Goal: Task Accomplishment & Management: Complete application form

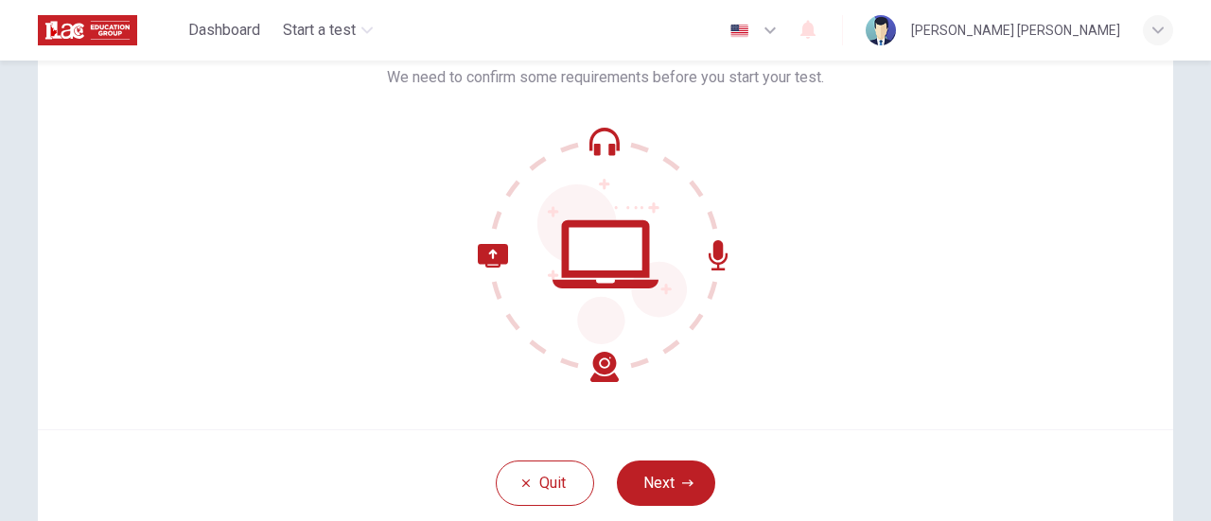
scroll to position [131, 0]
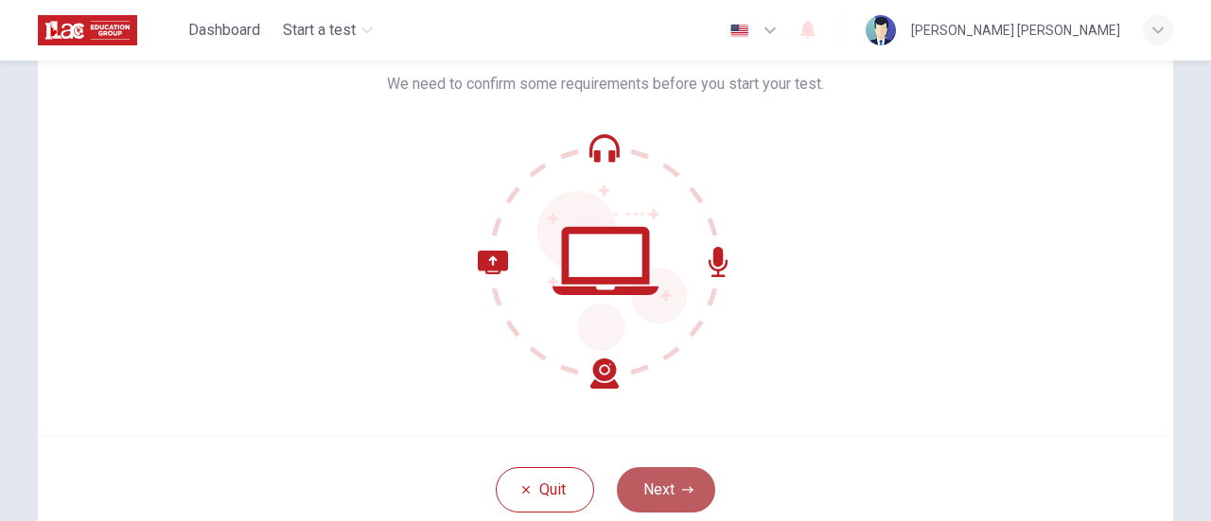
click at [646, 486] on button "Next" at bounding box center [666, 489] width 98 height 45
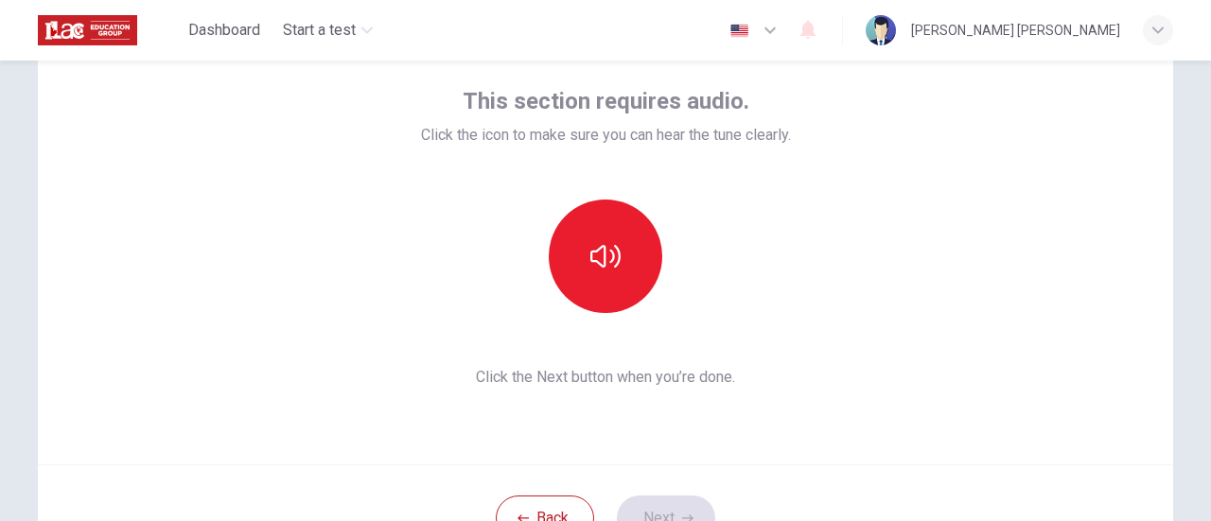
scroll to position [102, 0]
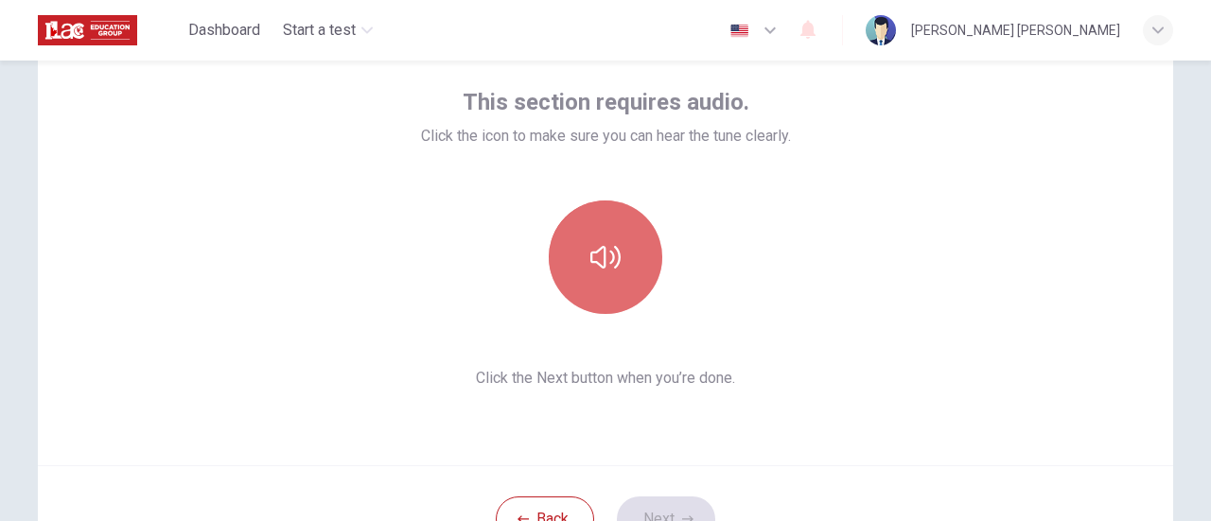
click at [637, 249] on button "button" at bounding box center [605, 257] width 113 height 113
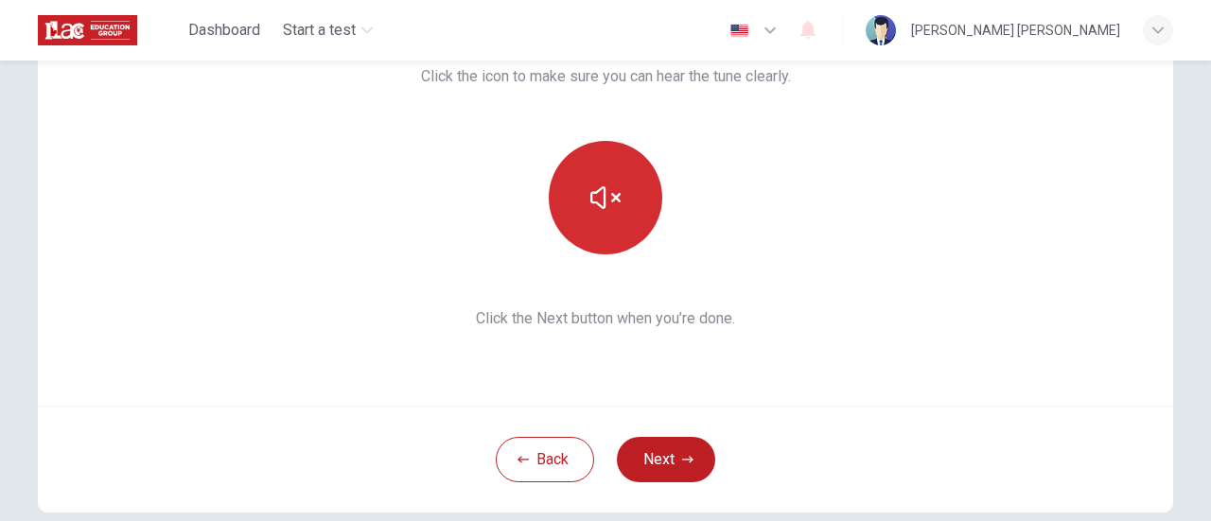
scroll to position [164, 0]
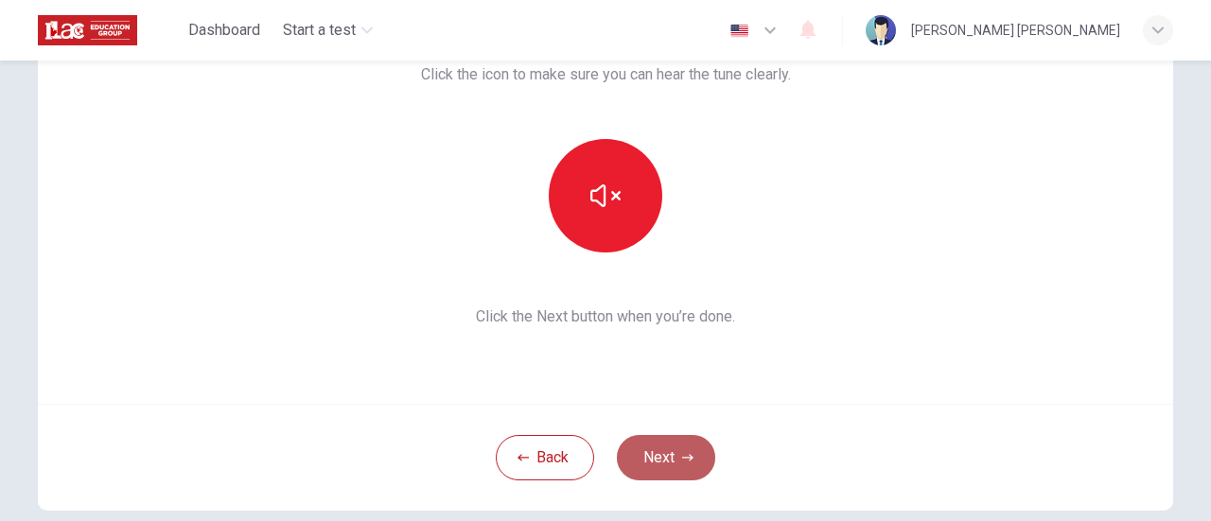
click at [668, 454] on button "Next" at bounding box center [666, 457] width 98 height 45
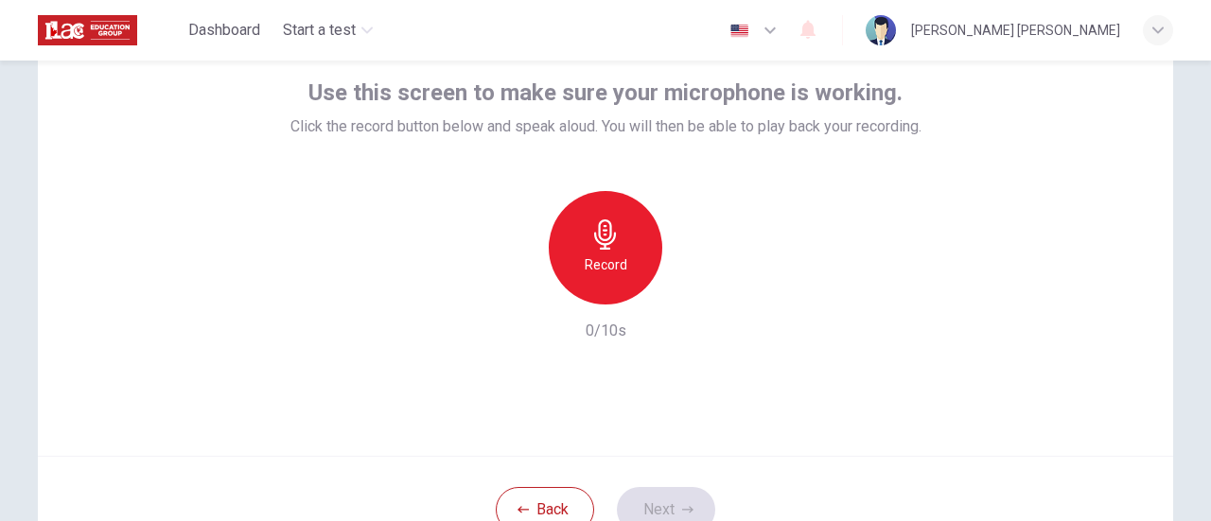
scroll to position [109, 0]
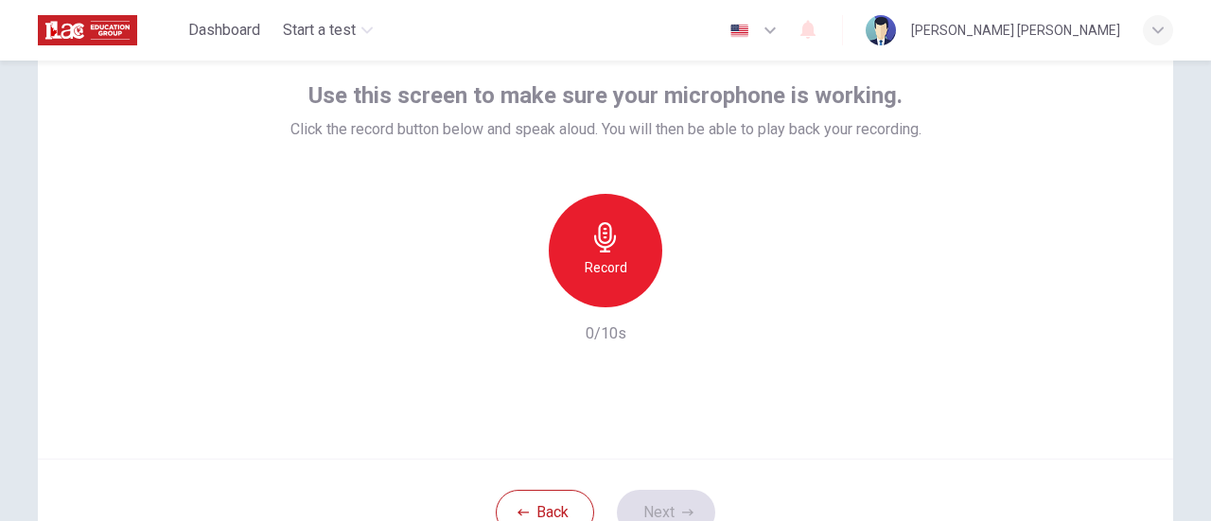
click at [618, 239] on div "Record" at bounding box center [605, 250] width 113 height 113
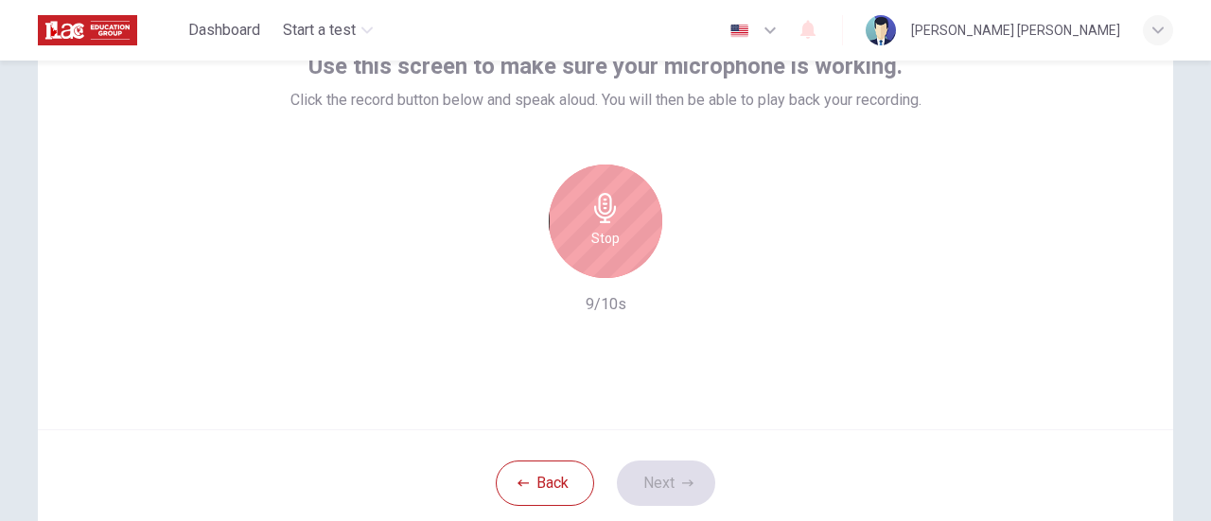
scroll to position [144, 0]
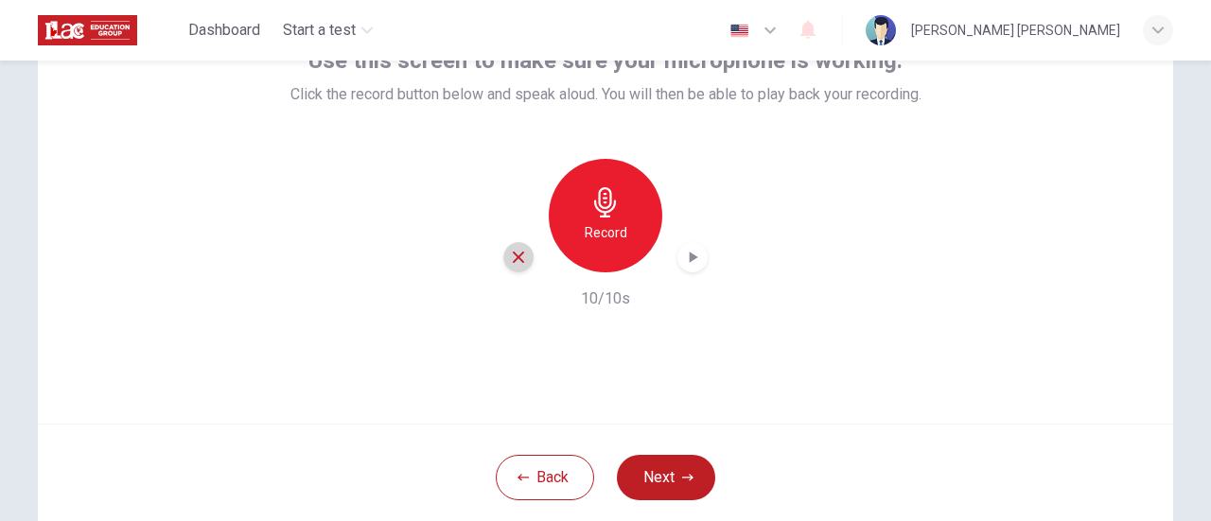
click at [514, 263] on icon "button" at bounding box center [518, 257] width 17 height 17
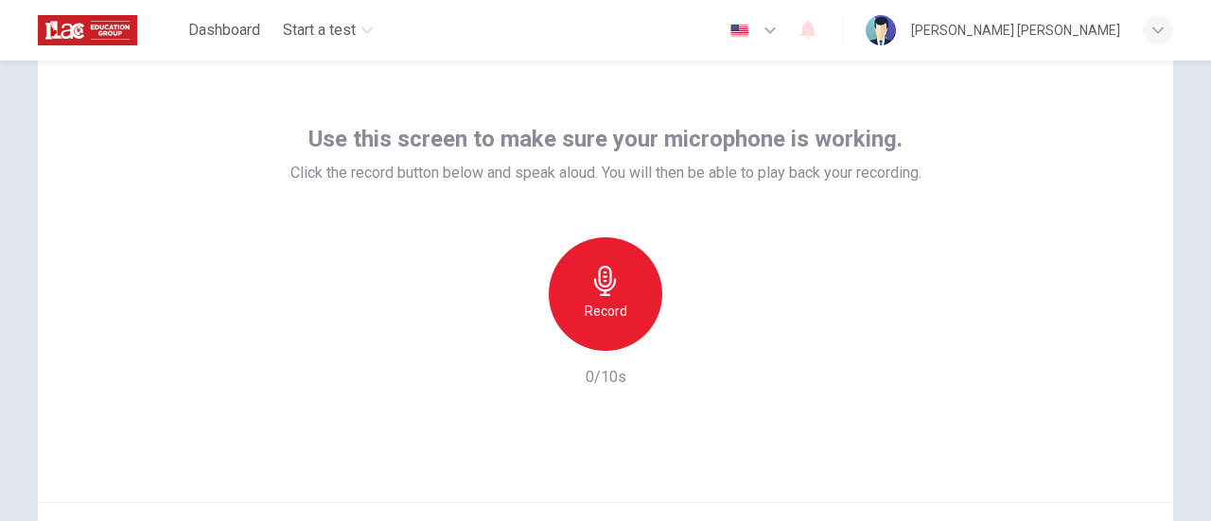
scroll to position [64, 0]
click at [607, 299] on div "Record" at bounding box center [605, 294] width 113 height 113
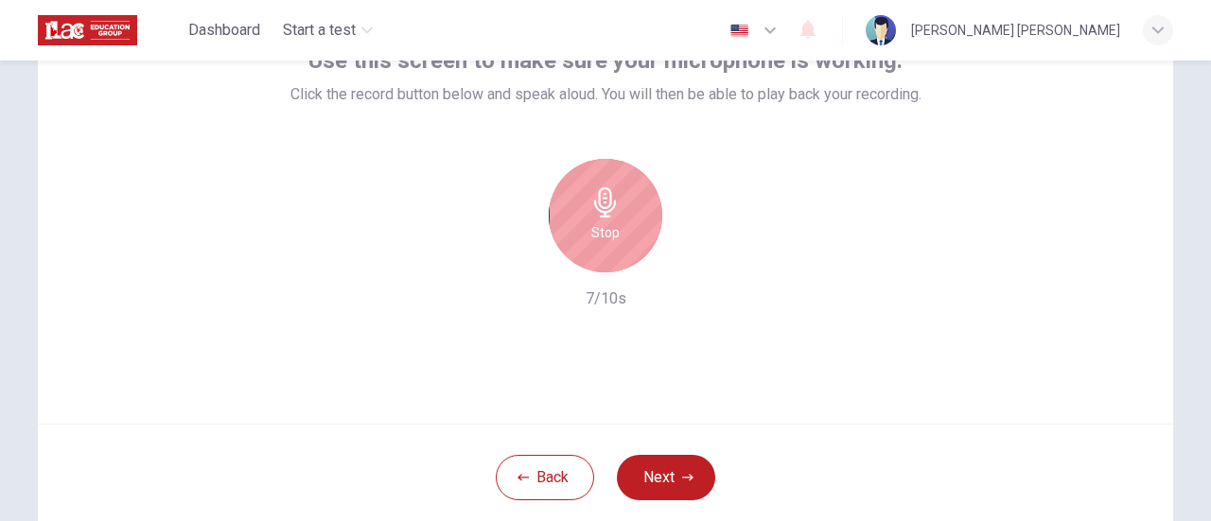
scroll to position [145, 0]
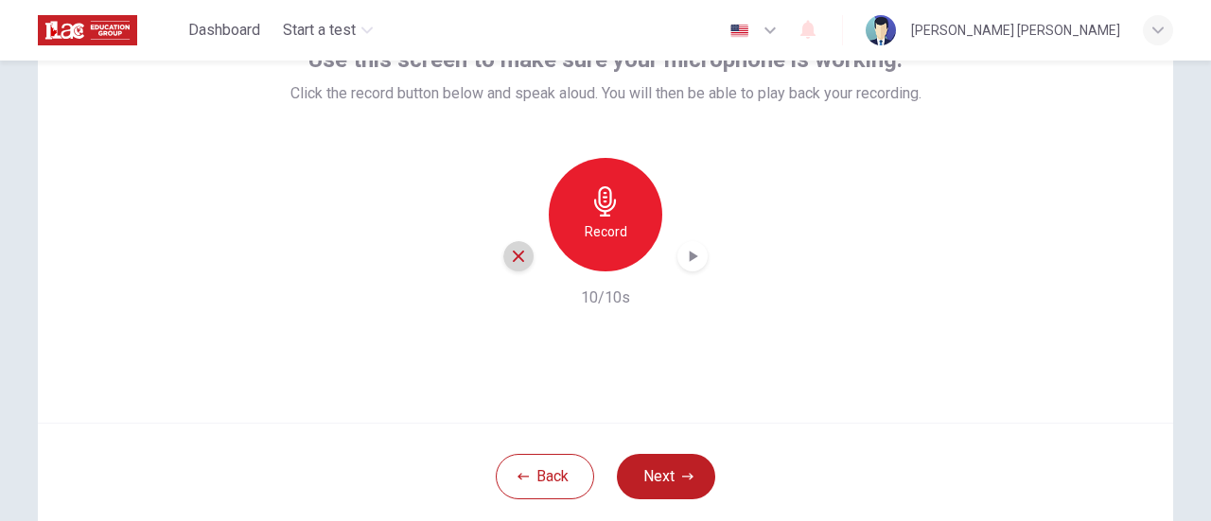
click at [510, 255] on icon "button" at bounding box center [518, 256] width 17 height 17
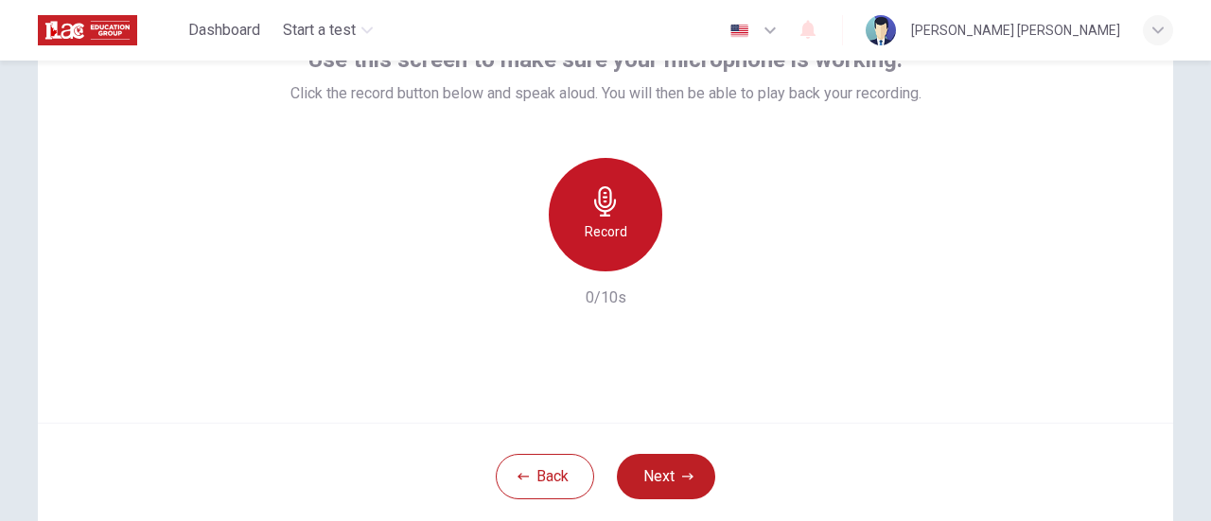
click at [638, 212] on div "Record" at bounding box center [605, 214] width 113 height 113
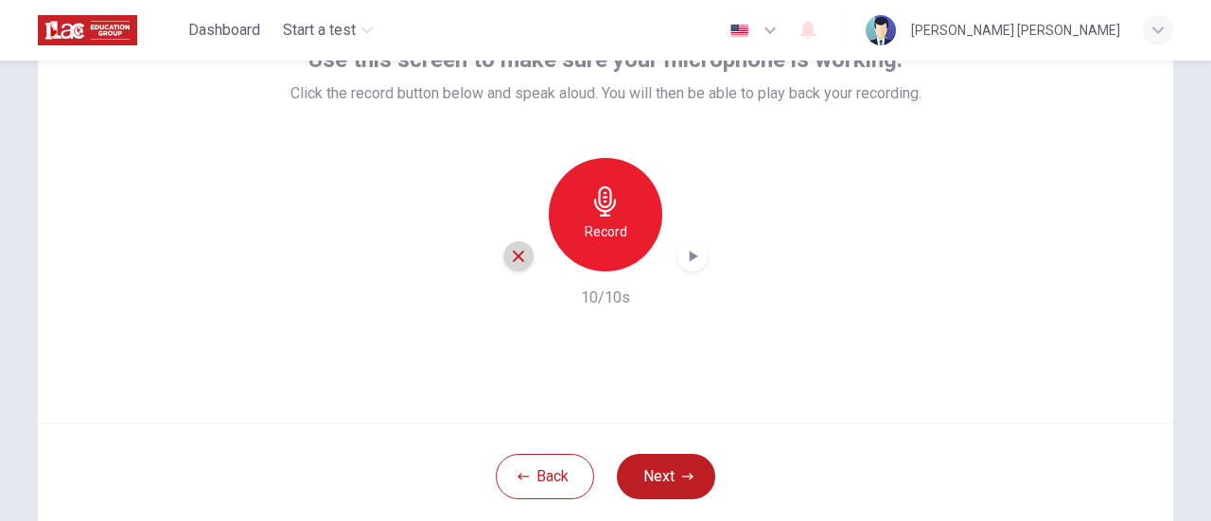
click at [515, 263] on icon "button" at bounding box center [518, 256] width 17 height 17
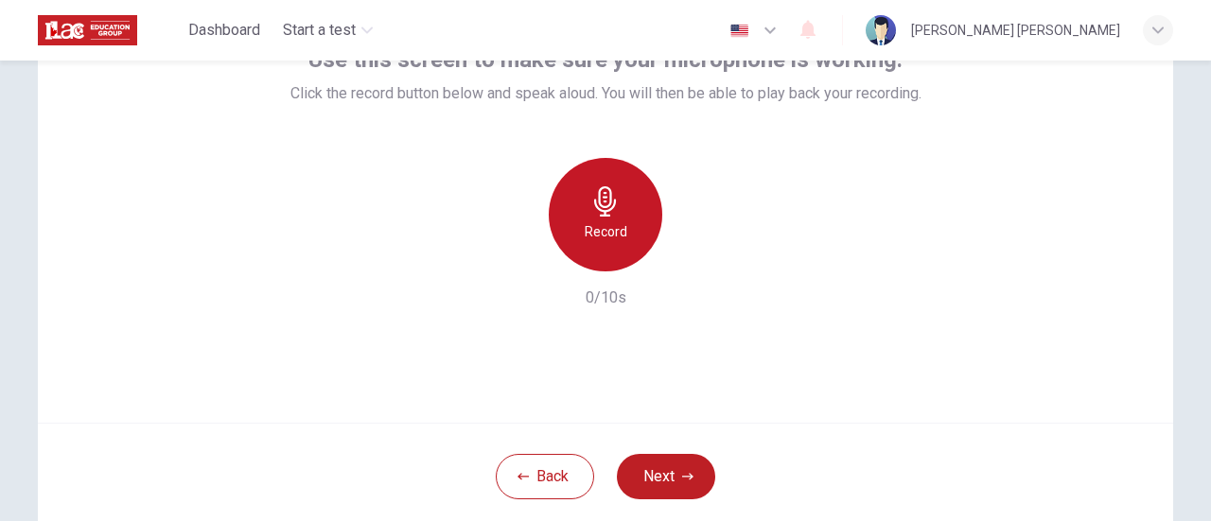
click at [604, 220] on h6 "Record" at bounding box center [606, 231] width 43 height 23
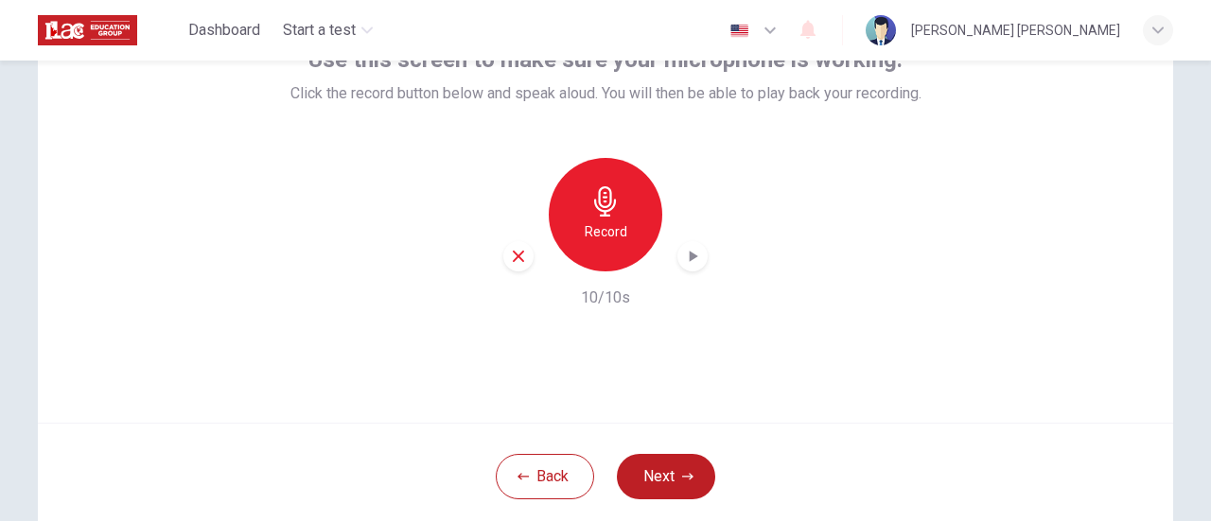
click at [688, 260] on icon "button" at bounding box center [692, 256] width 19 height 19
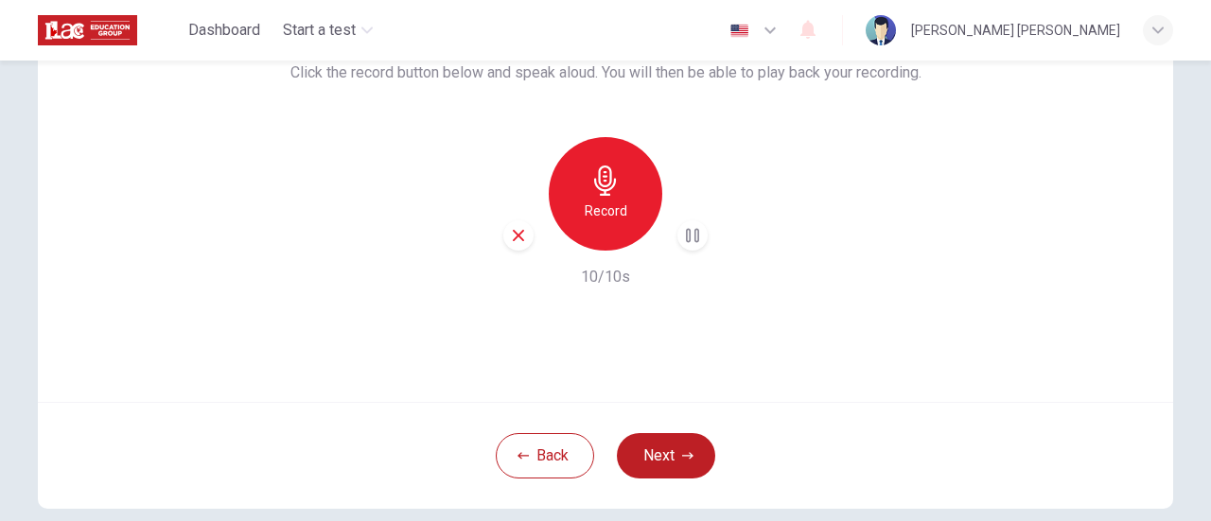
scroll to position [166, 0]
click at [651, 441] on button "Next" at bounding box center [666, 454] width 98 height 45
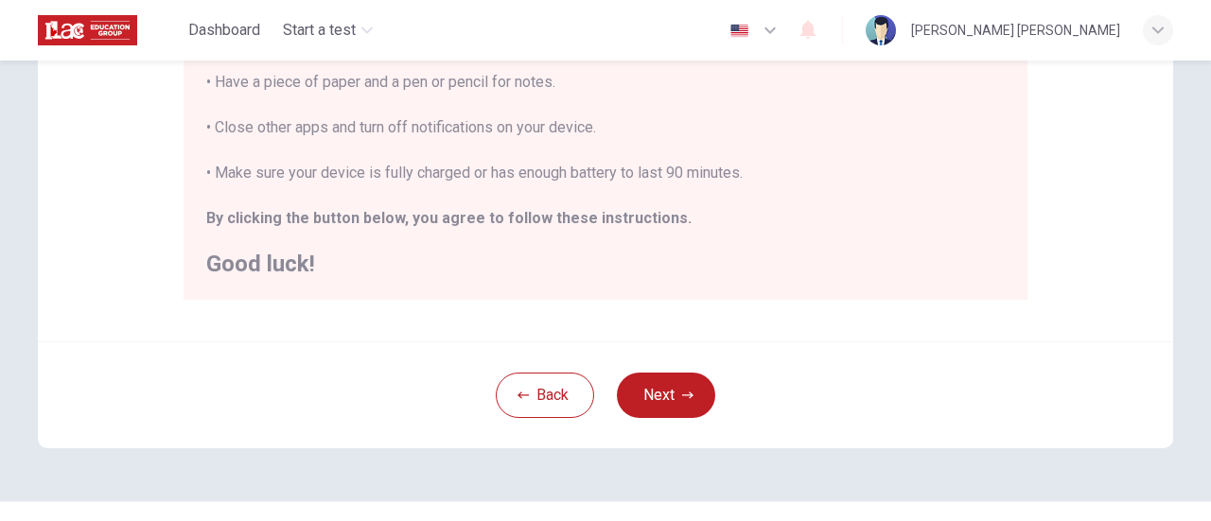
scroll to position [491, 0]
click at [690, 375] on button "Next" at bounding box center [666, 394] width 98 height 45
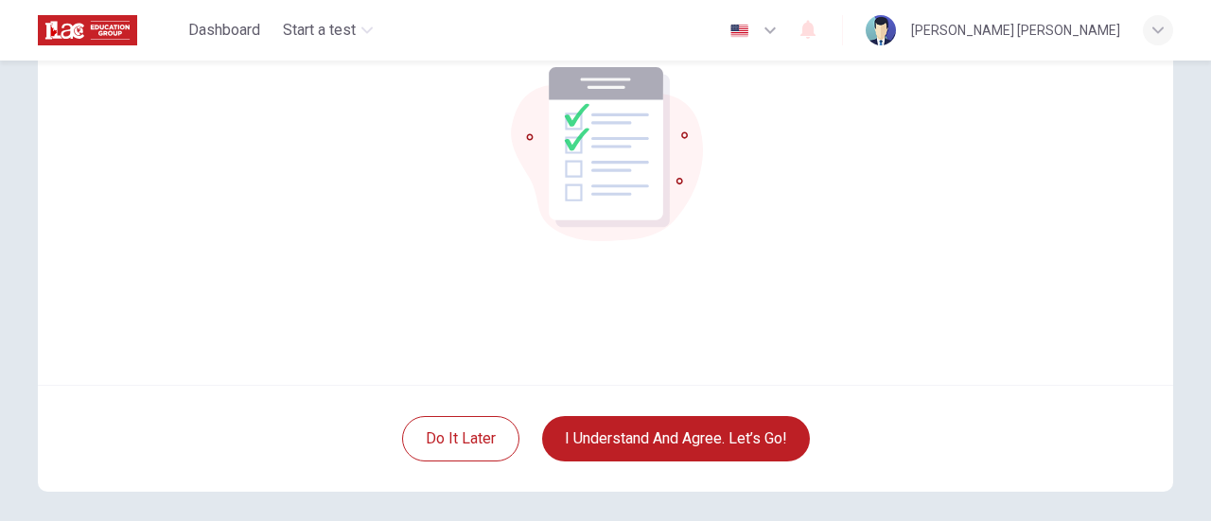
scroll to position [225, 0]
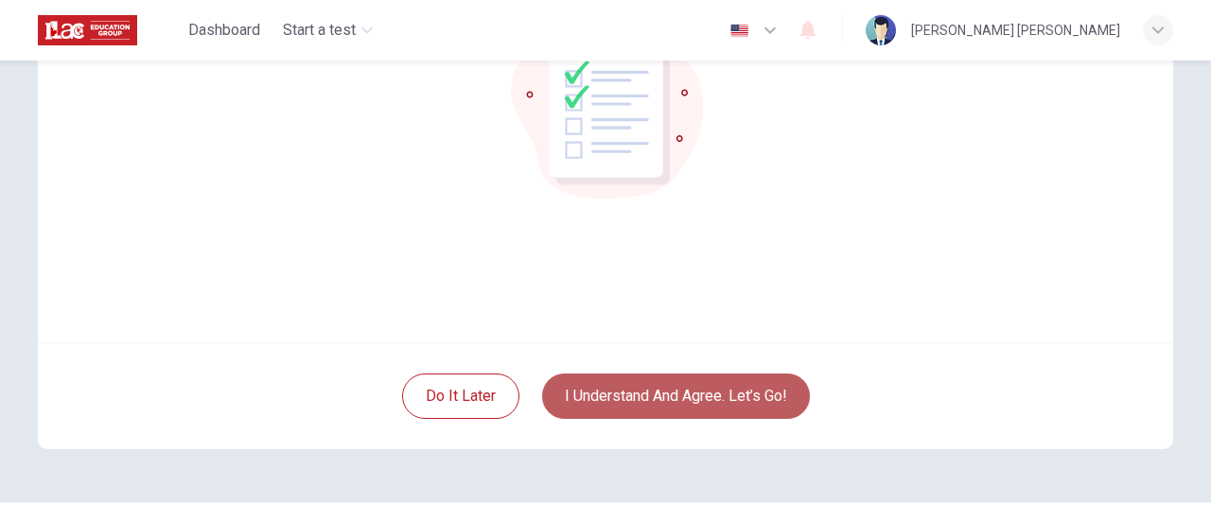
click at [654, 391] on button "I understand and agree. Let’s go!" at bounding box center [676, 396] width 268 height 45
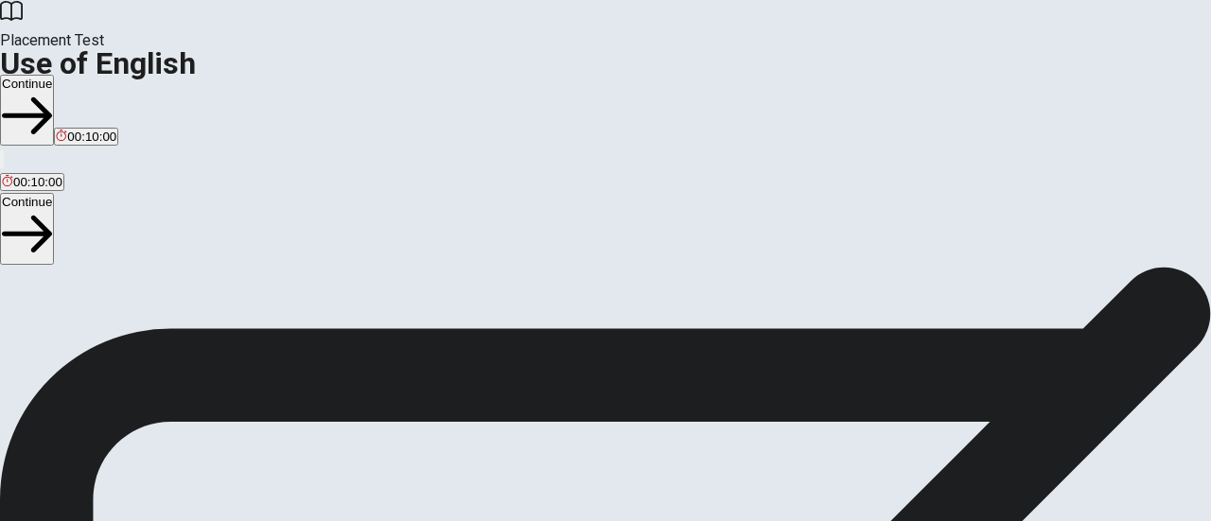
click at [54, 75] on button "Continue" at bounding box center [27, 110] width 54 height 71
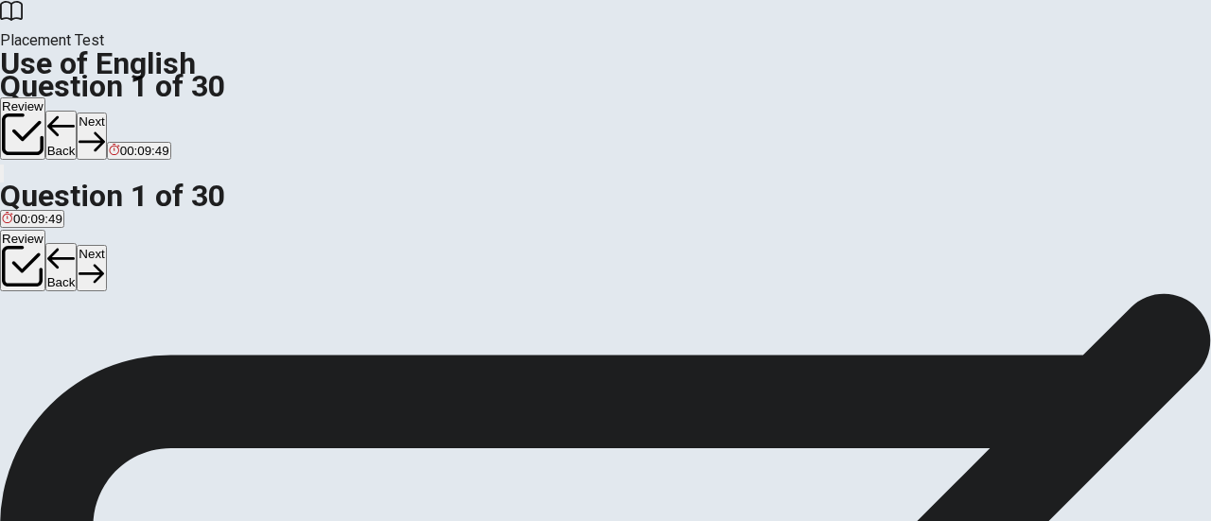
scroll to position [85, 0]
click at [75, 284] on span "have" at bounding box center [60, 277] width 27 height 14
click at [106, 113] on button "Next" at bounding box center [91, 136] width 29 height 46
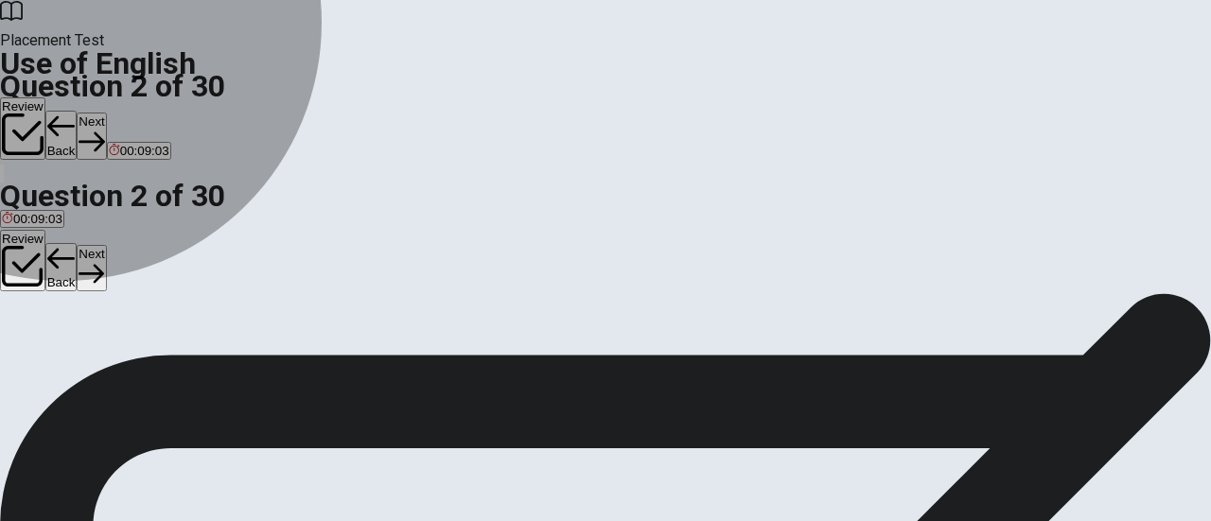
click at [44, 283] on span "am" at bounding box center [35, 277] width 18 height 14
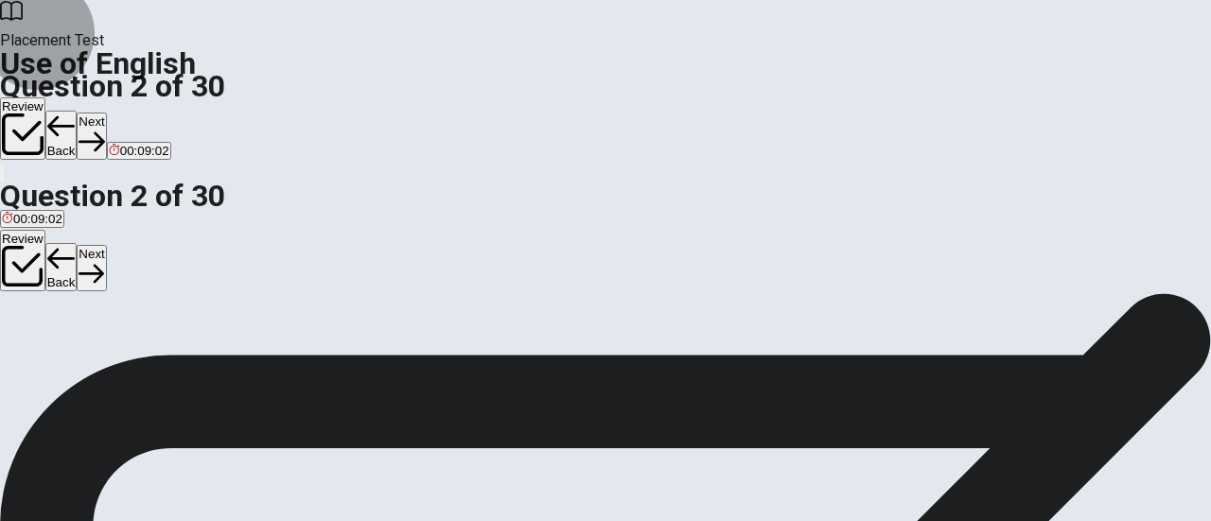
click at [106, 113] on button "Next" at bounding box center [91, 136] width 29 height 46
click at [29, 270] on span "were" at bounding box center [15, 277] width 27 height 14
click at [106, 113] on button "Next" at bounding box center [91, 136] width 29 height 46
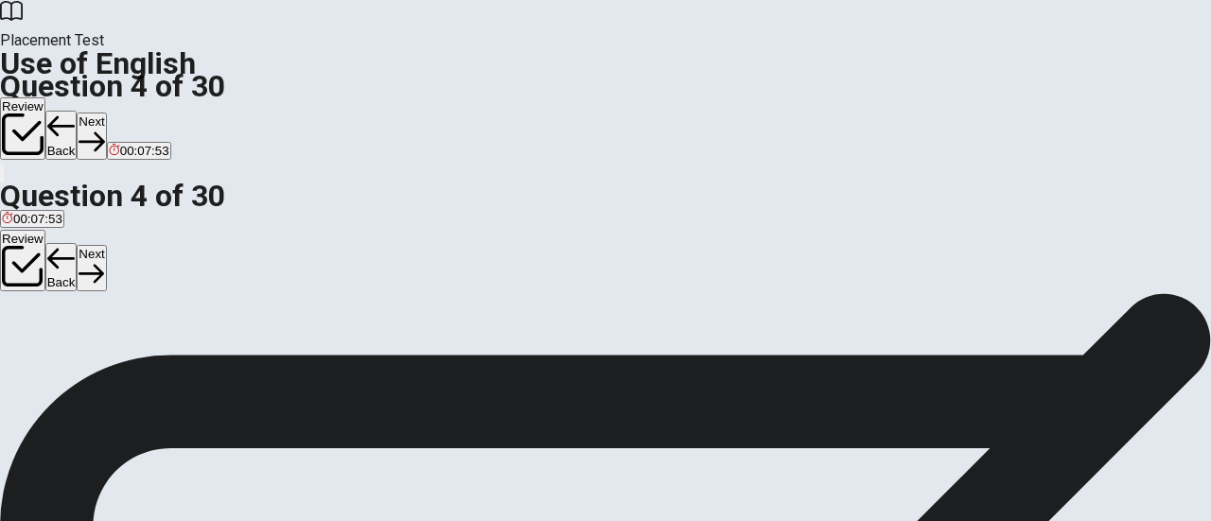
click at [25, 253] on button "A has" at bounding box center [12, 269] width 25 height 32
click at [106, 113] on button "Next" at bounding box center [91, 136] width 29 height 46
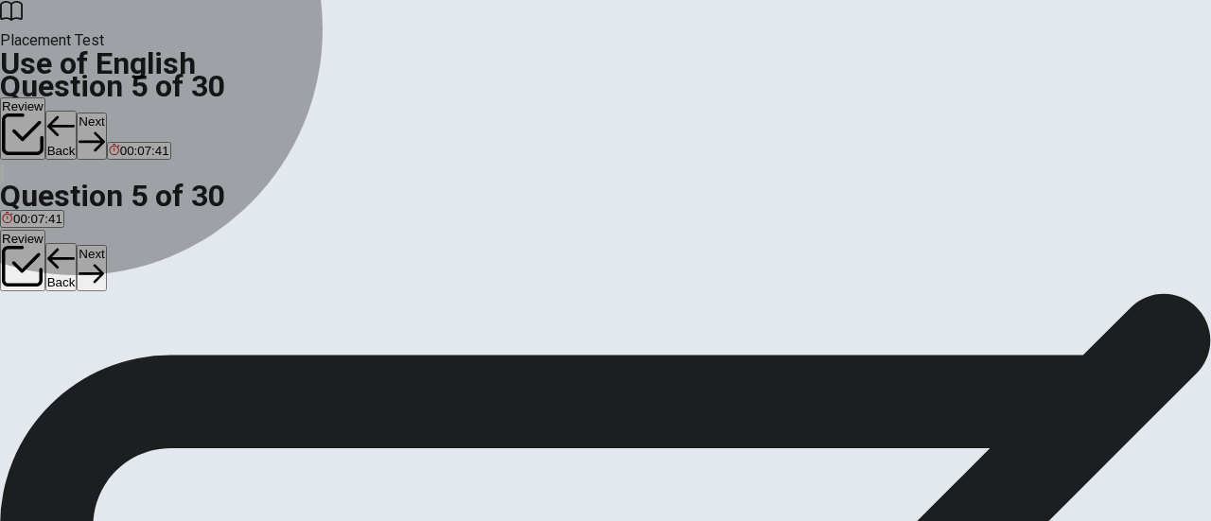
click at [133, 284] on span "hiking" at bounding box center [116, 277] width 33 height 14
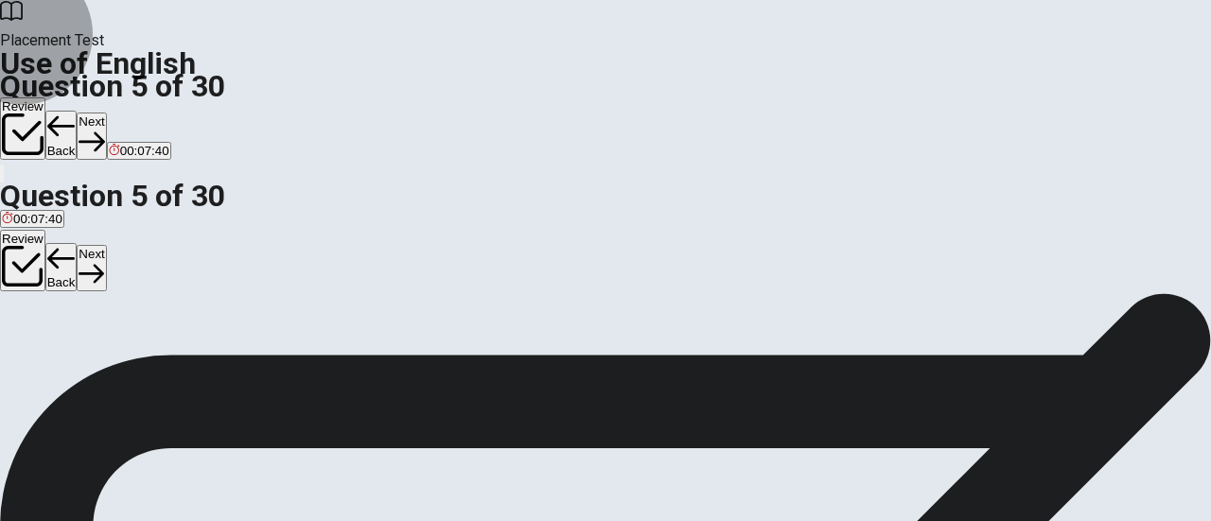
click at [106, 113] on button "Next" at bounding box center [91, 136] width 29 height 46
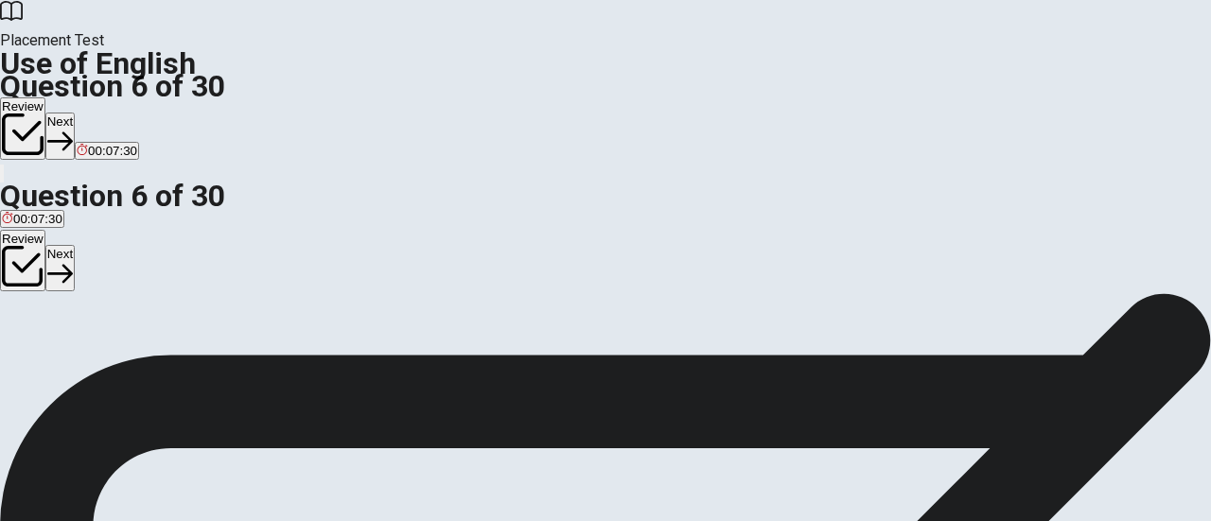
scroll to position [112, 0]
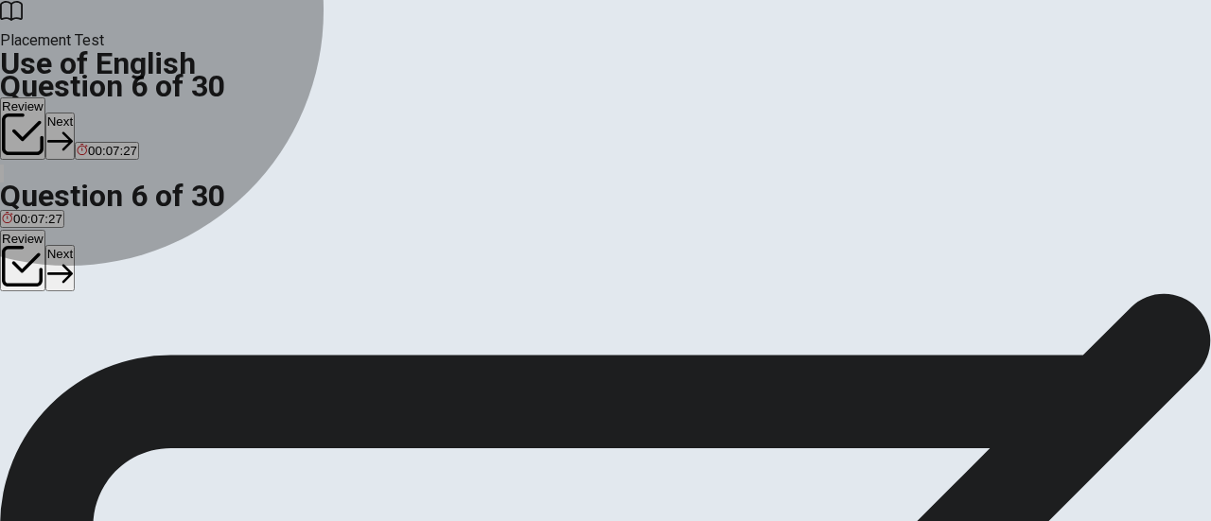
click at [137, 259] on button "D store" at bounding box center [121, 243] width 32 height 32
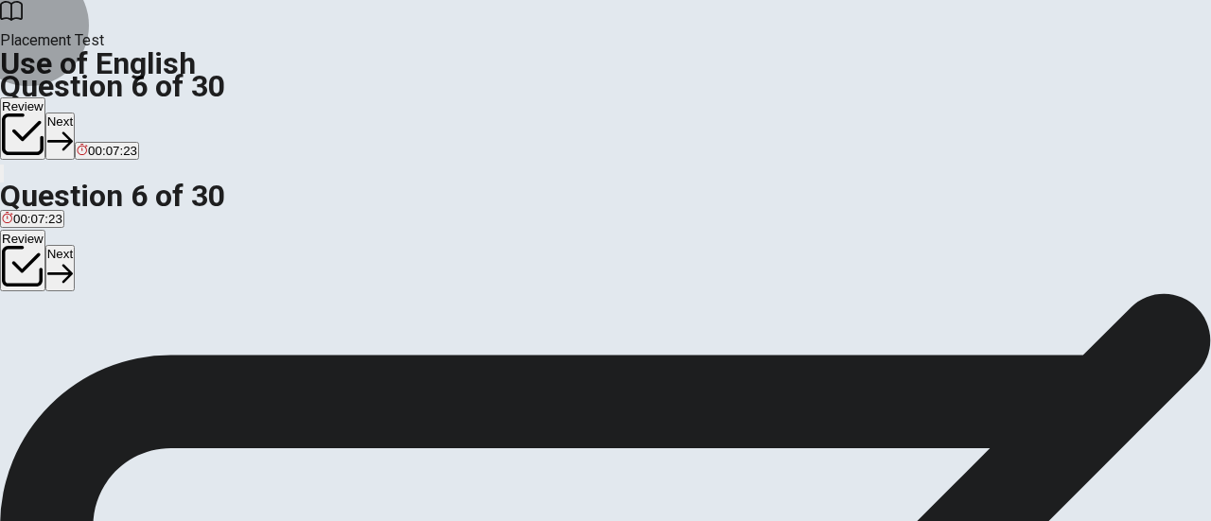
click at [75, 113] on button "Next" at bounding box center [59, 136] width 29 height 46
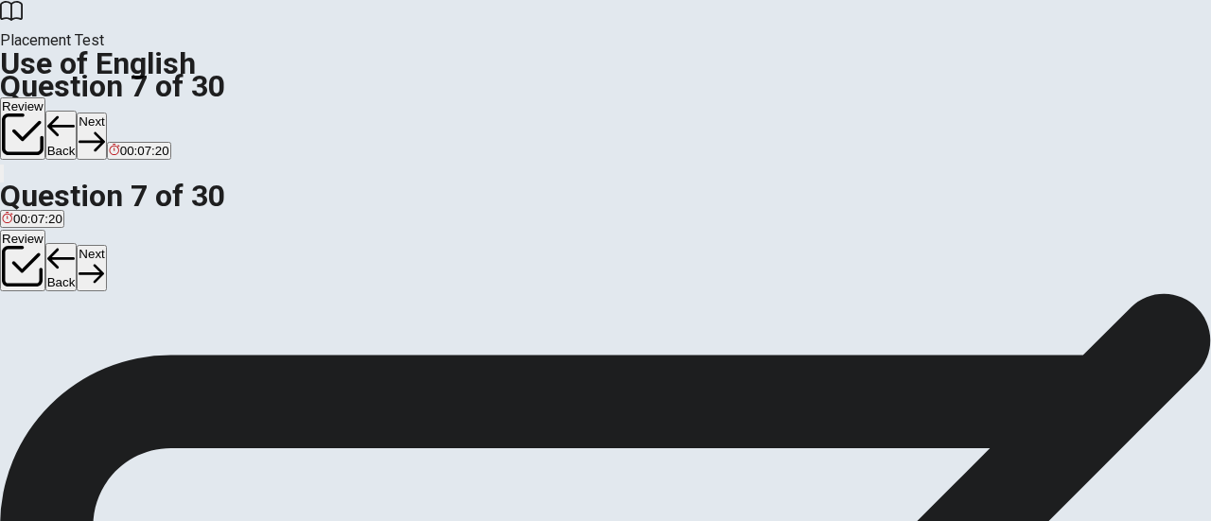
scroll to position [143, 0]
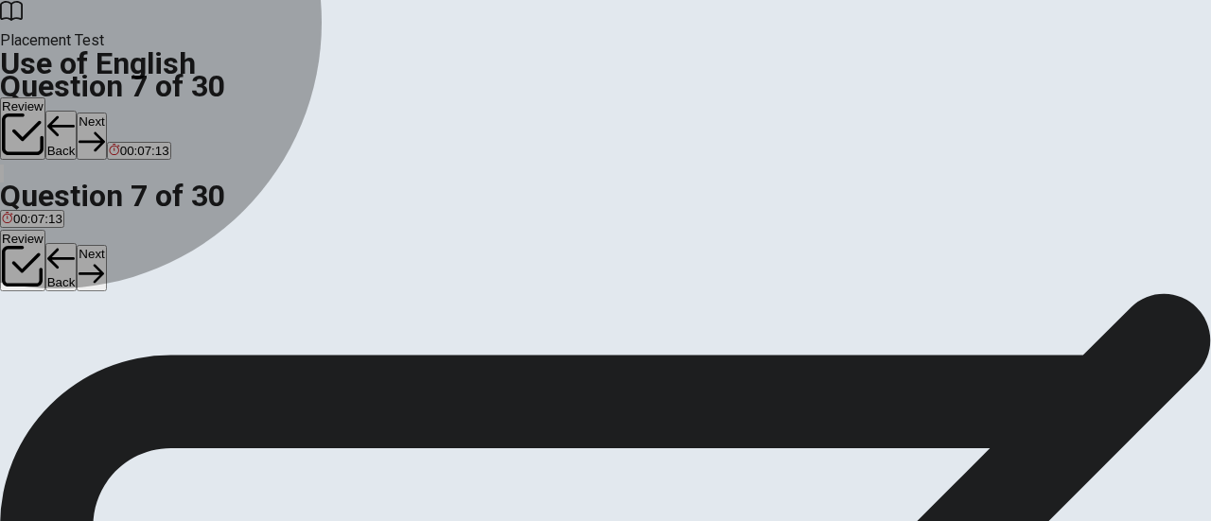
click at [107, 229] on span "kind" at bounding box center [95, 222] width 23 height 14
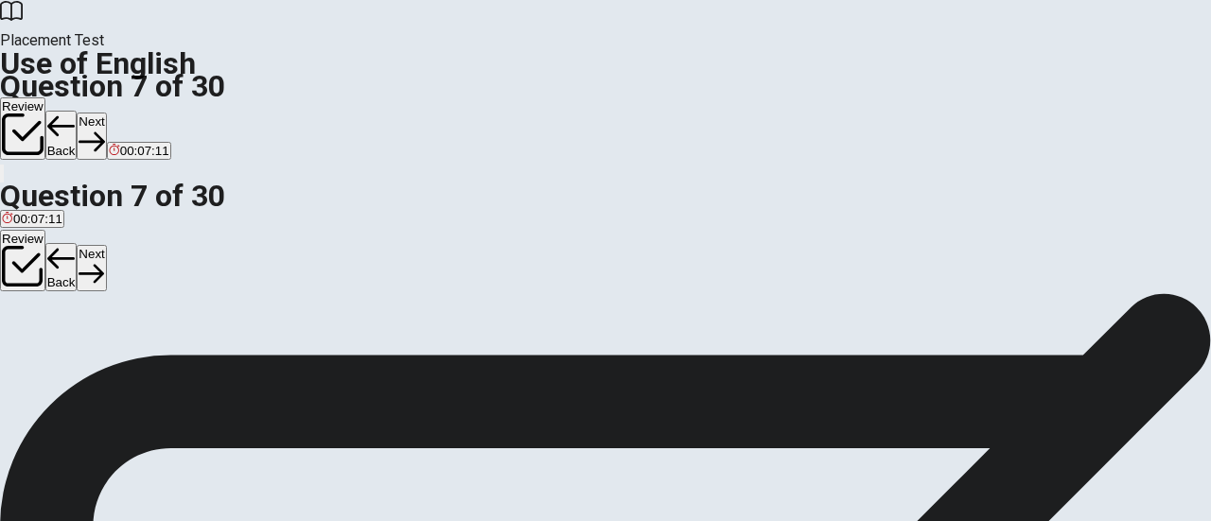
click at [106, 113] on button "Next" at bounding box center [91, 136] width 29 height 46
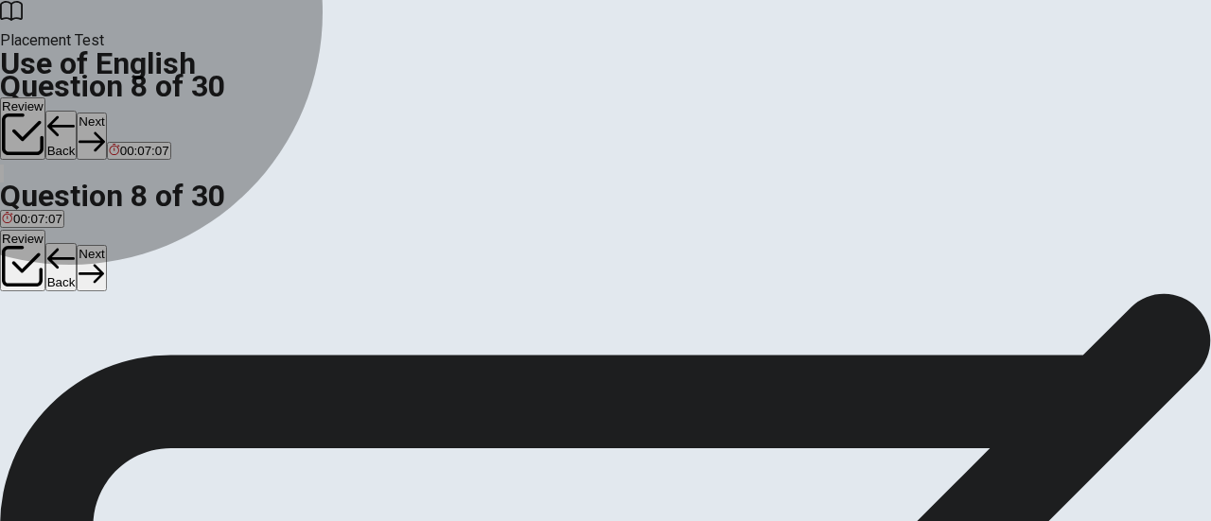
click at [122, 229] on span "wash" at bounding box center [107, 222] width 29 height 14
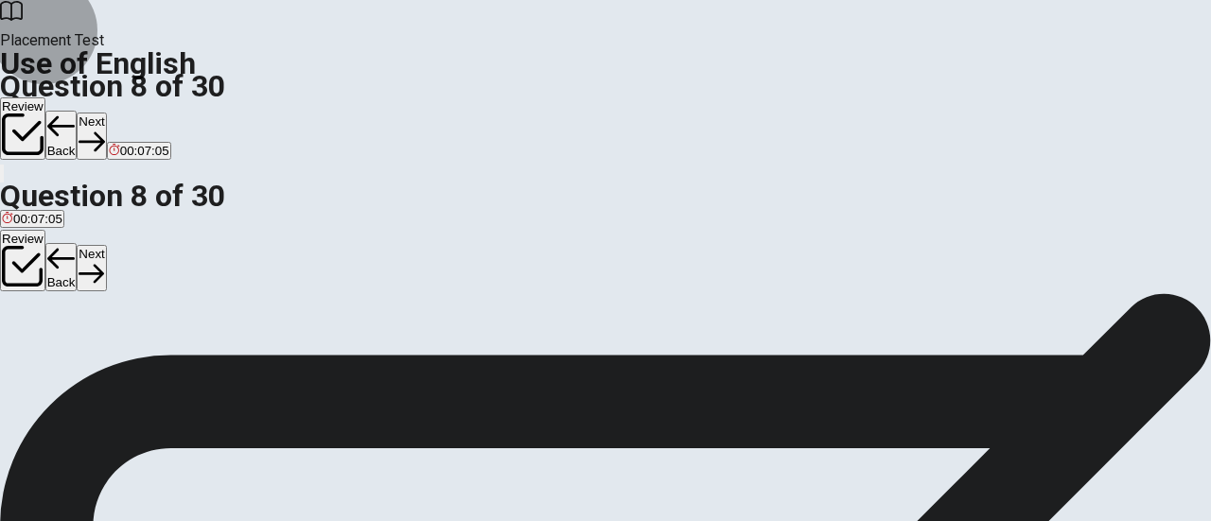
click at [106, 113] on button "Next" at bounding box center [91, 136] width 29 height 46
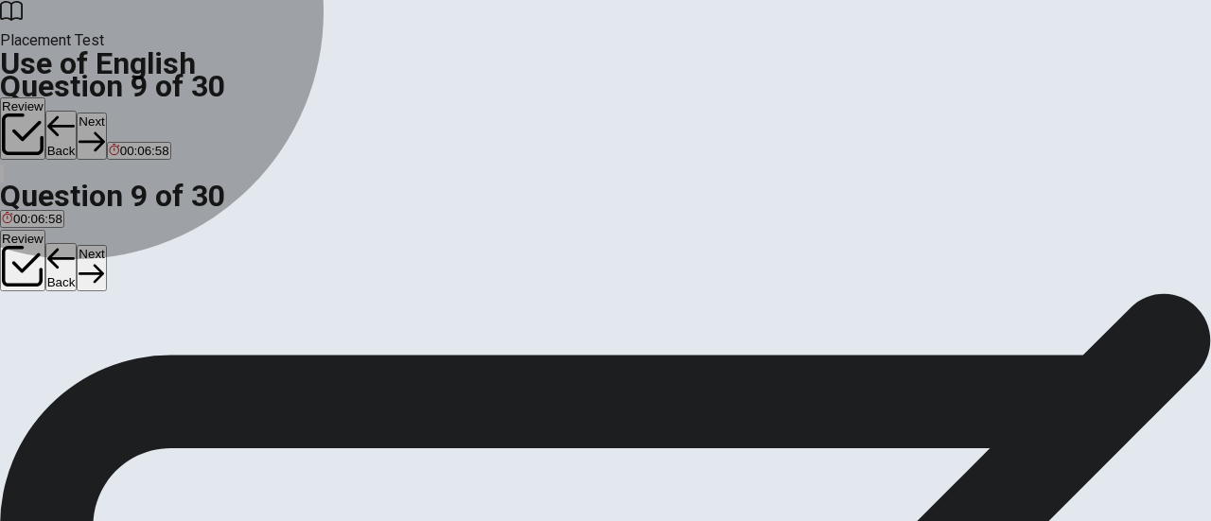
click at [149, 231] on button "D eats" at bounding box center [135, 215] width 27 height 32
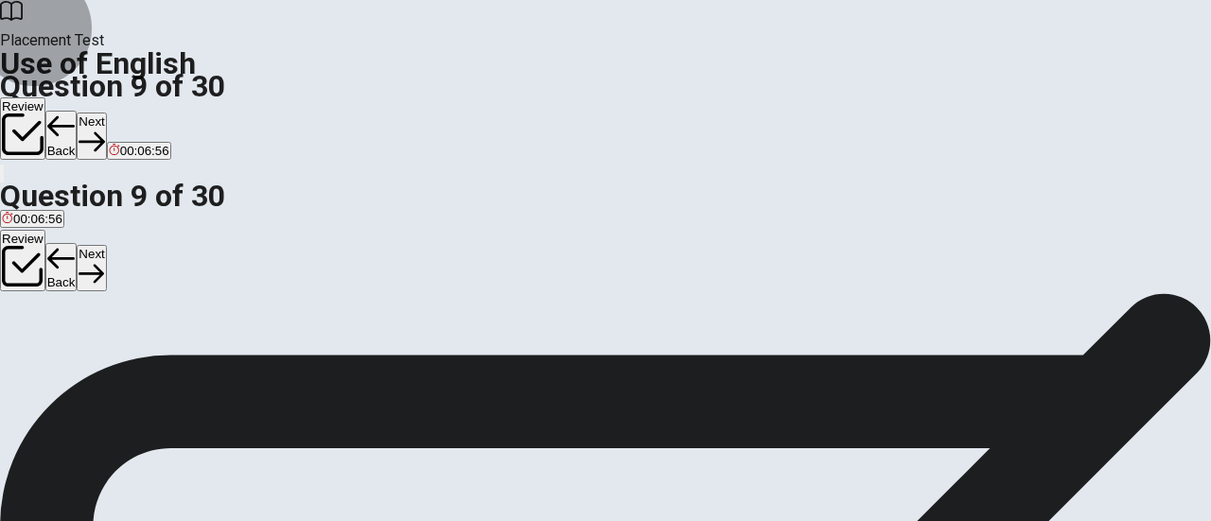
click at [106, 113] on button "Next" at bounding box center [91, 136] width 29 height 46
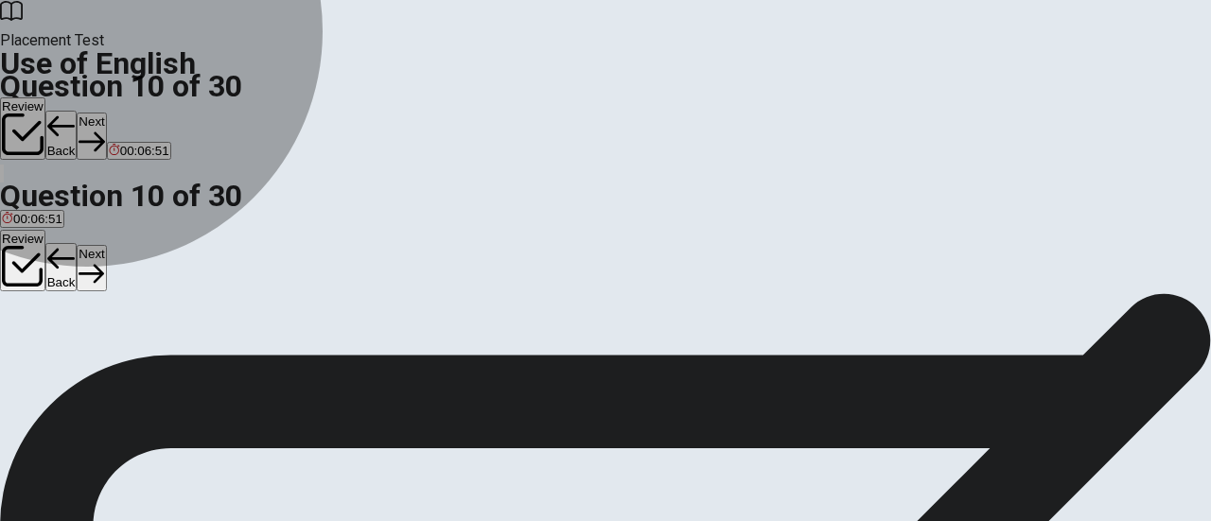
click at [105, 231] on button "C called" at bounding box center [86, 215] width 37 height 32
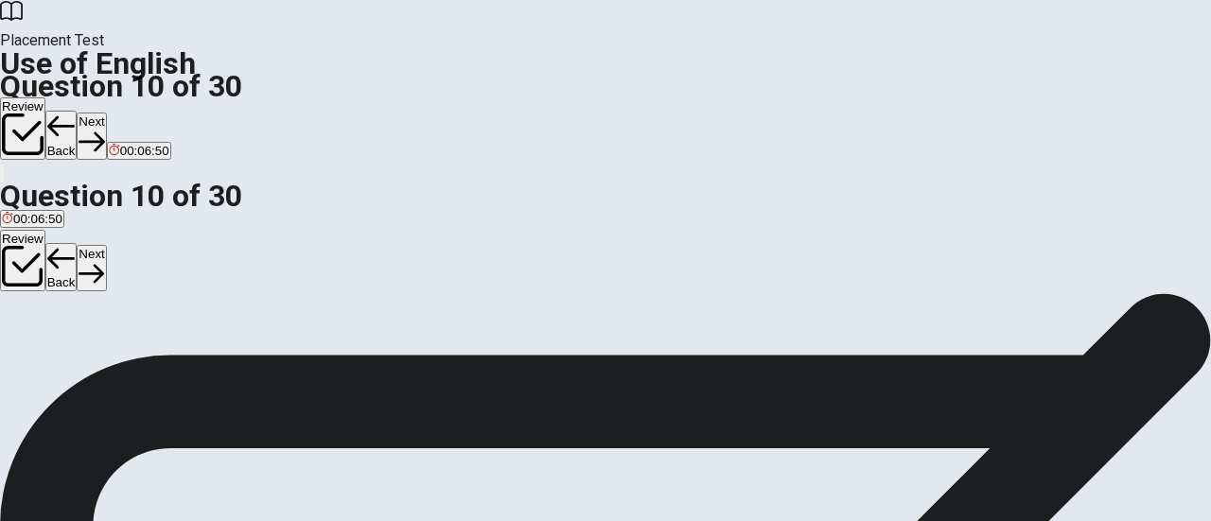
click at [106, 113] on button "Next" at bounding box center [91, 136] width 29 height 46
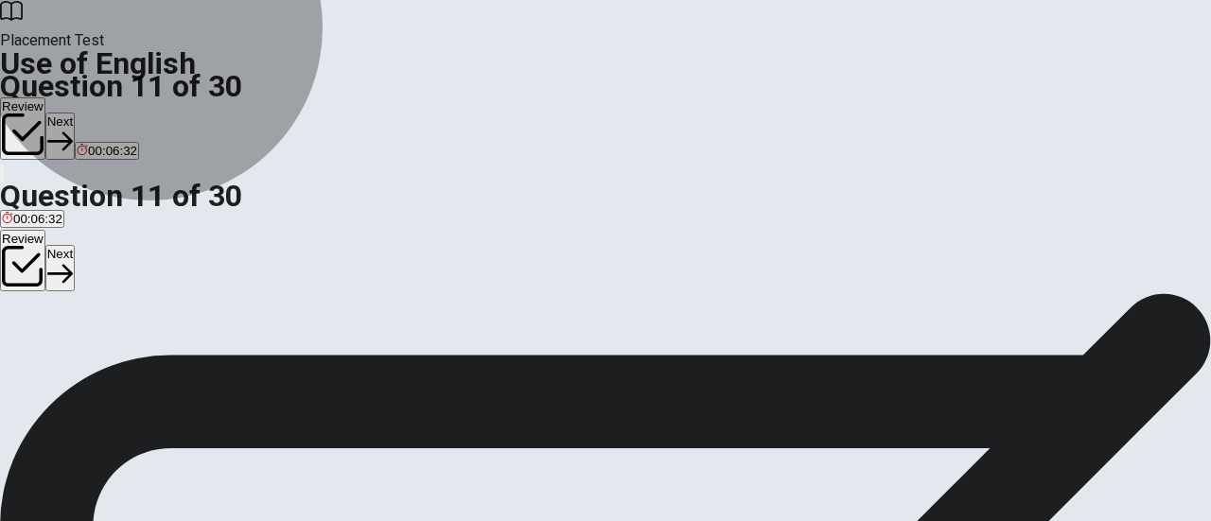
click at [104, 236] on span "has been studying" at bounding box center [53, 243] width 102 height 14
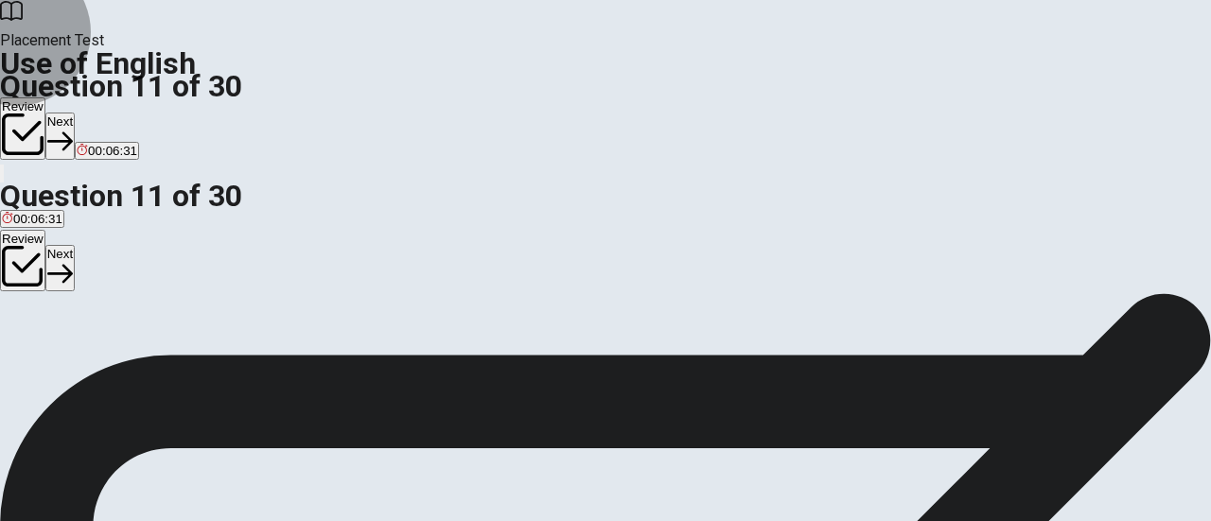
click at [75, 113] on button "Next" at bounding box center [59, 136] width 29 height 46
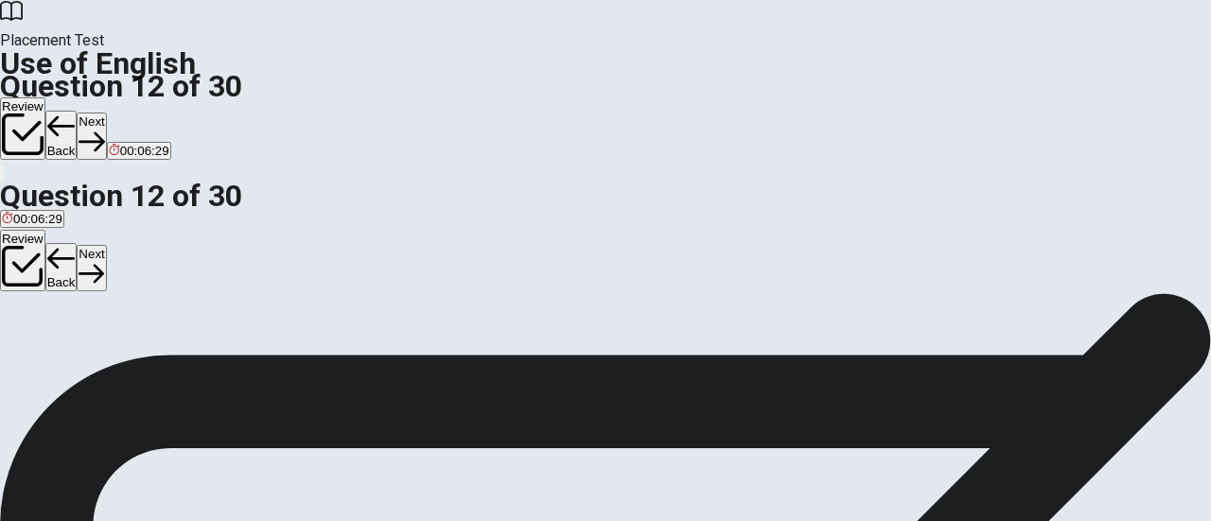
scroll to position [144, 0]
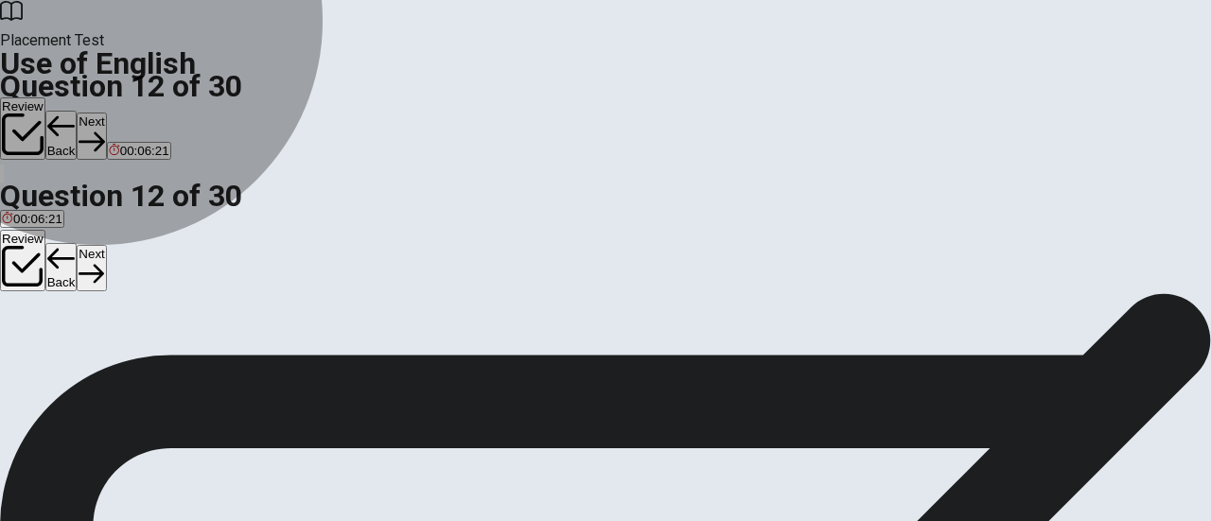
click at [162, 229] on span "will start" at bounding box center [138, 222] width 45 height 14
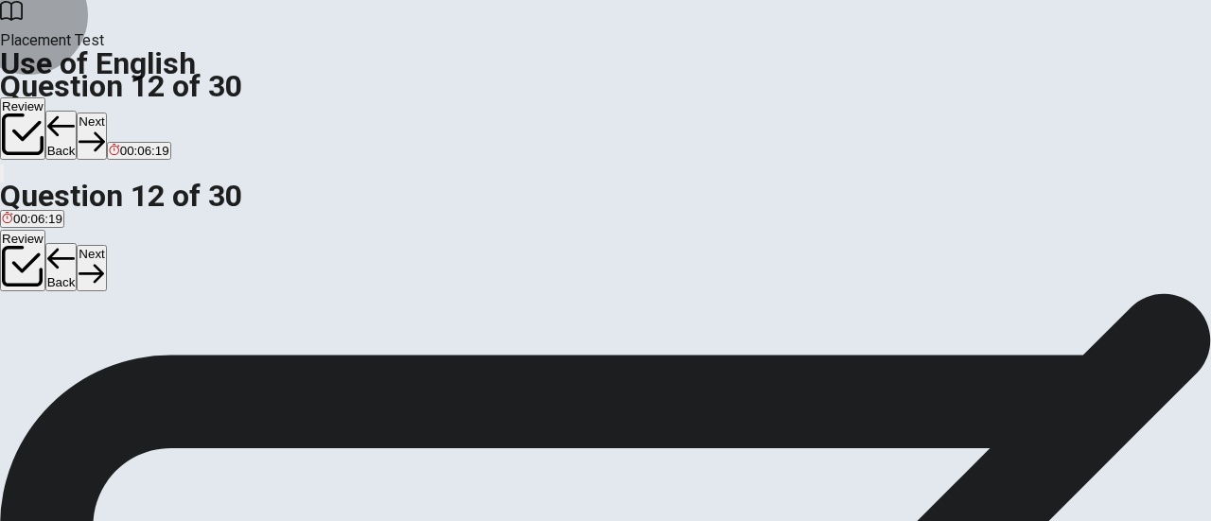
click at [106, 113] on button "Next" at bounding box center [91, 136] width 29 height 46
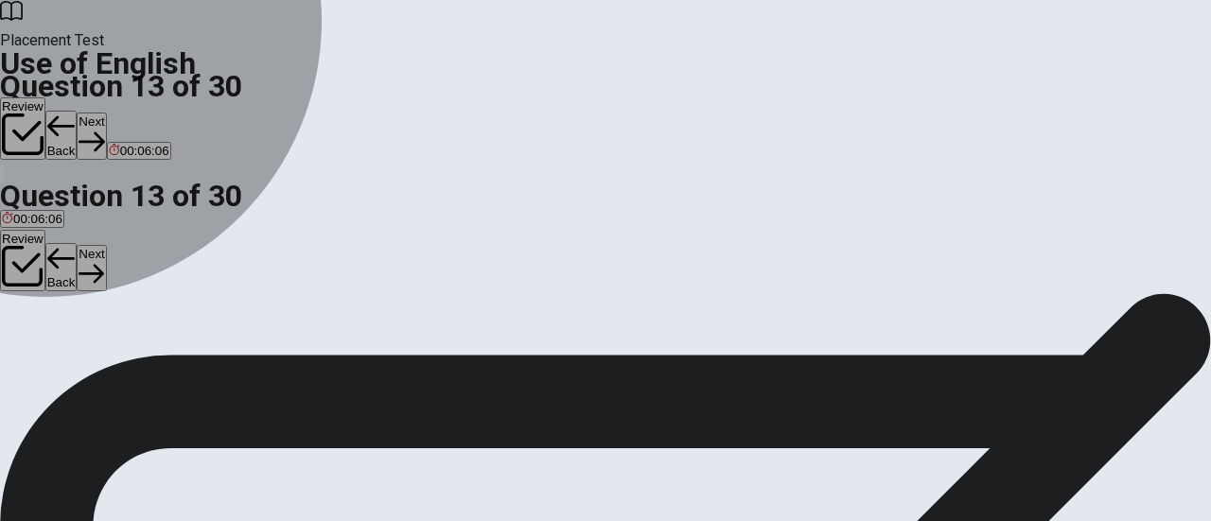
click at [88, 229] on span "had" at bounding box center [77, 222] width 21 height 14
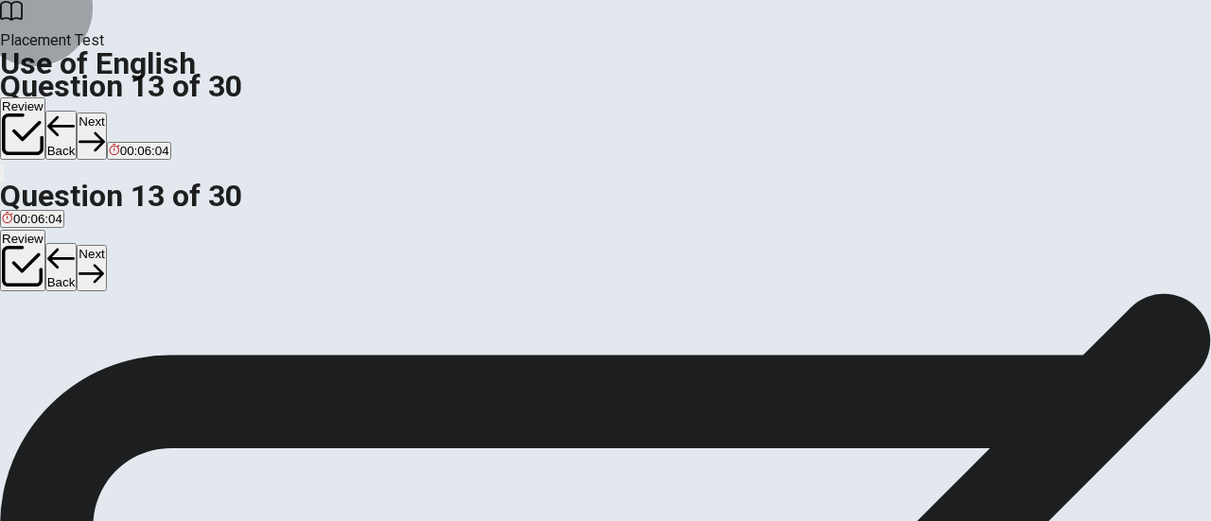
click at [106, 113] on button "Next" at bounding box center [91, 136] width 29 height 46
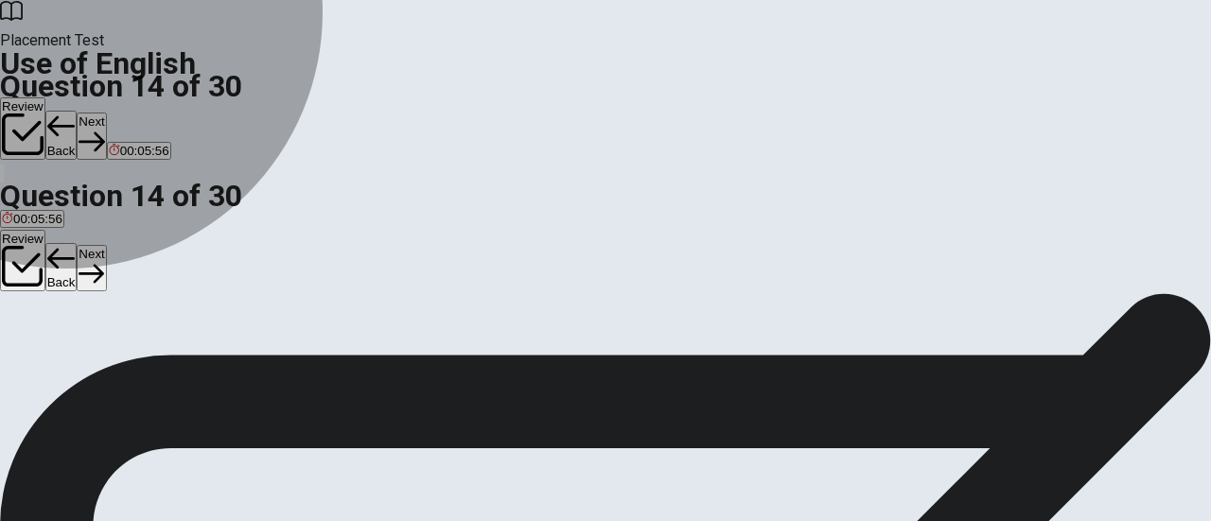
click at [175, 229] on span "finished" at bounding box center [153, 222] width 44 height 14
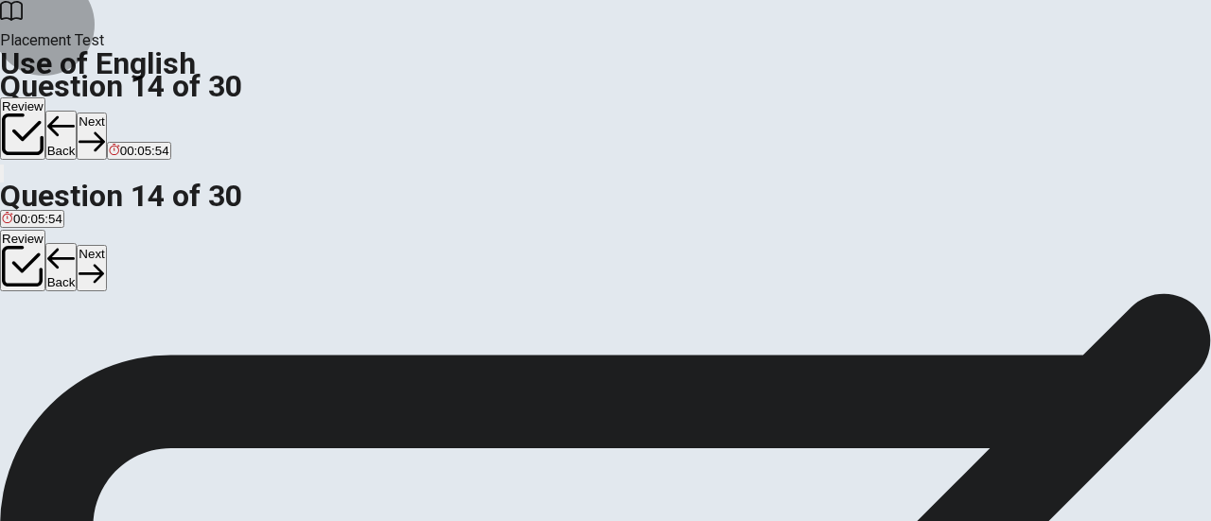
click at [106, 113] on button "Next" at bounding box center [91, 136] width 29 height 46
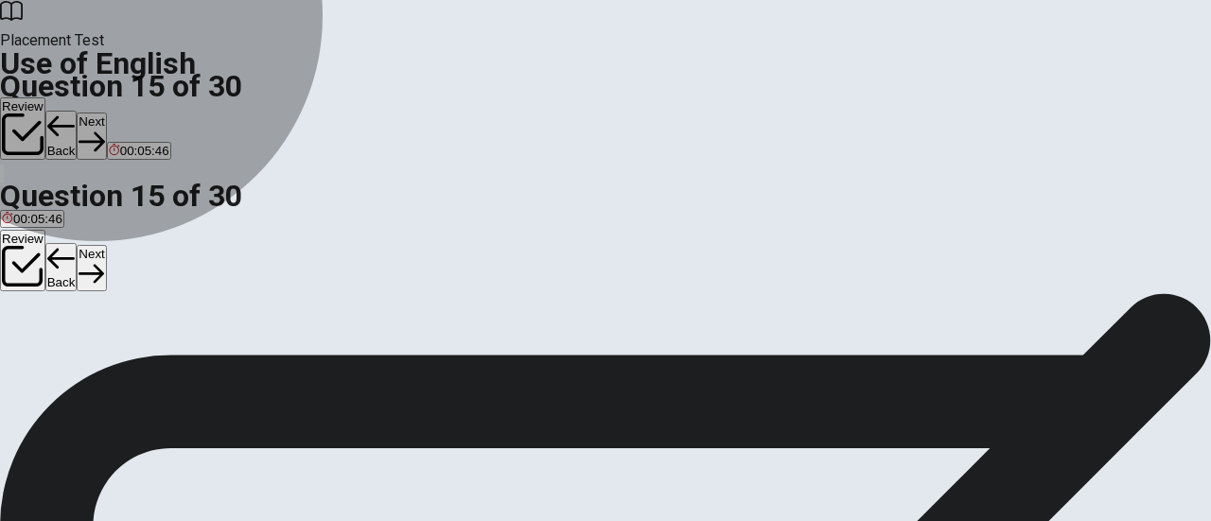
click at [156, 231] on button "D fridge" at bounding box center [138, 215] width 35 height 32
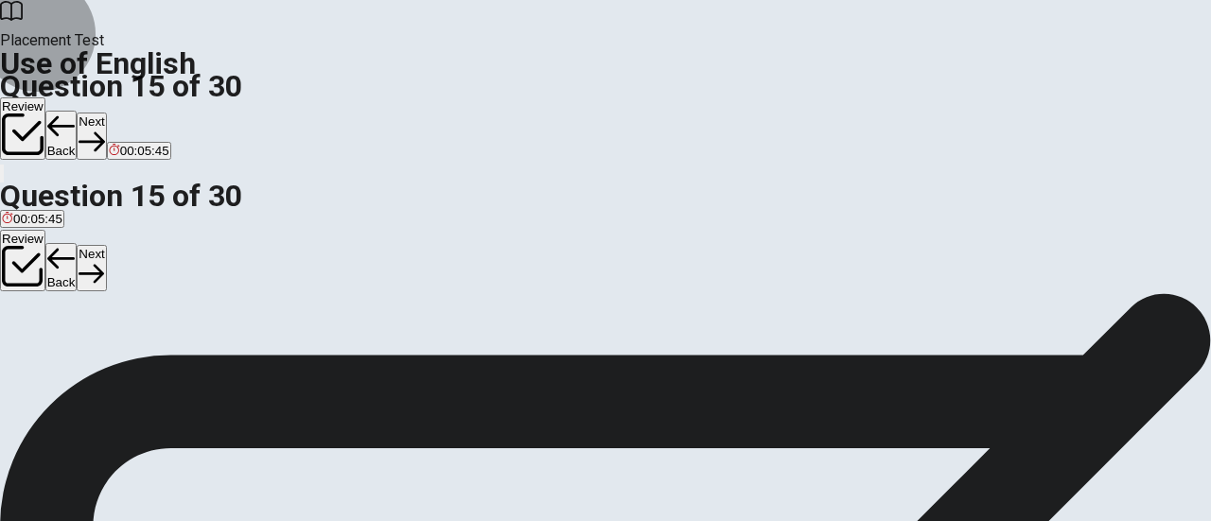
click at [106, 113] on button "Next" at bounding box center [91, 136] width 29 height 46
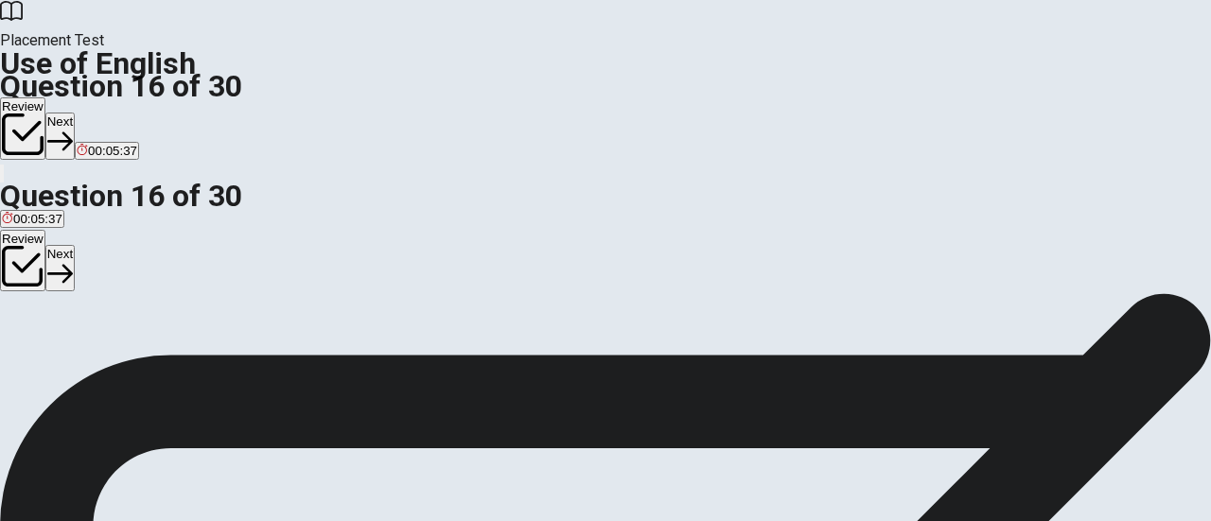
scroll to position [125, 0]
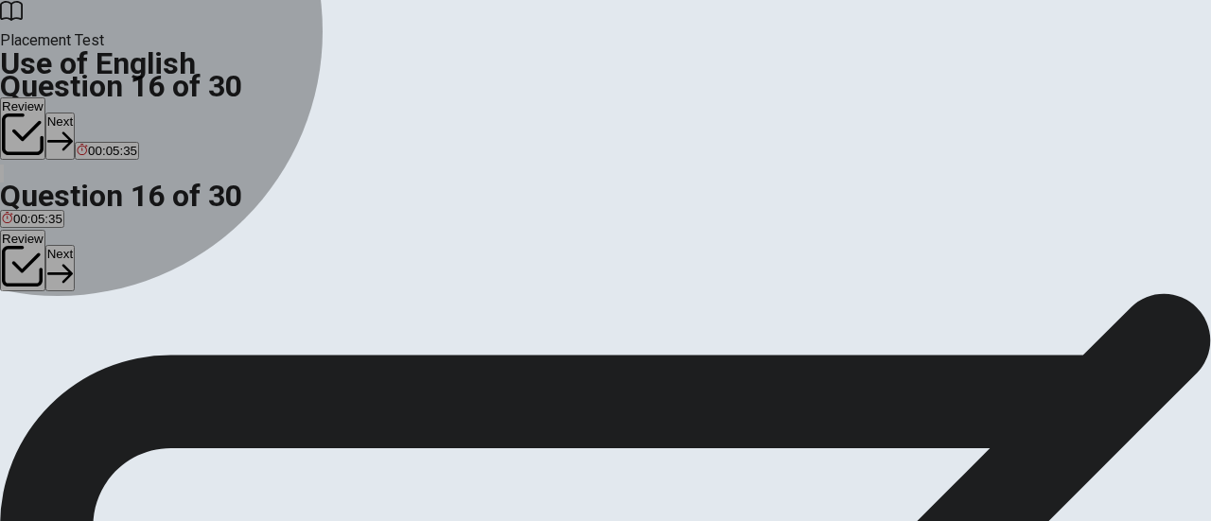
click at [26, 230] on span "food" at bounding box center [14, 237] width 25 height 14
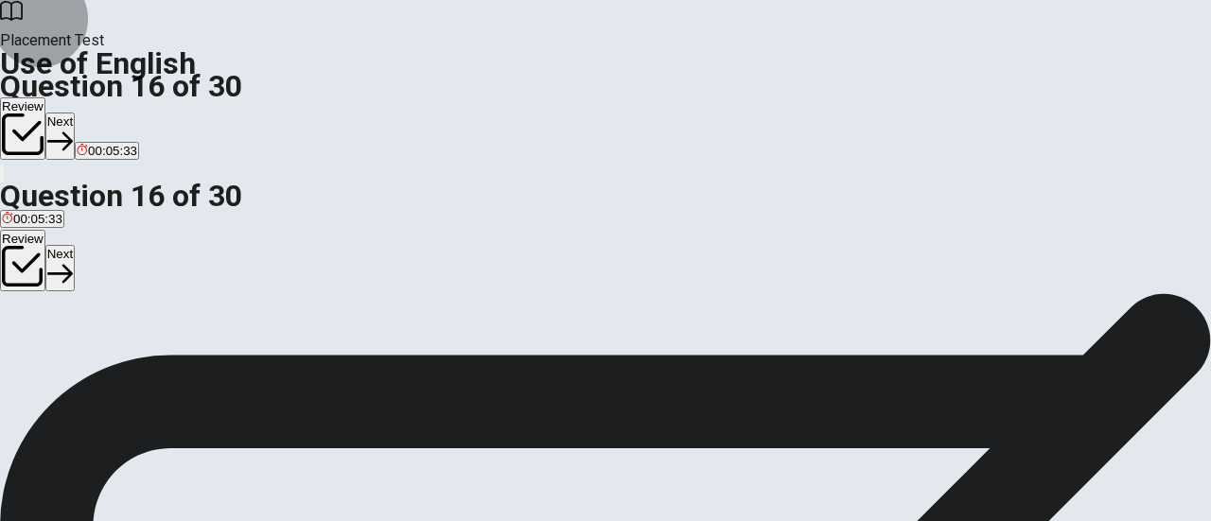
click at [75, 113] on button "Next" at bounding box center [59, 136] width 29 height 46
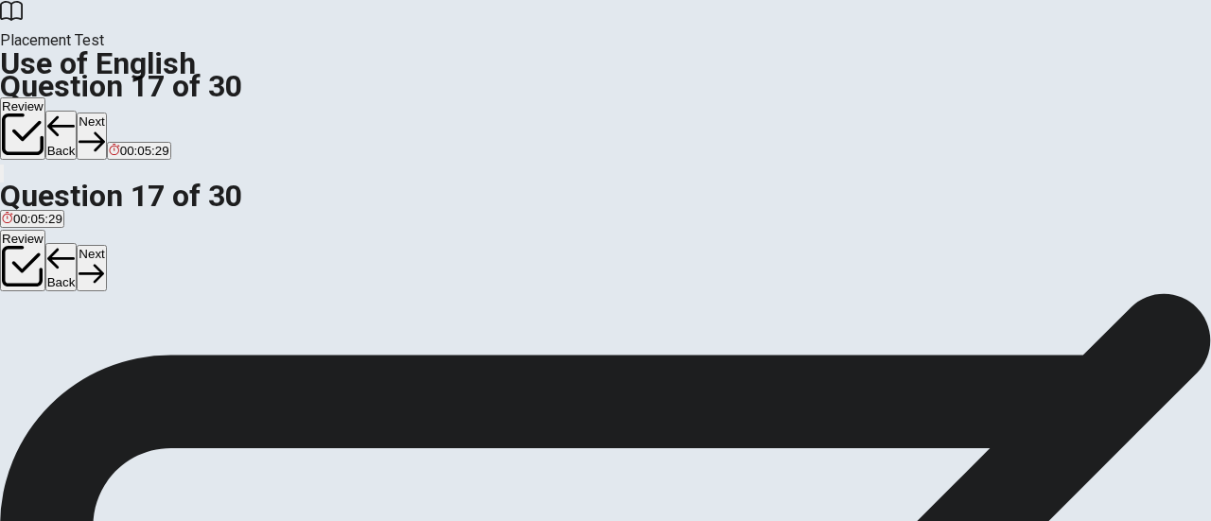
scroll to position [142, 0]
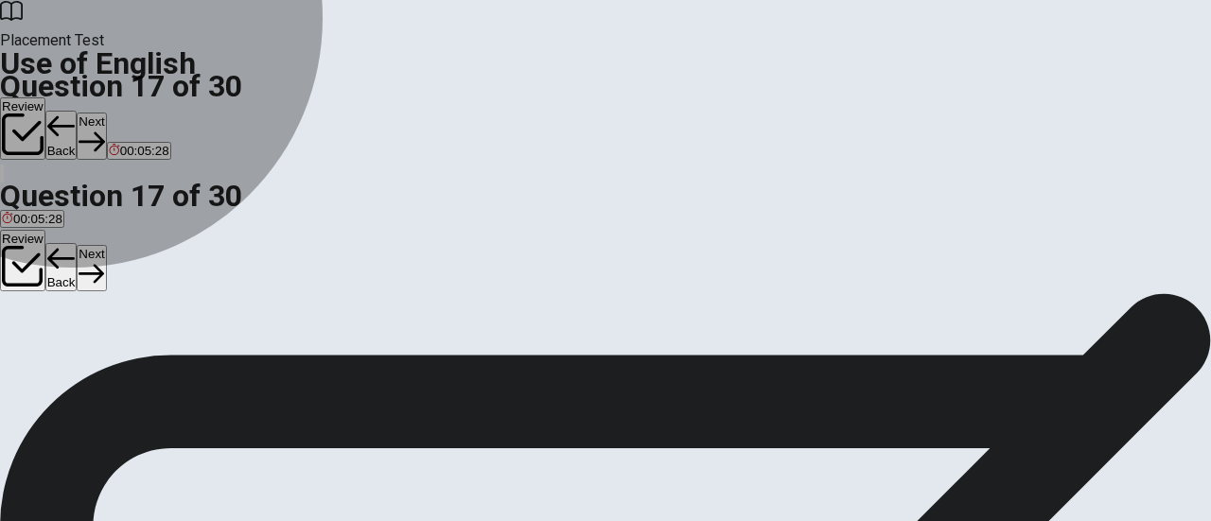
click at [32, 215] on span "see it" at bounding box center [17, 222] width 30 height 14
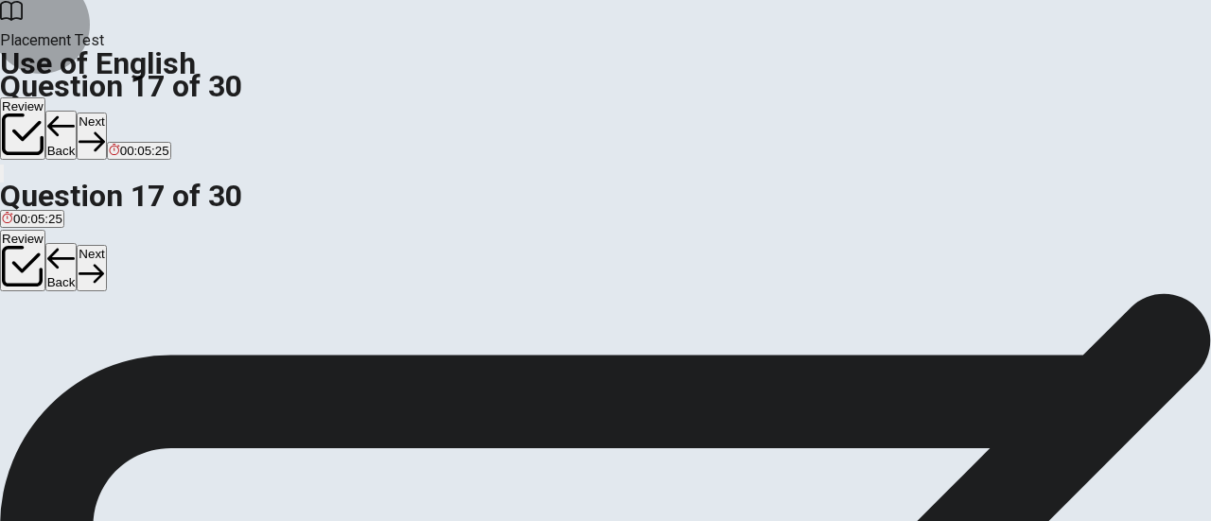
click at [106, 113] on button "Next" at bounding box center [91, 136] width 29 height 46
drag, startPoint x: 498, startPoint y: 353, endPoint x: 922, endPoint y: 29, distance: 533.8
click at [922, 29] on div "Placement Test Use of English Question 18 of 30 Review Back Next 00:05:17 Quest…" at bounding box center [605, 260] width 1211 height 521
click at [106, 113] on button "Next" at bounding box center [91, 136] width 29 height 46
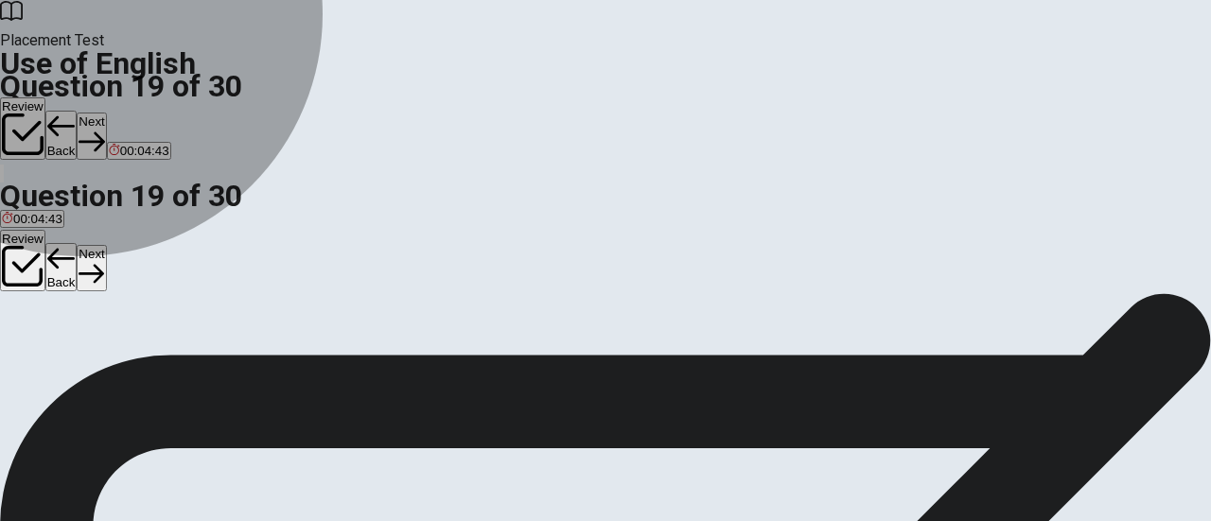
click at [170, 229] on span "necessary" at bounding box center [142, 222] width 58 height 14
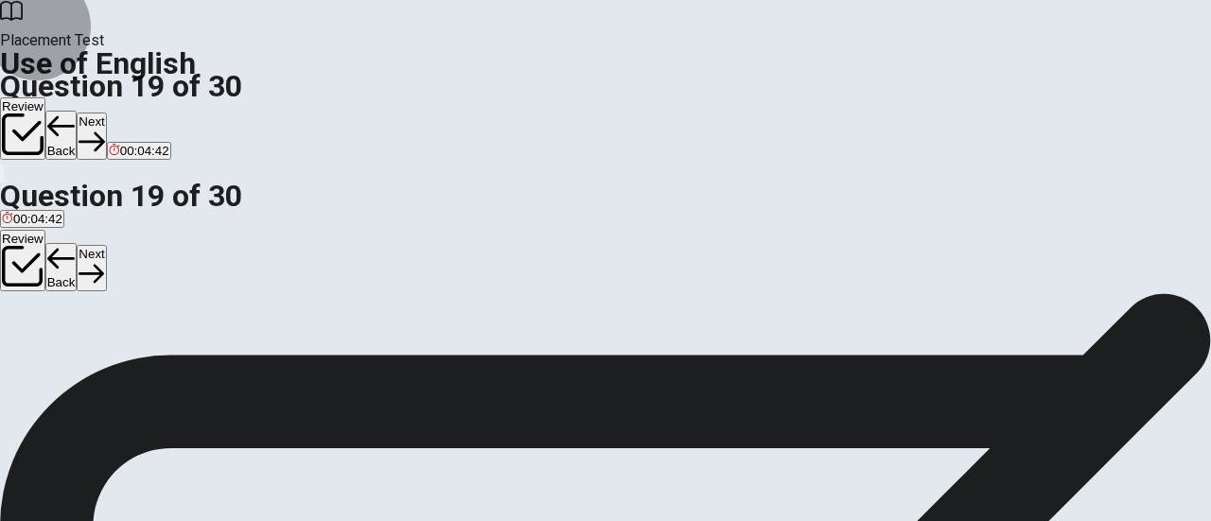
click at [106, 113] on button "Next" at bounding box center [91, 136] width 29 height 46
click at [113, 229] on span "had knew" at bounding box center [87, 222] width 54 height 14
click at [106, 113] on button "Next" at bounding box center [91, 136] width 29 height 46
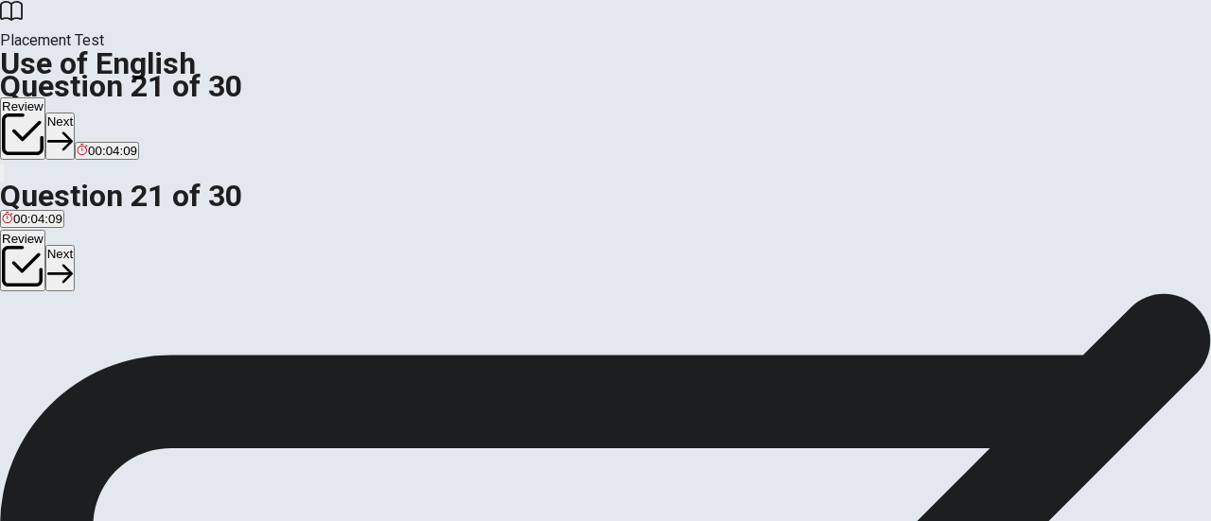
scroll to position [137, 0]
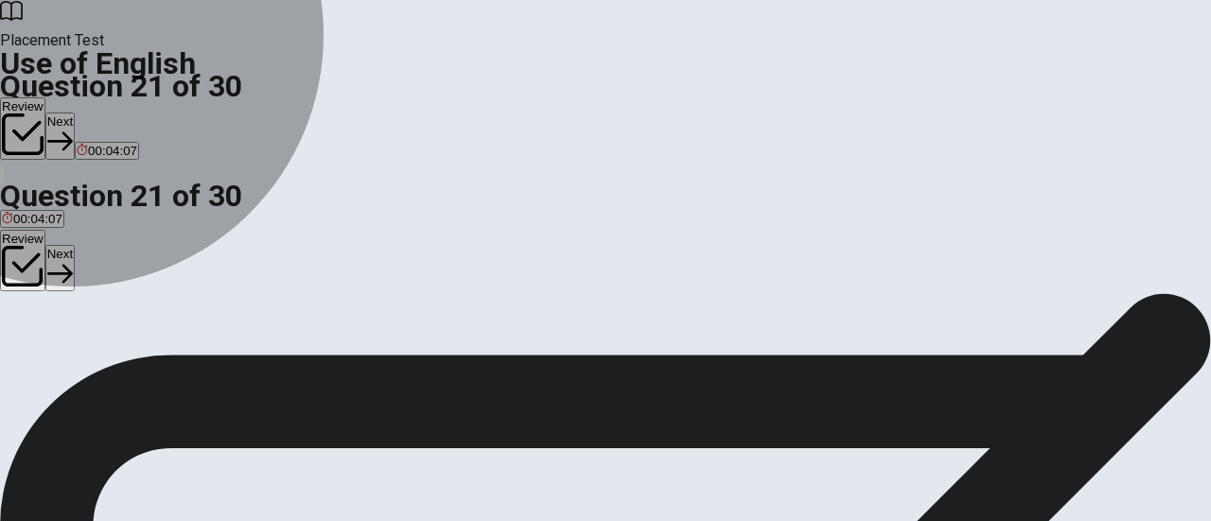
click at [12, 201] on button "A a" at bounding box center [6, 217] width 12 height 32
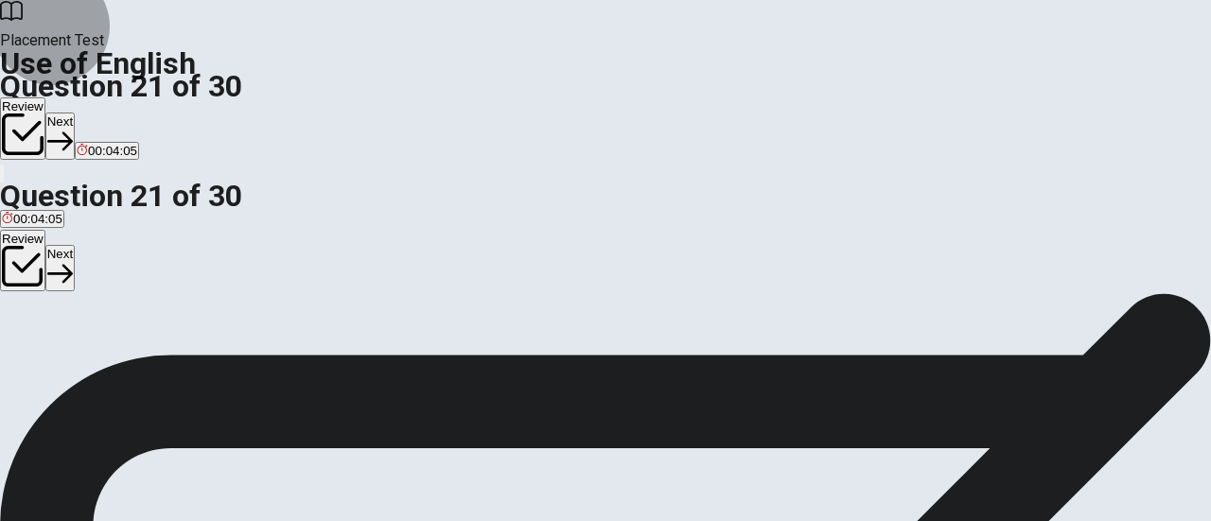
click at [75, 113] on button "Next" at bounding box center [59, 136] width 29 height 46
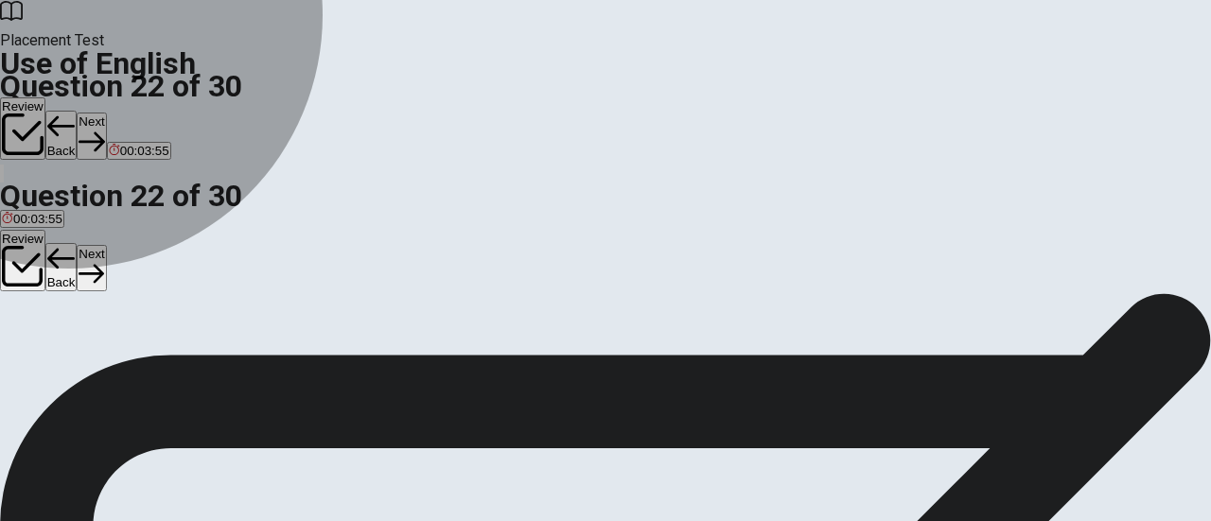
click at [18, 201] on button "A on" at bounding box center [9, 217] width 18 height 32
click at [74, 234] on button "D in" at bounding box center [67, 217] width 13 height 32
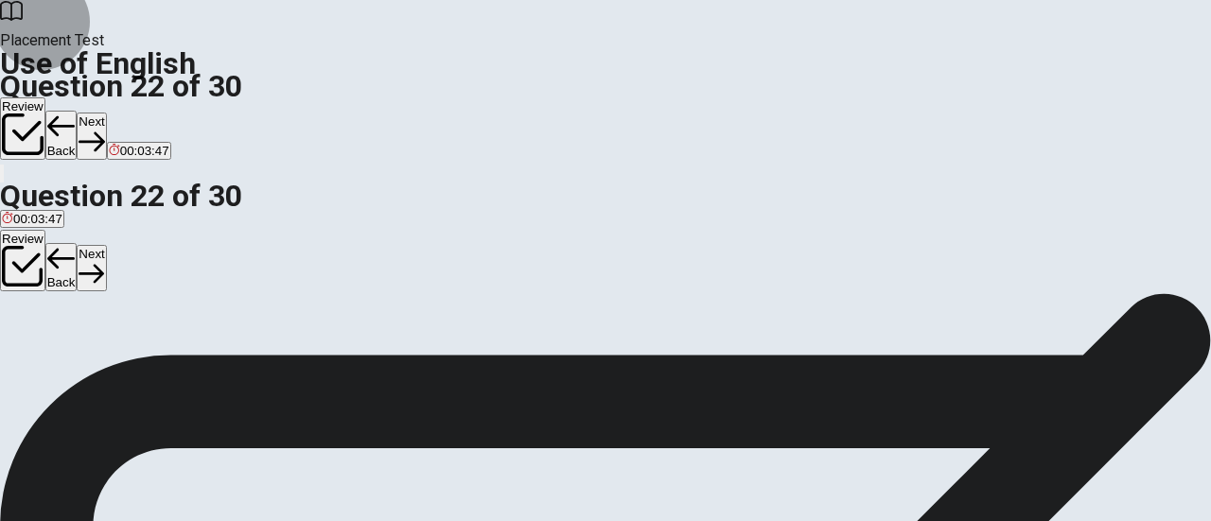
click at [106, 113] on button "Next" at bounding box center [91, 136] width 29 height 46
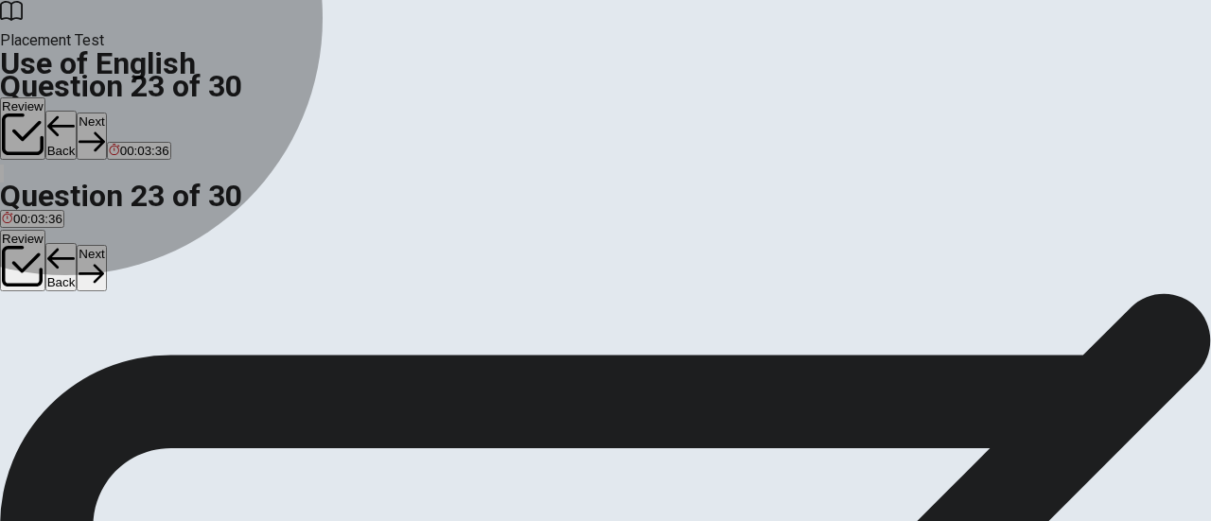
click at [51, 234] on button "C an" at bounding box center [42, 217] width 18 height 32
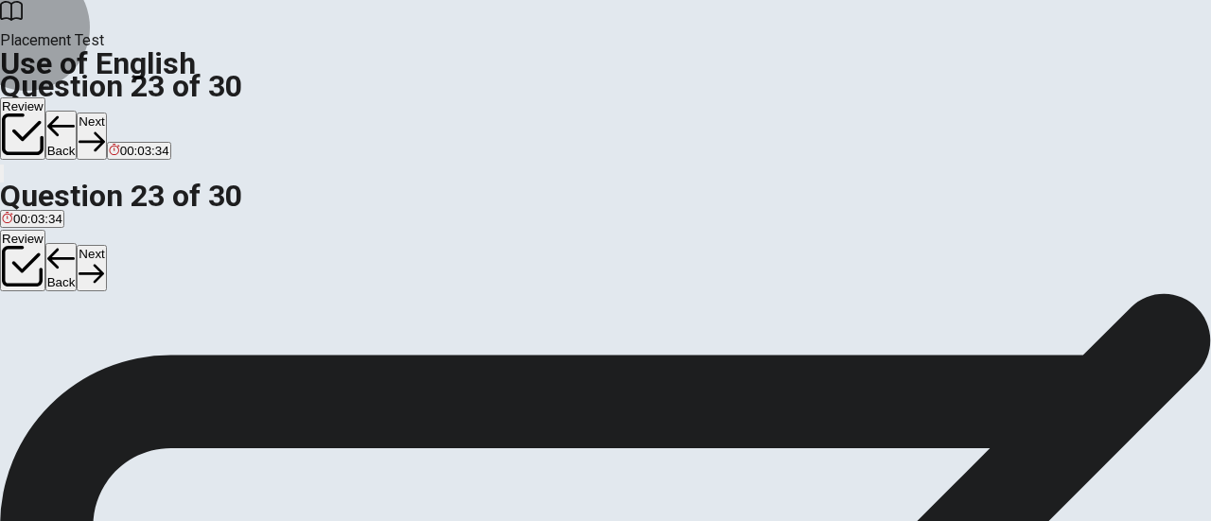
click at [106, 113] on button "Next" at bounding box center [91, 136] width 29 height 46
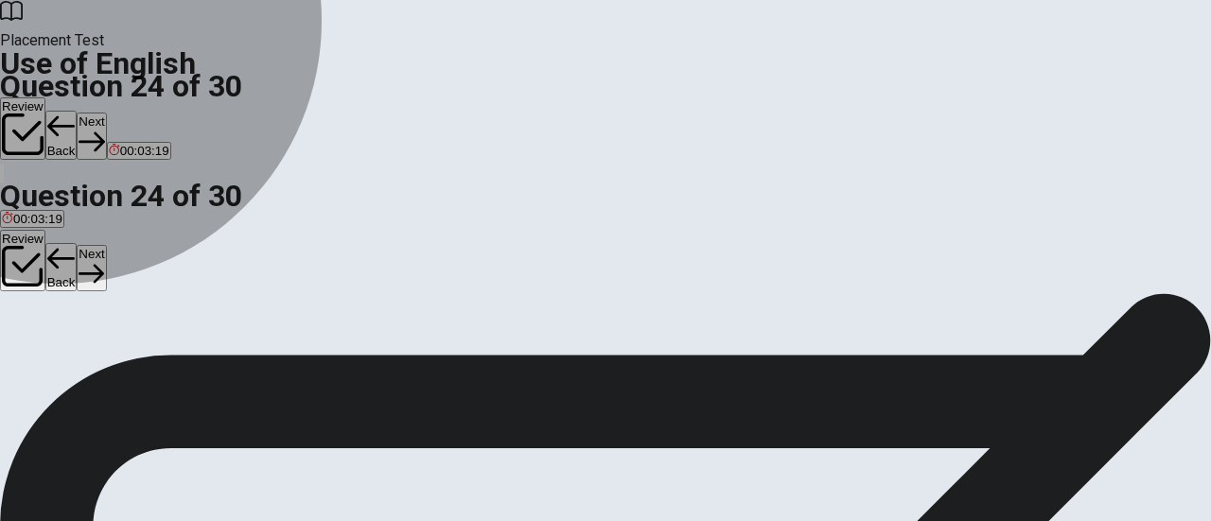
click at [62, 234] on button "D in" at bounding box center [55, 217] width 13 height 32
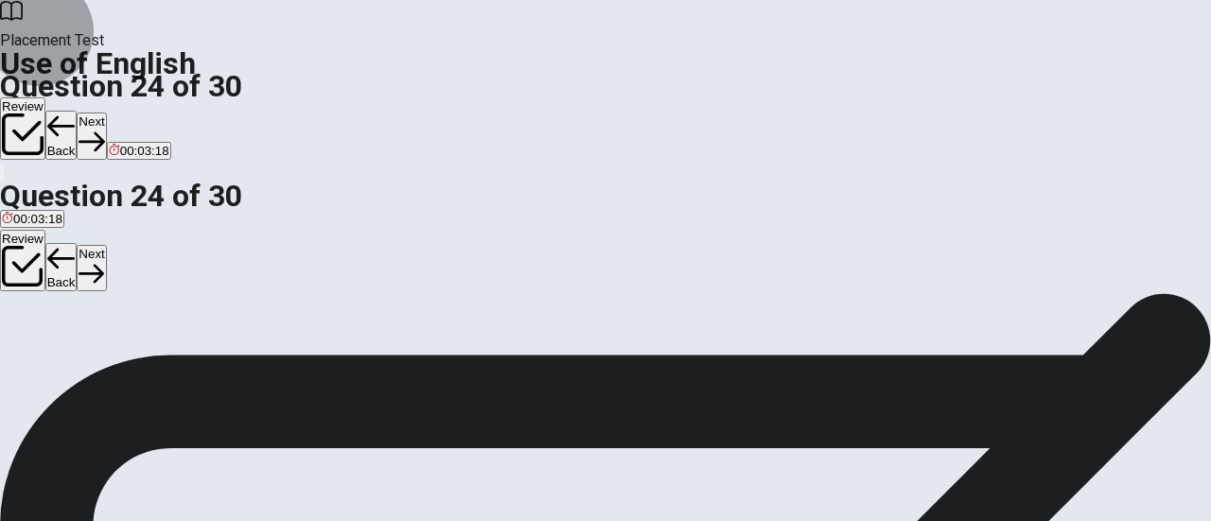
click at [106, 113] on button "Next" at bounding box center [91, 136] width 29 height 46
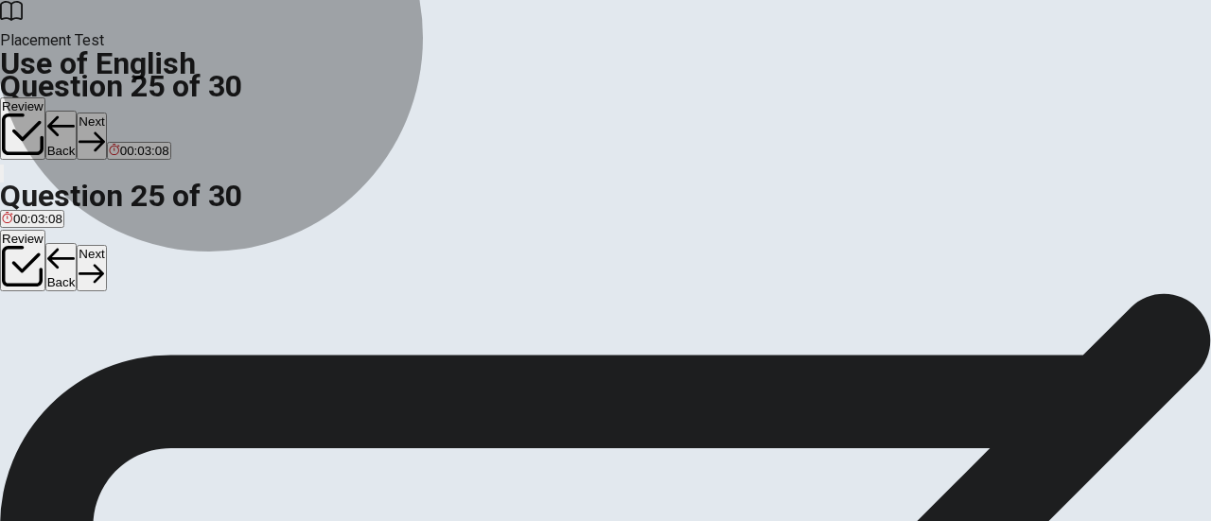
click at [142, 201] on button "A stop them from speaking" at bounding box center [71, 217] width 142 height 32
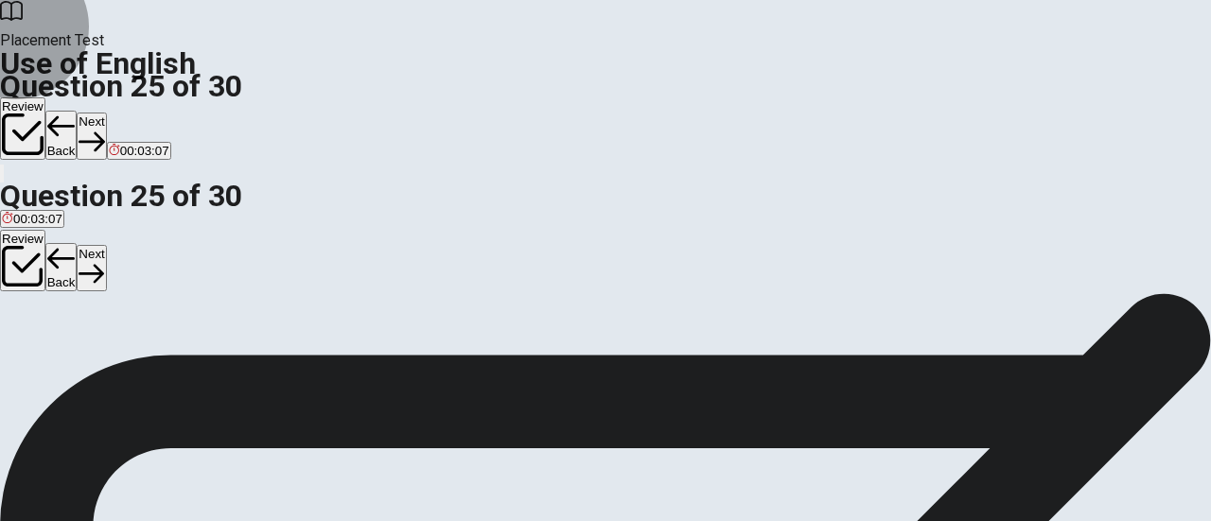
click at [106, 113] on button "Next" at bounding box center [91, 136] width 29 height 46
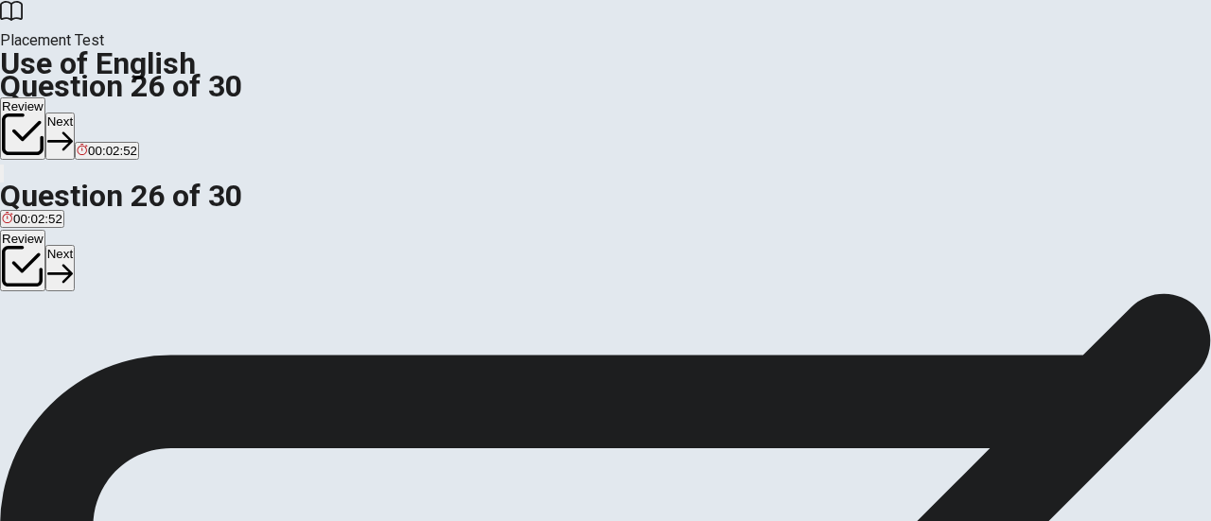
scroll to position [119, 0]
click at [96, 238] on button "B generous" at bounding box center [68, 235] width 57 height 32
click at [75, 113] on button "Next" at bounding box center [59, 136] width 29 height 46
click at [56, 252] on button "B bag" at bounding box center [43, 235] width 25 height 32
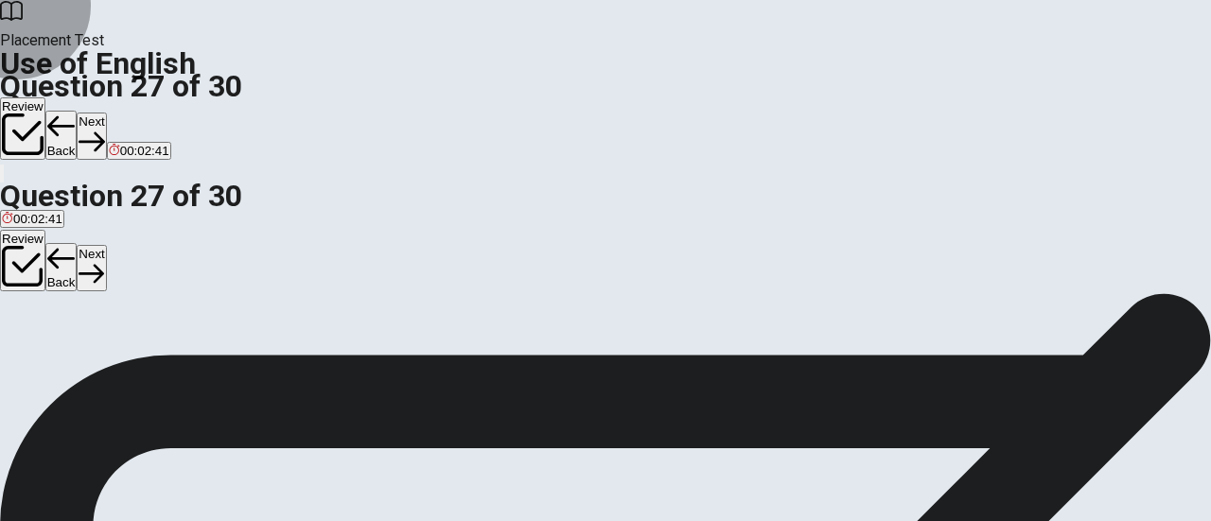
click at [106, 113] on button "Next" at bounding box center [91, 136] width 29 height 46
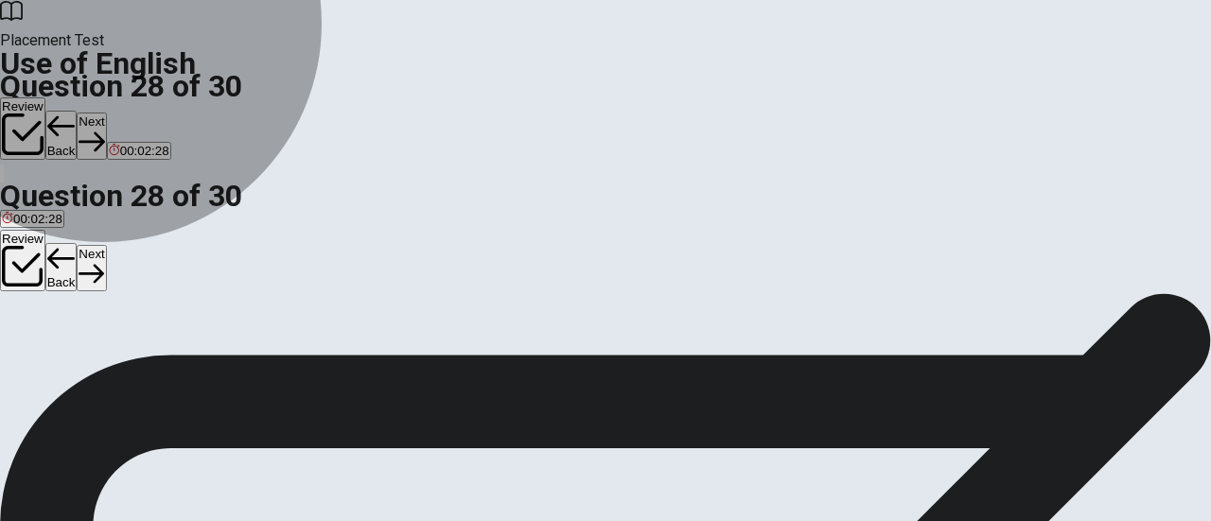
click at [46, 219] on button "A finishes" at bounding box center [23, 235] width 46 height 32
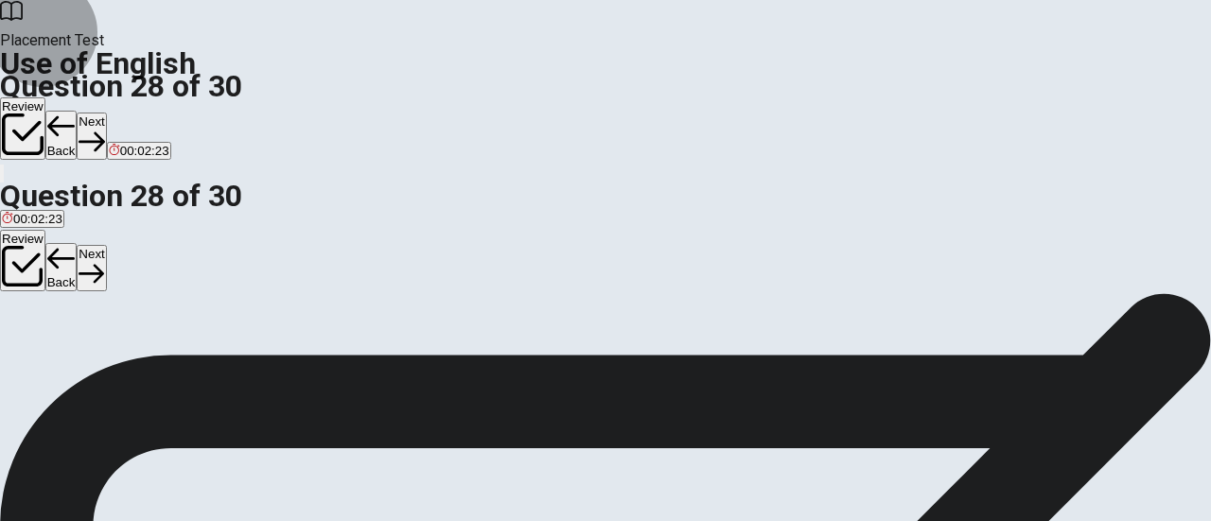
click at [106, 113] on button "Next" at bounding box center [91, 136] width 29 height 46
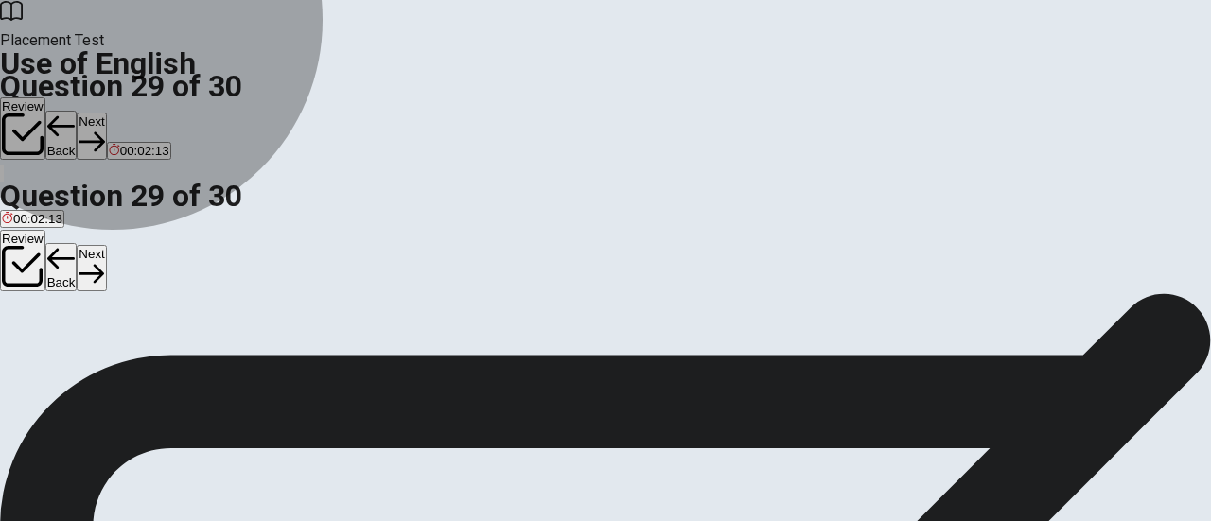
click at [32, 219] on button "A open" at bounding box center [16, 235] width 32 height 32
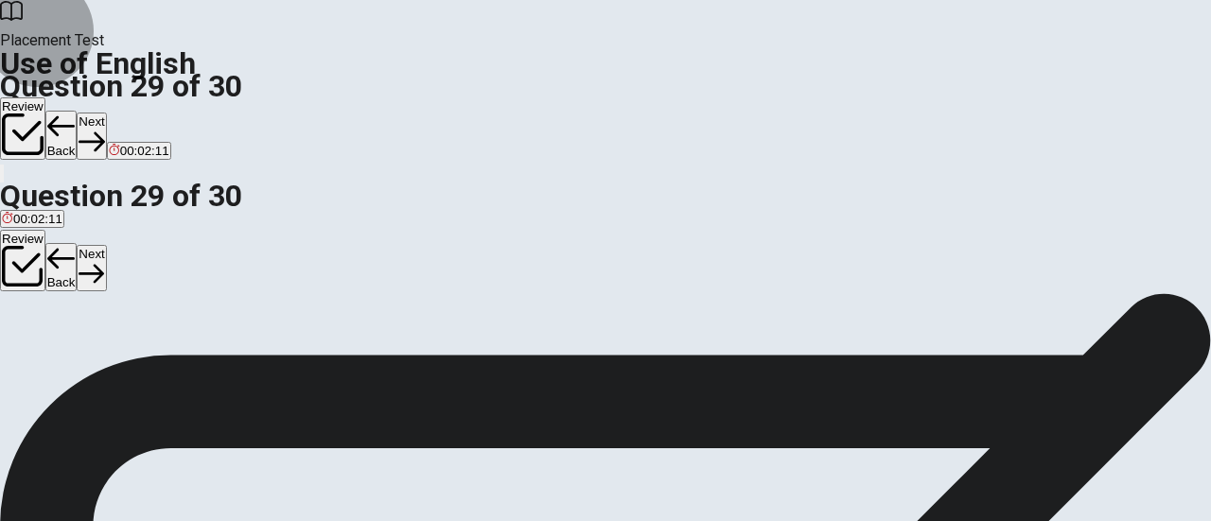
click at [106, 113] on button "Next" at bounding box center [91, 136] width 29 height 46
click at [98, 250] on span "Will" at bounding box center [89, 243] width 20 height 14
click at [106, 113] on button "Next" at bounding box center [91, 136] width 29 height 46
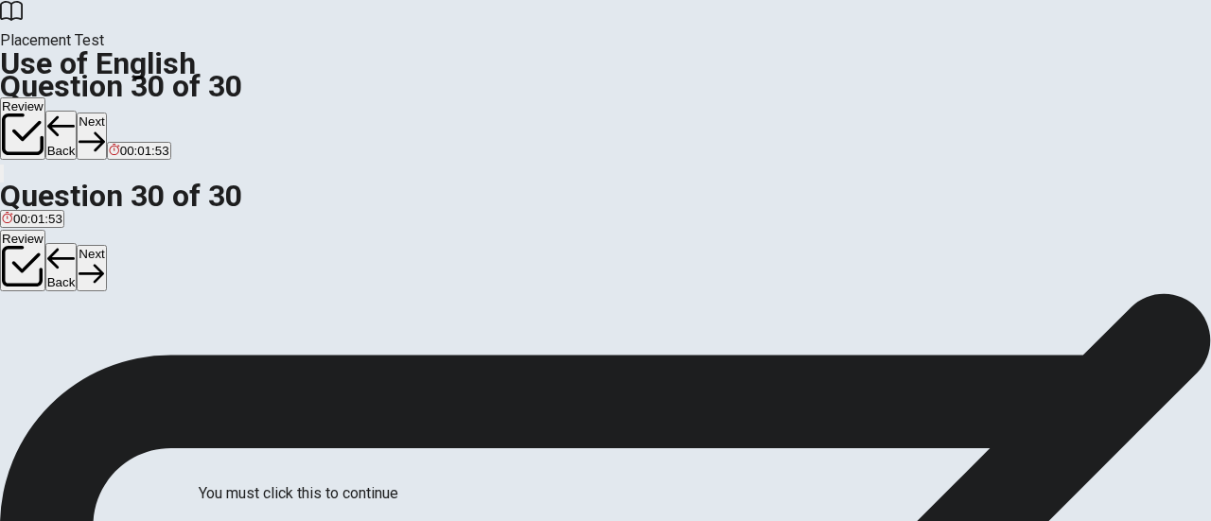
click at [891, 520] on div at bounding box center [605, 521] width 1211 height 0
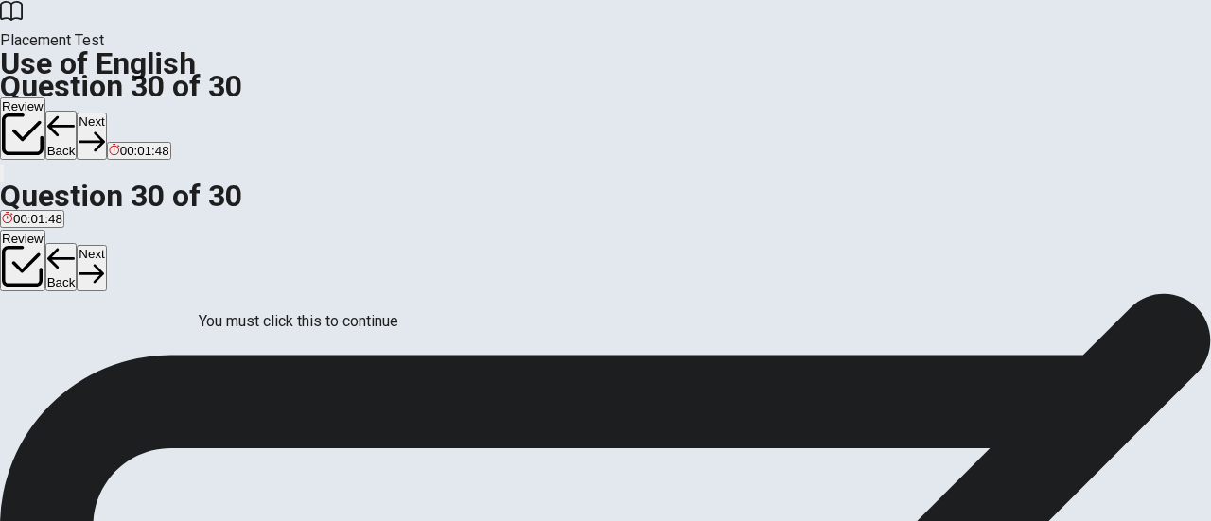
scroll to position [207, 0]
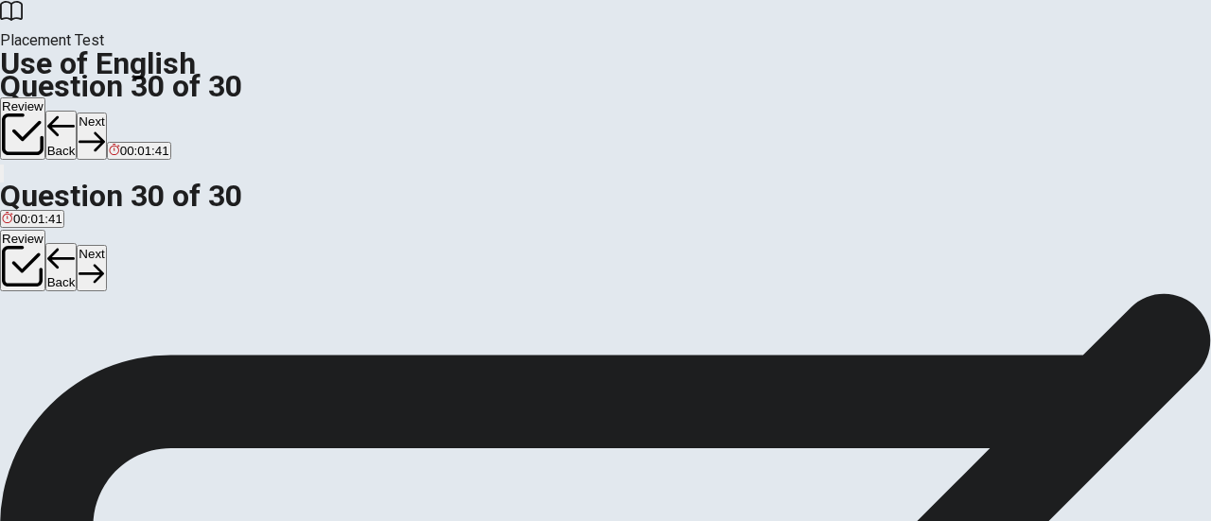
scroll to position [44, 0]
click at [45, 97] on button "Review" at bounding box center [22, 128] width 45 height 62
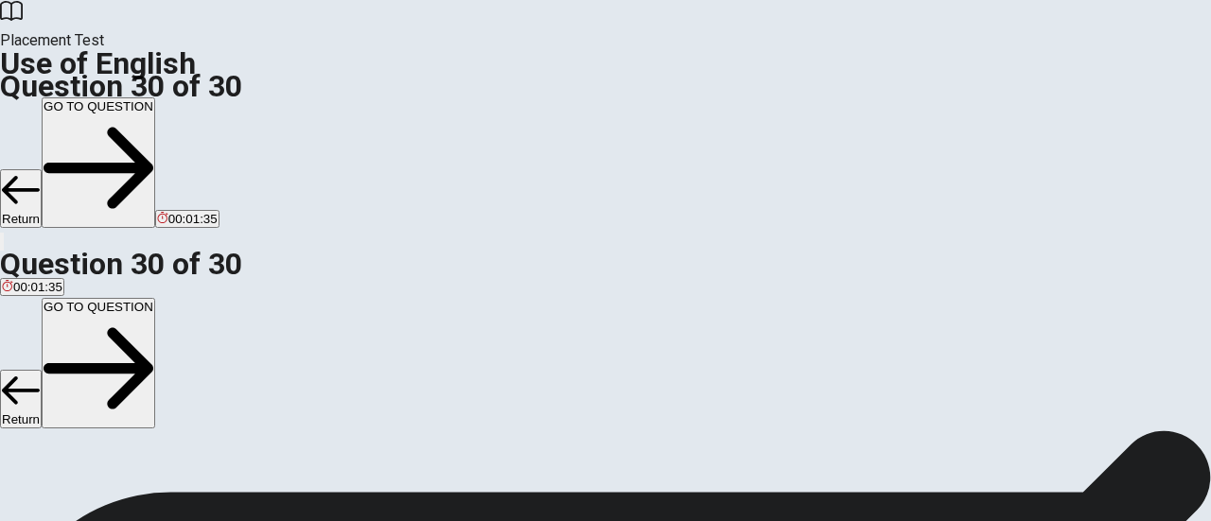
scroll to position [546, 0]
click at [42, 169] on button "Return" at bounding box center [21, 198] width 42 height 59
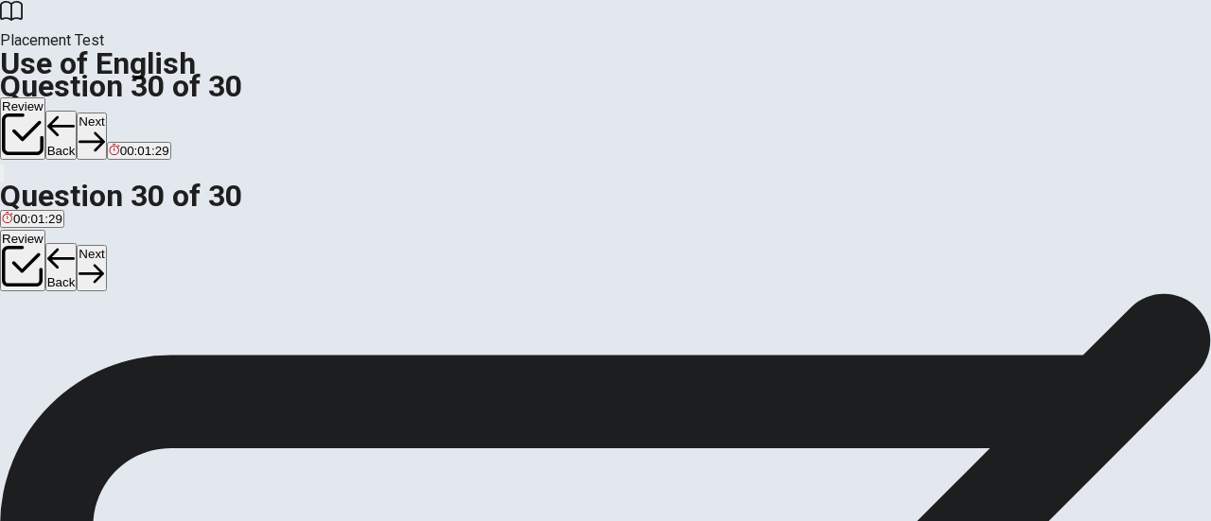
scroll to position [333, 0]
click at [44, 113] on icon "button" at bounding box center [23, 134] width 42 height 42
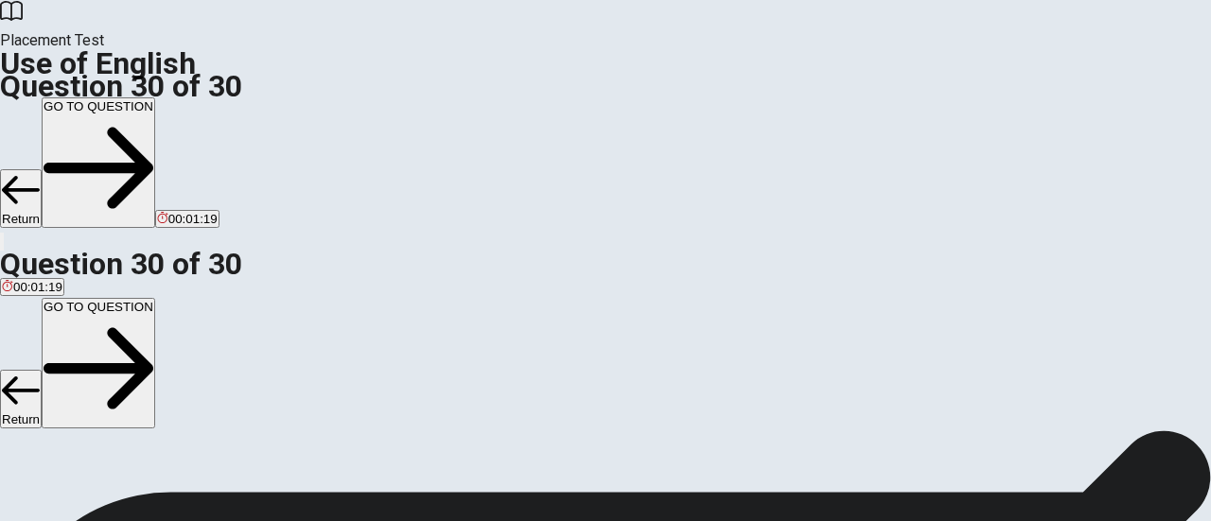
scroll to position [457, 0]
click at [42, 169] on button "Return" at bounding box center [21, 198] width 42 height 59
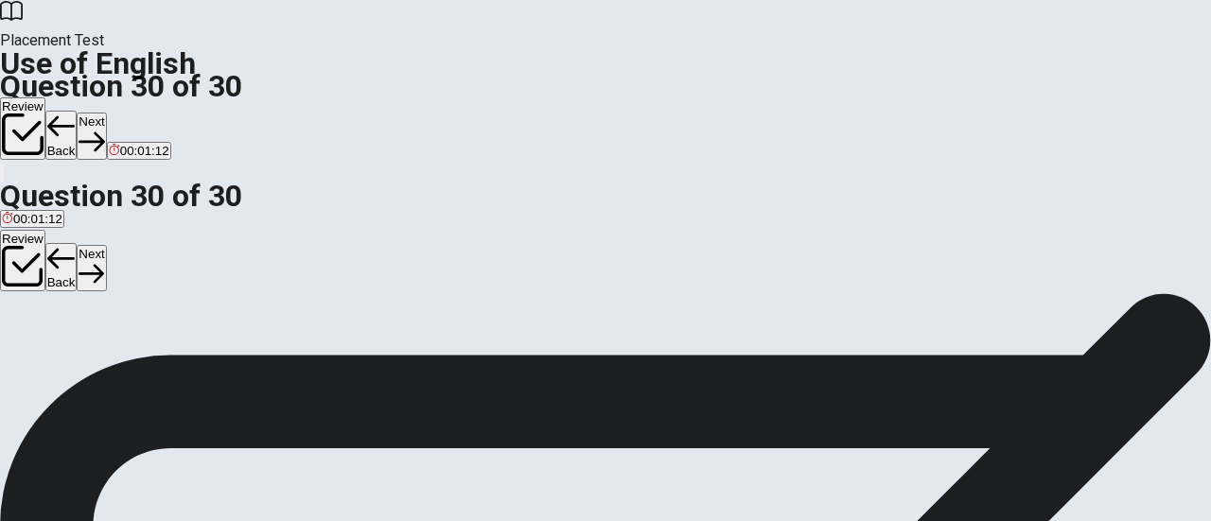
scroll to position [26, 0]
click at [100, 344] on button "D Will" at bounding box center [89, 328] width 24 height 32
click at [78, 111] on button "Back" at bounding box center [61, 135] width 32 height 49
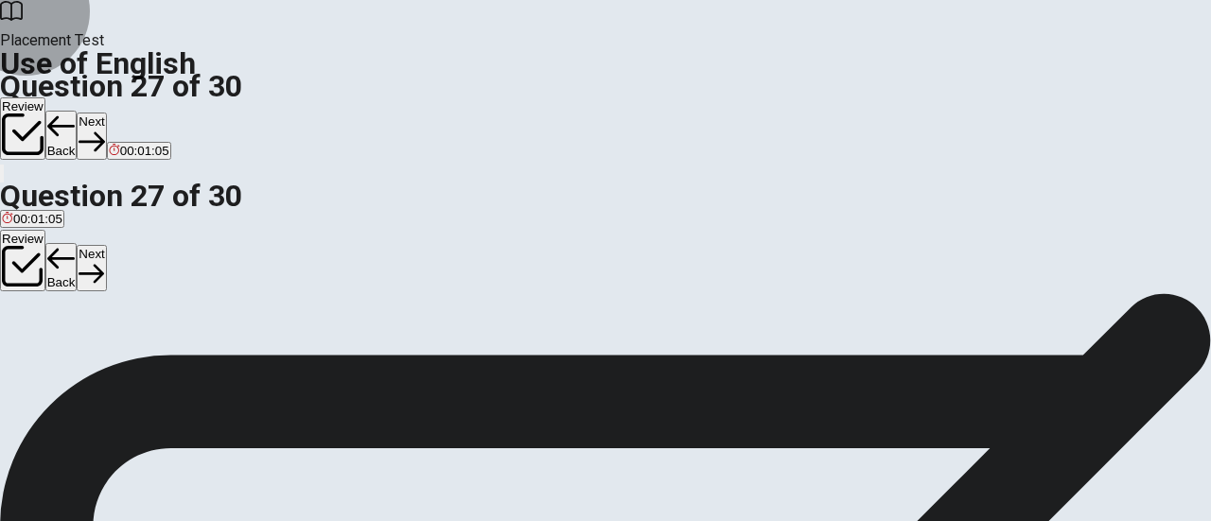
click at [78, 111] on button "Back" at bounding box center [61, 135] width 32 height 49
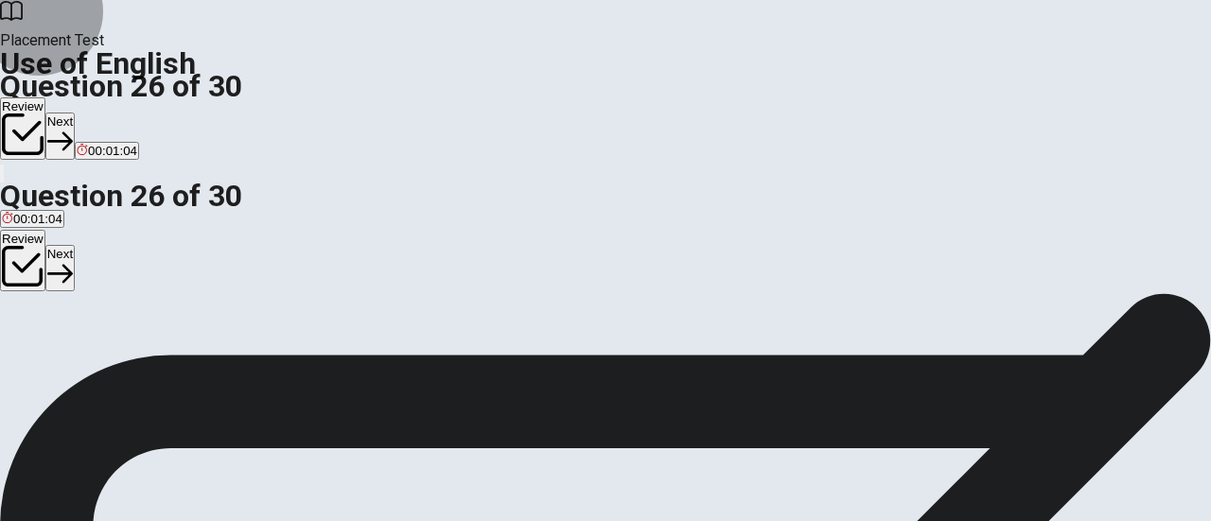
click at [45, 97] on button "Review" at bounding box center [22, 128] width 45 height 62
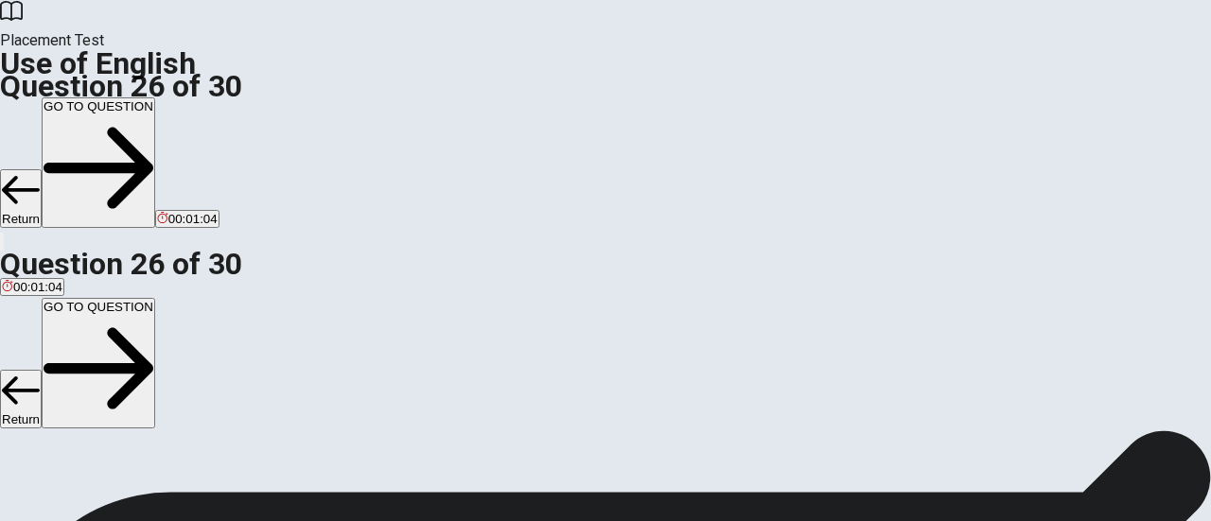
scroll to position [796, 0]
click at [812, 97] on div "Return GO TO QUESTION 00:01:04" at bounding box center [605, 163] width 1211 height 132
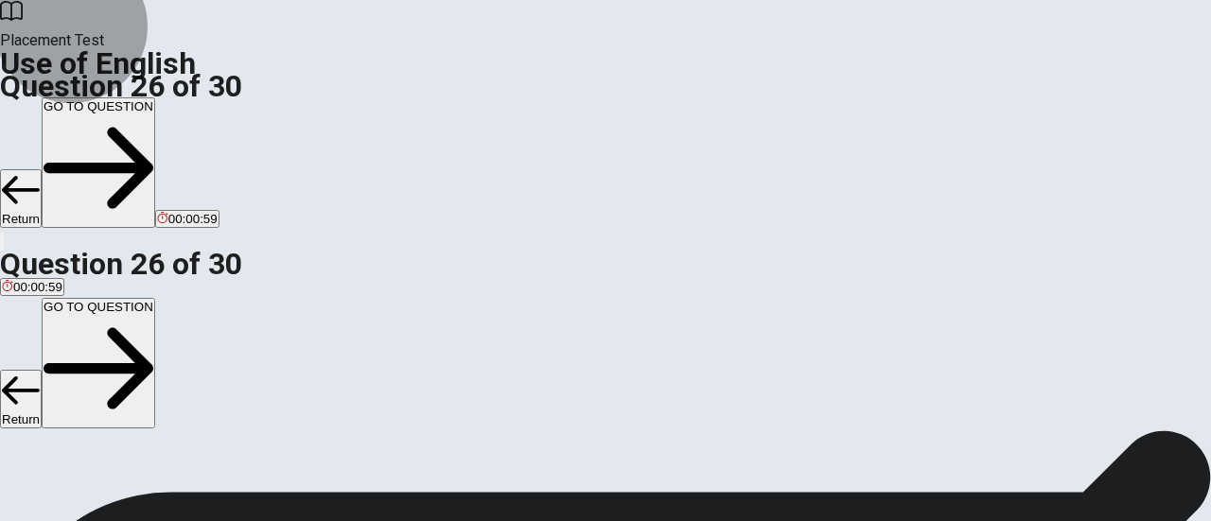
click at [42, 169] on button "Return" at bounding box center [21, 198] width 42 height 59
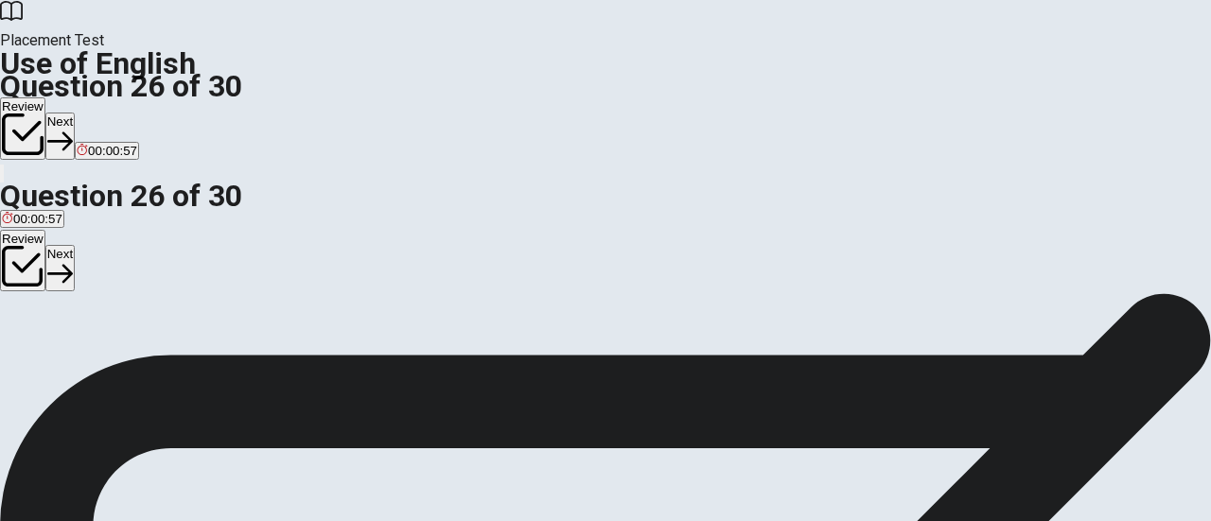
scroll to position [81, 0]
click at [45, 97] on button "Review" at bounding box center [22, 128] width 45 height 62
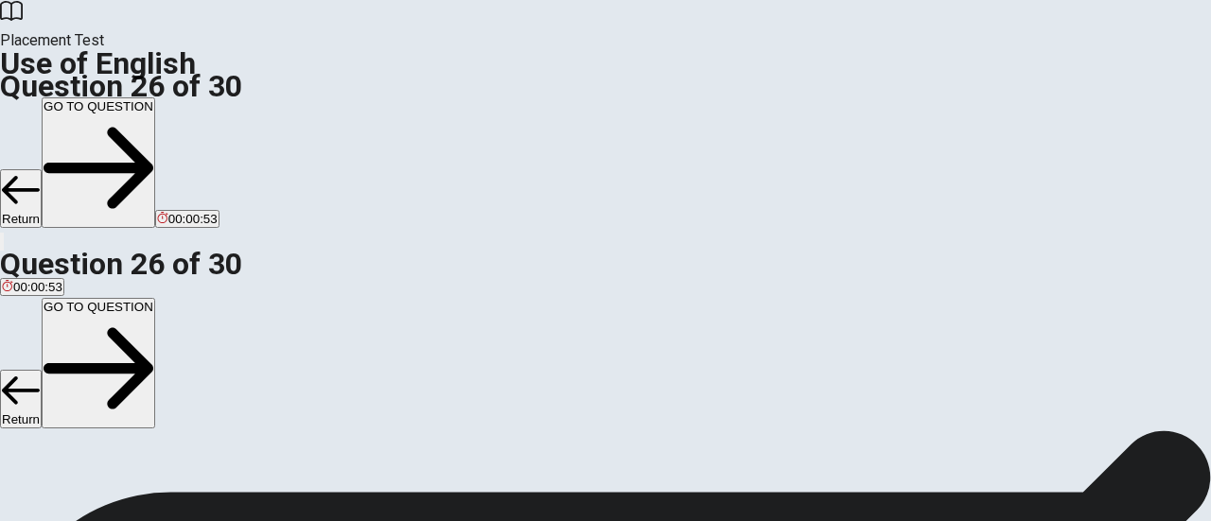
scroll to position [0, 0]
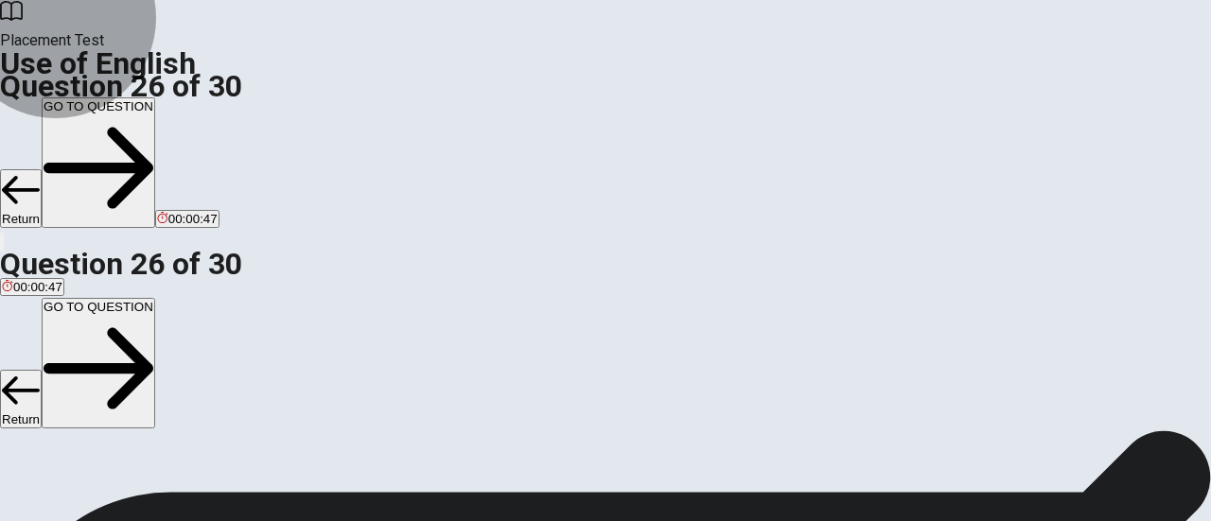
click at [155, 97] on button "GO TO QUESTION" at bounding box center [98, 162] width 113 height 131
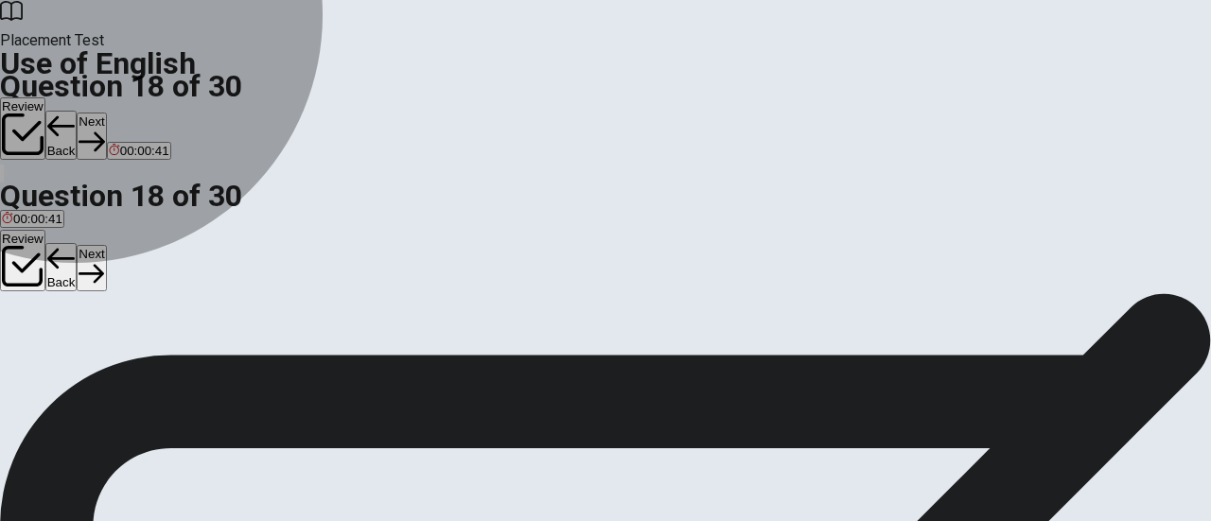
click at [150, 281] on span "pilot" at bounding box center [139, 274] width 23 height 14
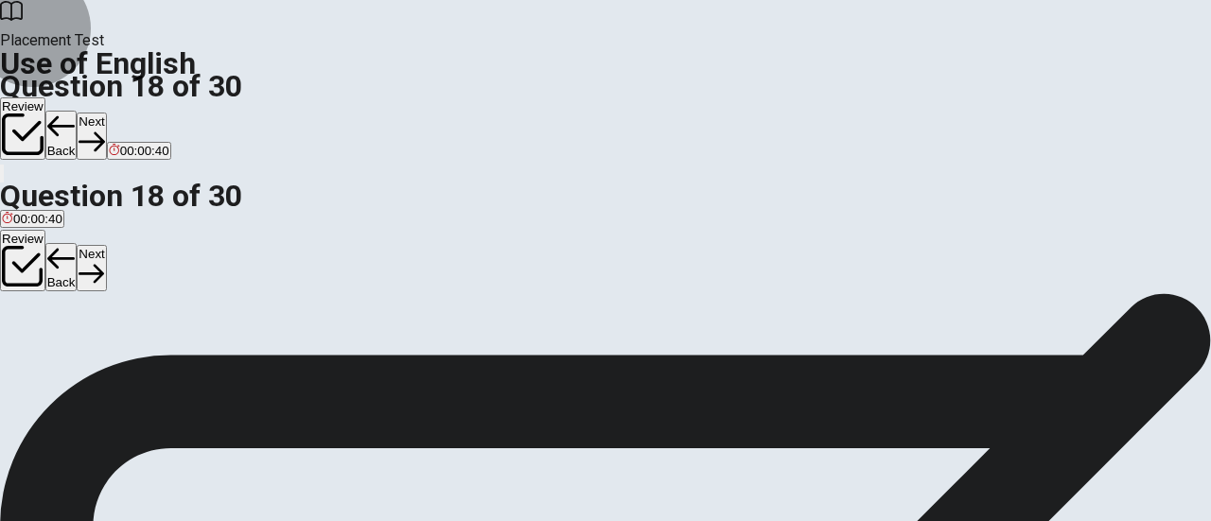
click at [106, 113] on button "Next" at bounding box center [91, 136] width 29 height 46
click at [78, 111] on button "Back" at bounding box center [61, 135] width 32 height 49
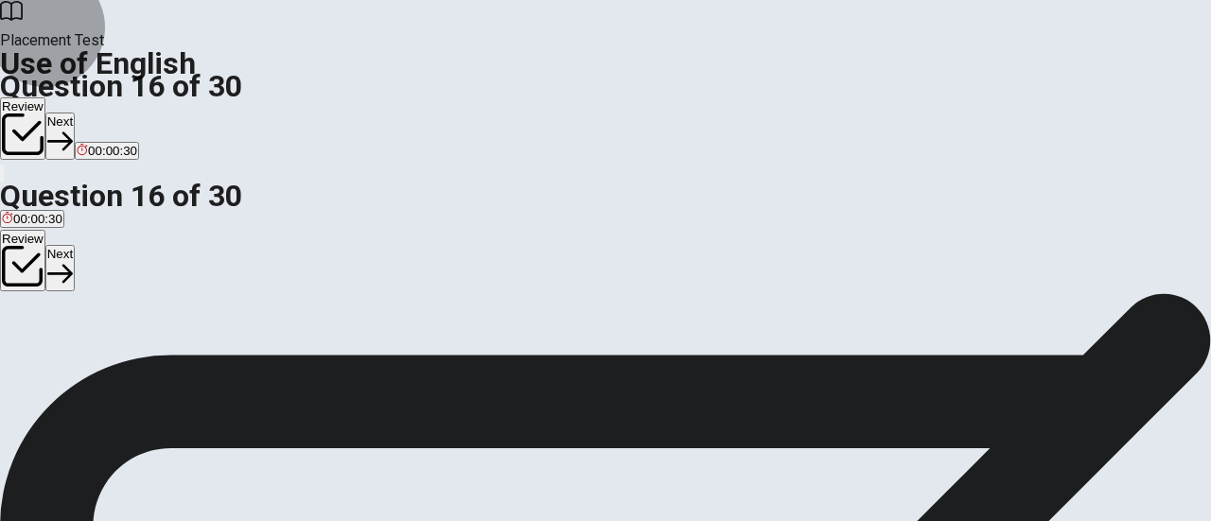
click at [45, 97] on button "Review" at bounding box center [22, 128] width 45 height 62
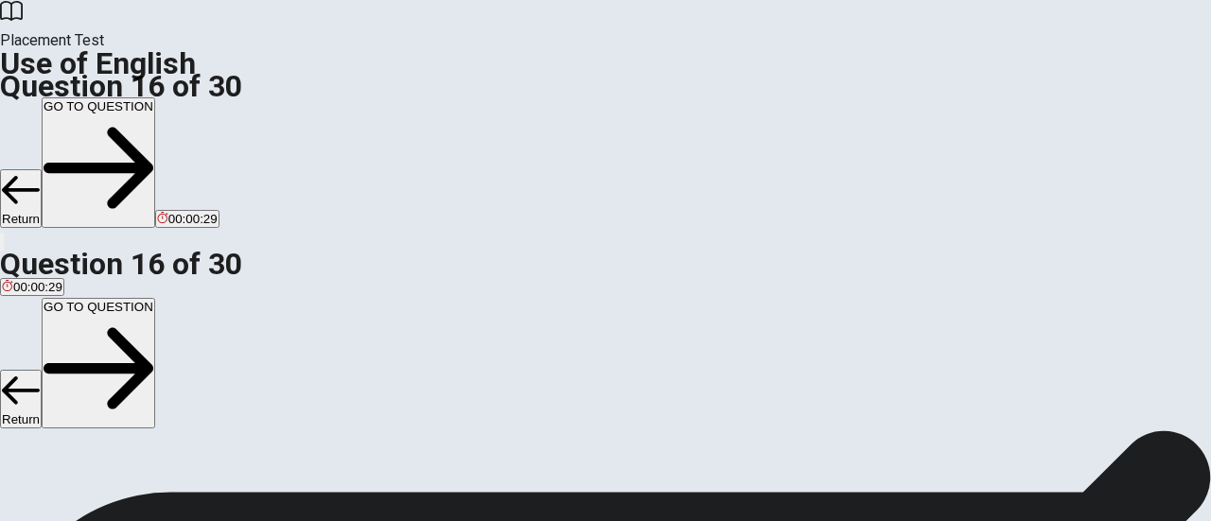
scroll to position [331, 0]
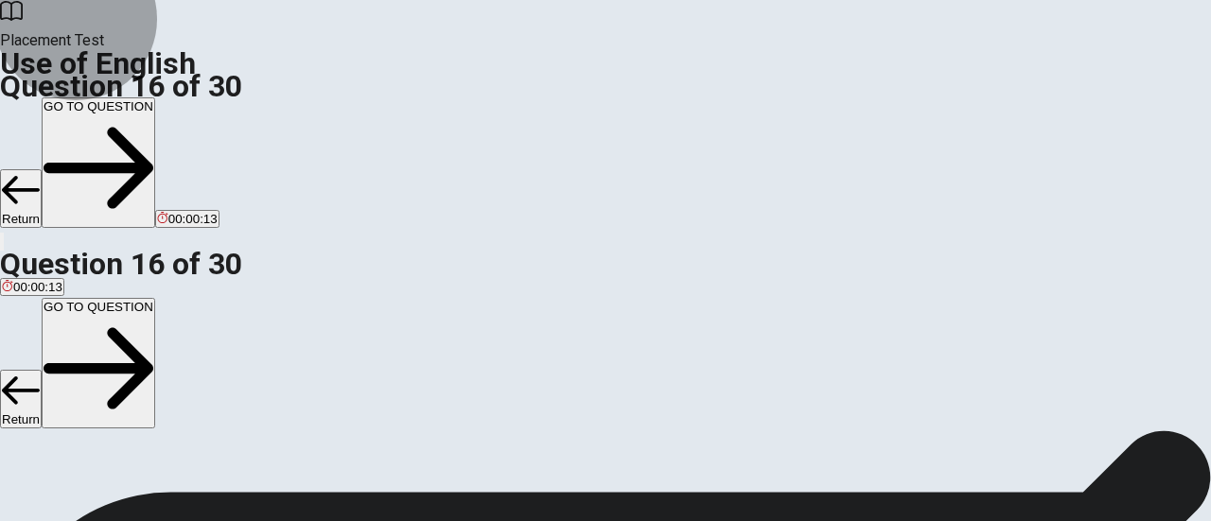
click at [155, 97] on button "GO TO QUESTION" at bounding box center [98, 162] width 113 height 131
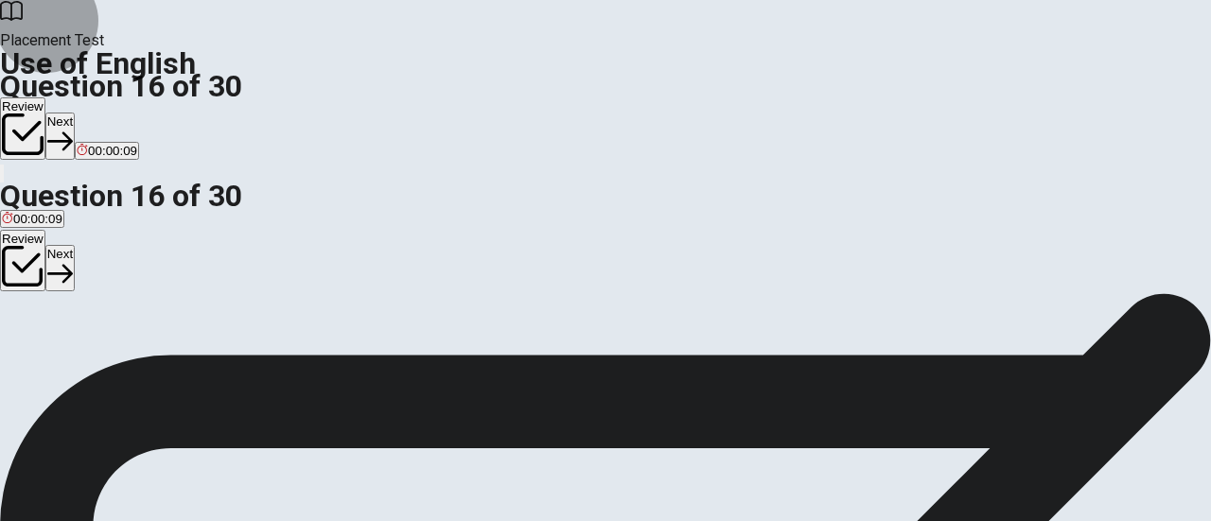
click at [75, 113] on button "Next" at bounding box center [59, 136] width 29 height 46
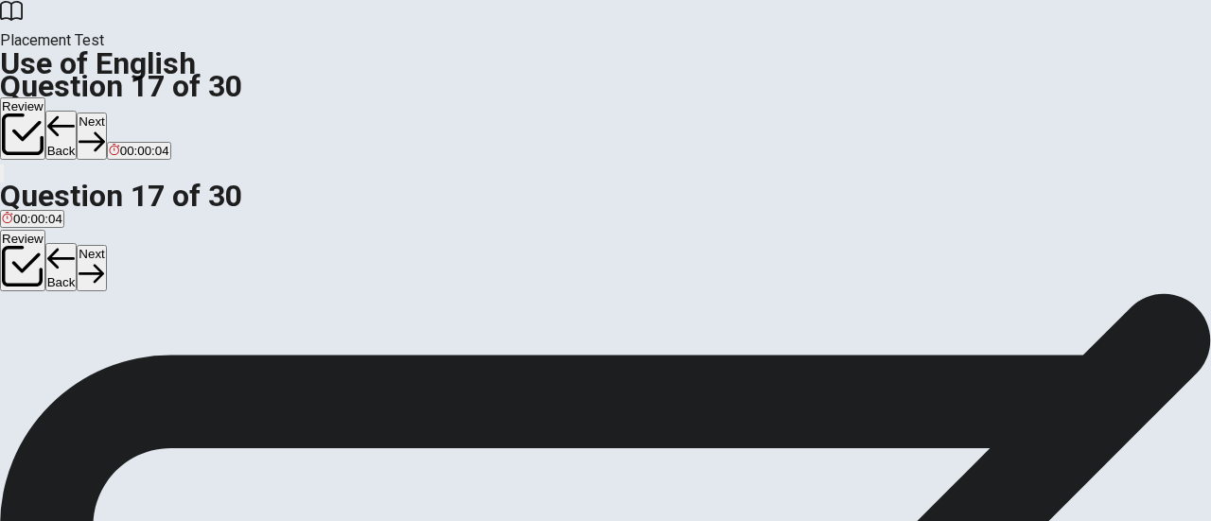
click at [106, 113] on button "Next" at bounding box center [91, 136] width 29 height 46
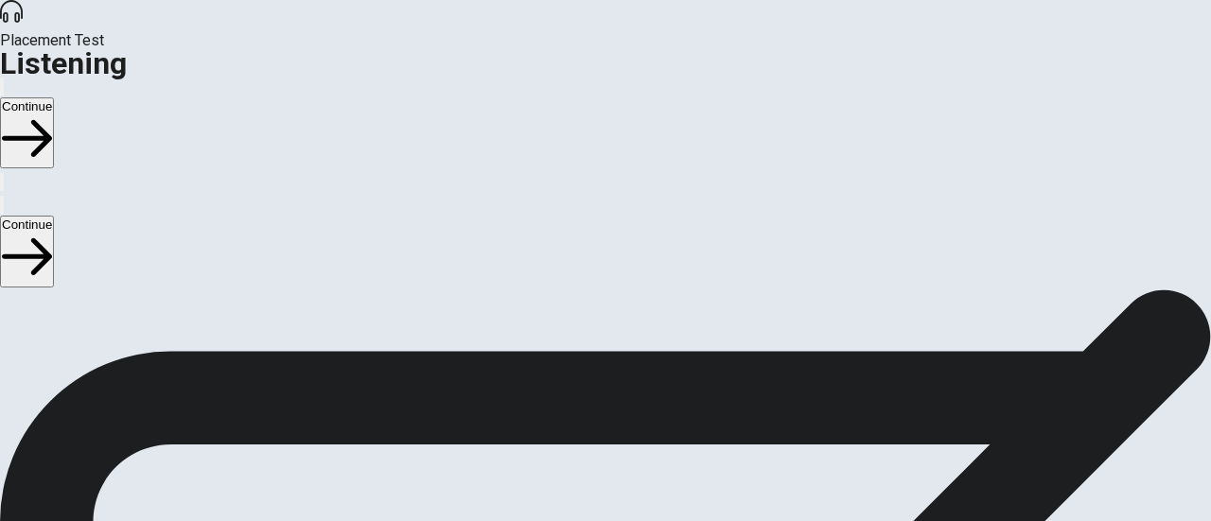
scroll to position [0, 0]
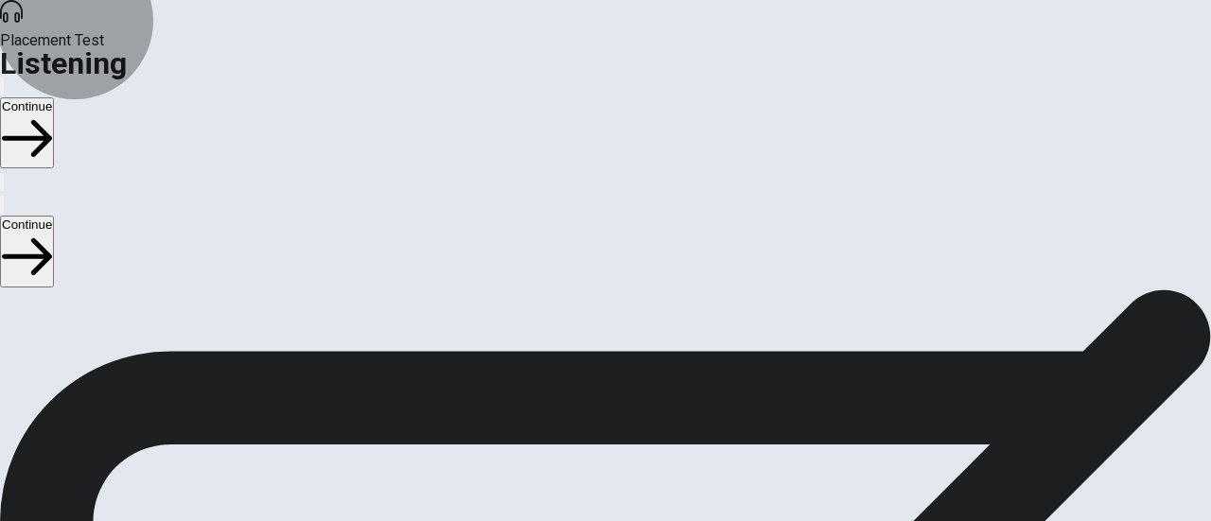
click at [54, 97] on button "Continue" at bounding box center [27, 132] width 54 height 71
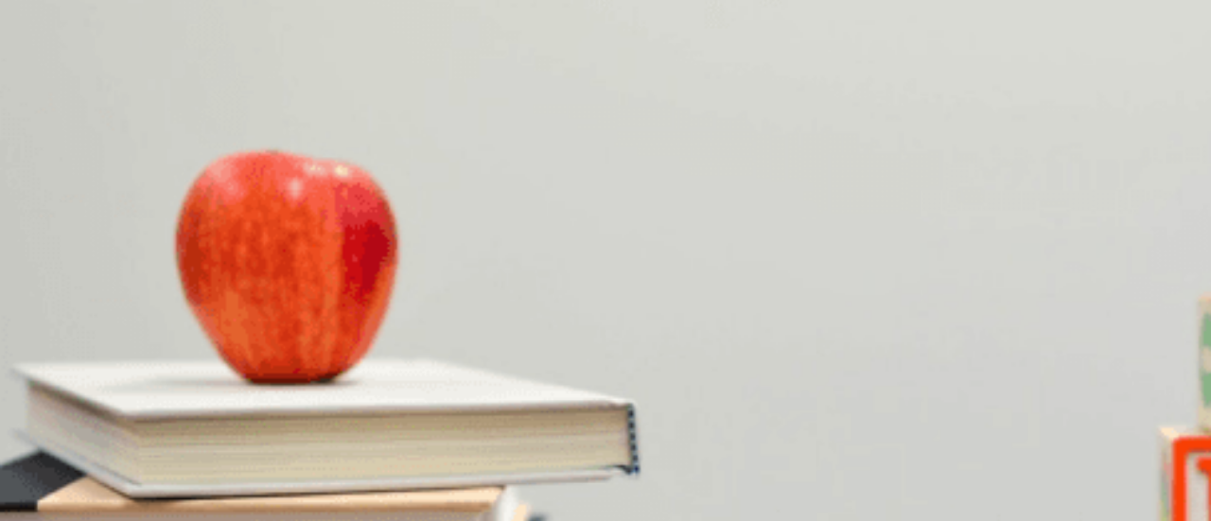
click at [76, 358] on button "A Early [DATE]" at bounding box center [38, 374] width 76 height 32
click at [475, 437] on button "D The man requested it" at bounding box center [413, 453] width 123 height 32
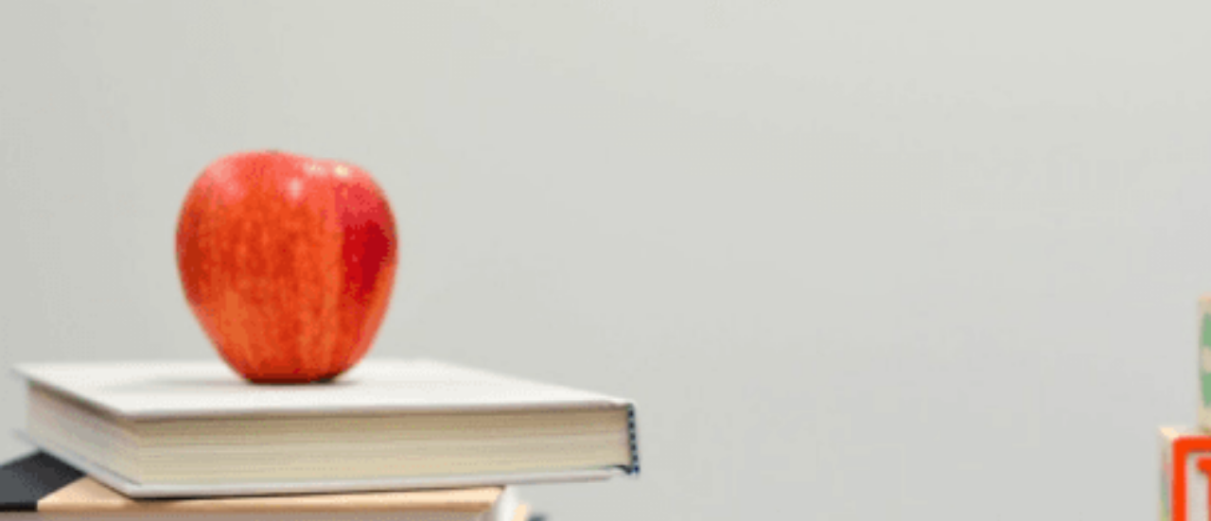
click at [149, 453] on button "B Hiking" at bounding box center [130, 469] width 39 height 32
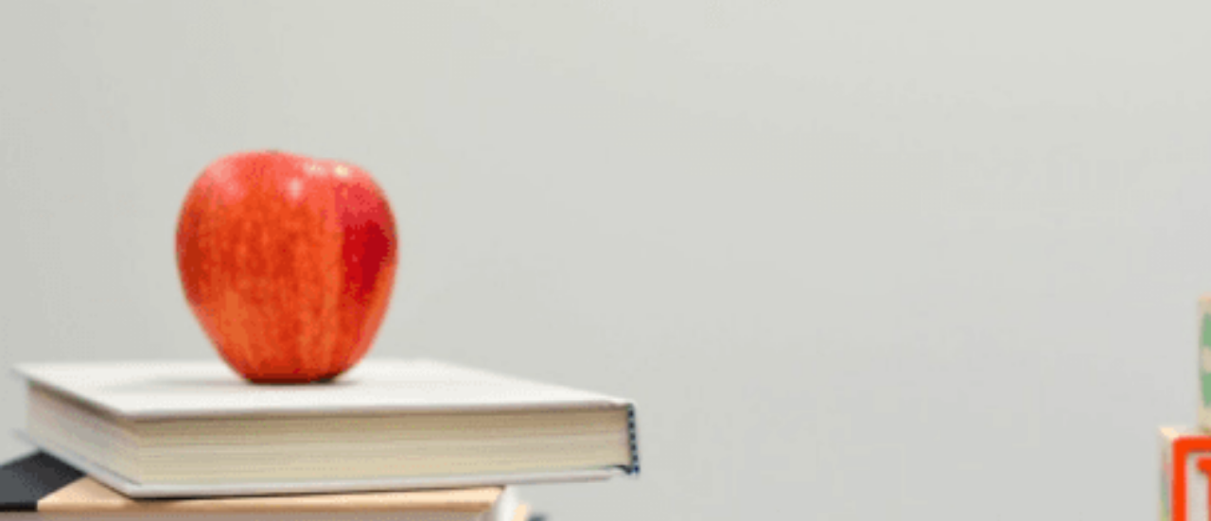
scroll to position [5, 0]
click at [54, 97] on button "Continue" at bounding box center [27, 132] width 54 height 71
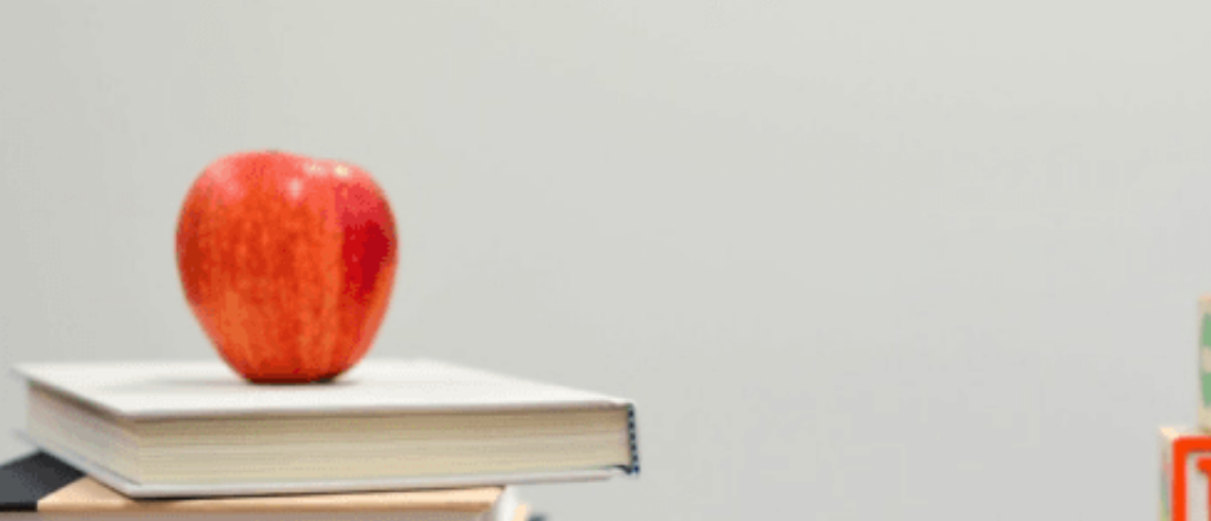
type input "0"
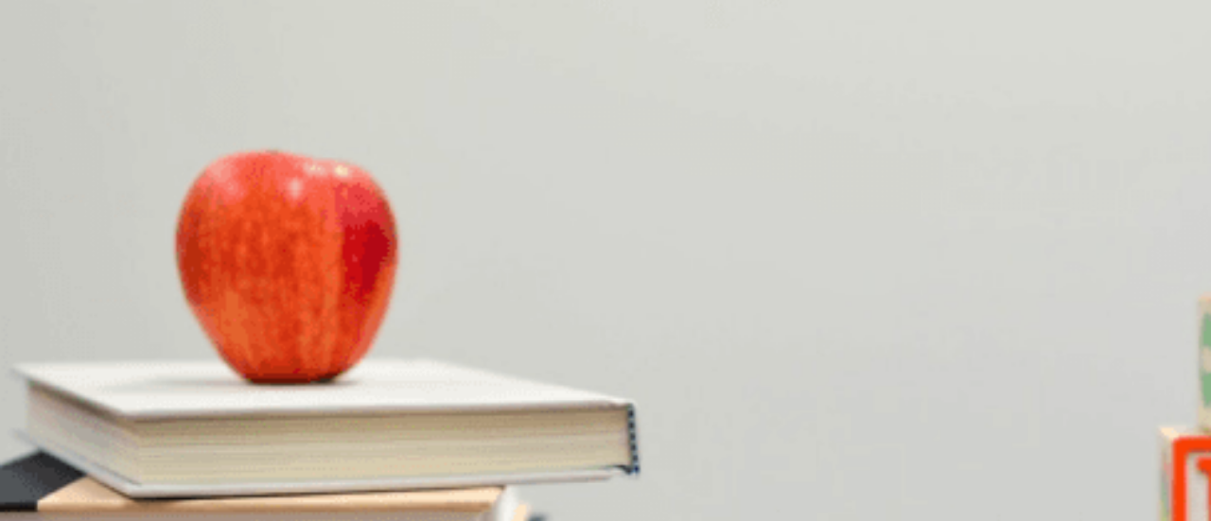
scroll to position [1539, 0]
click at [68, 351] on span "The woman" at bounding box center [35, 358] width 66 height 14
click at [714, 414] on div "A At the woman’s house B At the library C At the man’s house D At a coffee shop" at bounding box center [605, 431] width 1211 height 34
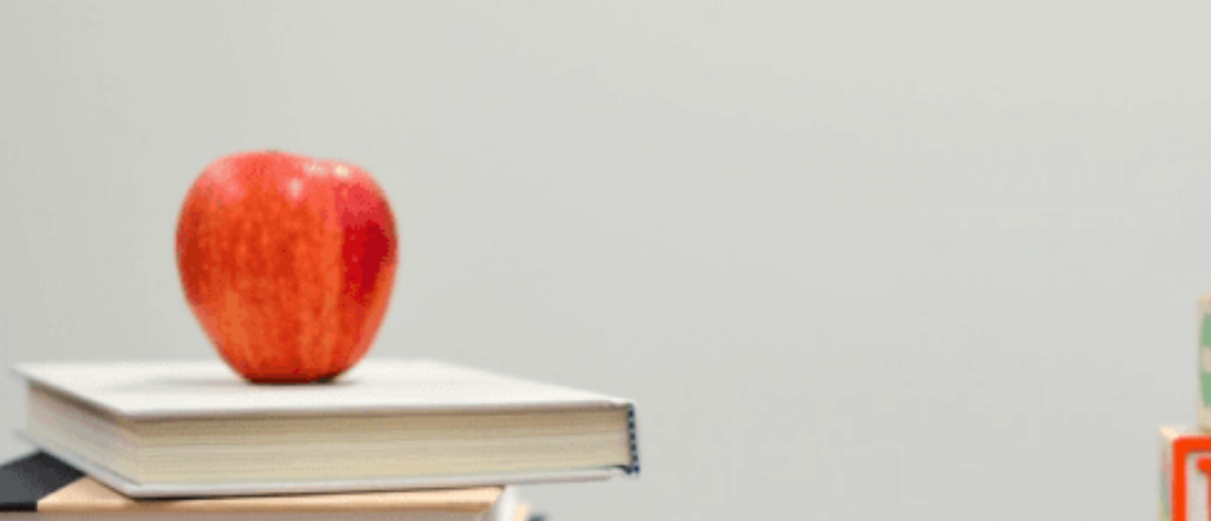
click at [202, 414] on button "B At the library" at bounding box center [165, 430] width 75 height 32
click at [92, 494] on button "A For a few hours" at bounding box center [46, 510] width 92 height 32
click at [383, 443] on button "C For an upcoming exam" at bounding box center [317, 459] width 132 height 32
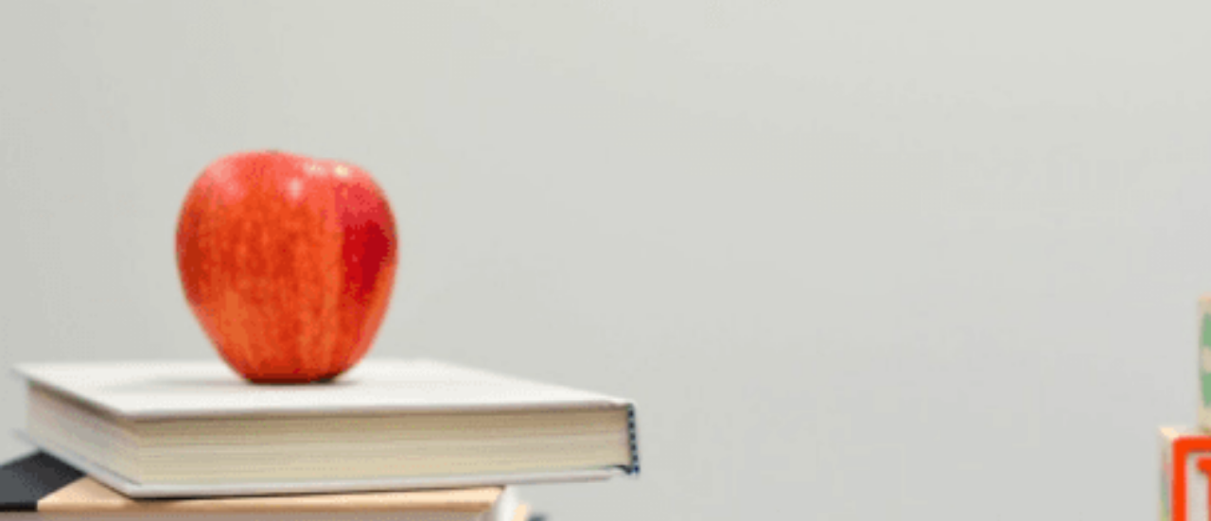
scroll to position [1723, 0]
click at [103, 342] on button "A For a quiz [DATE]" at bounding box center [51, 358] width 103 height 32
type input "0"
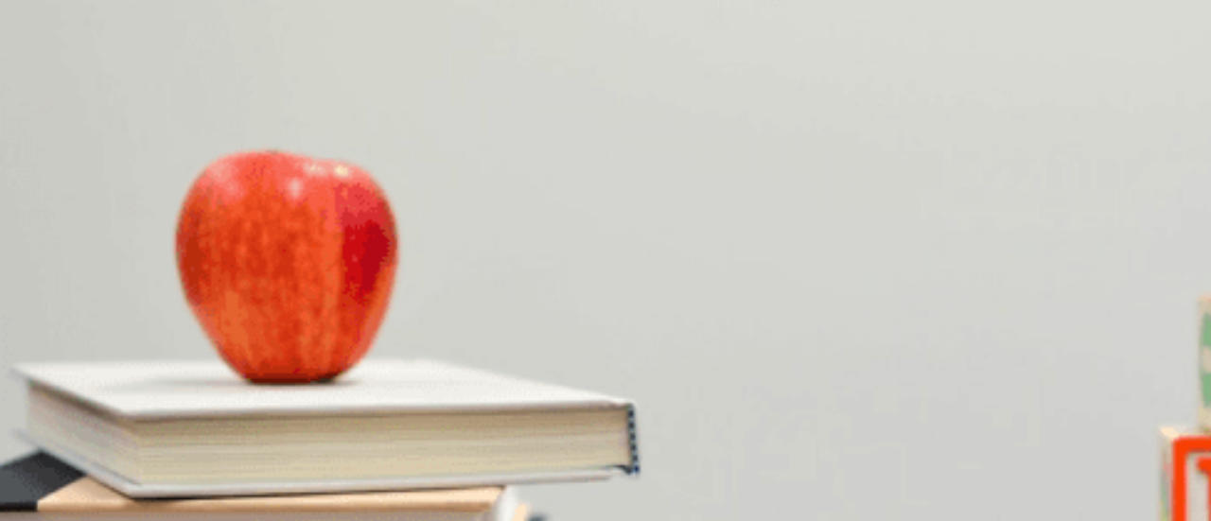
scroll to position [1482, 0]
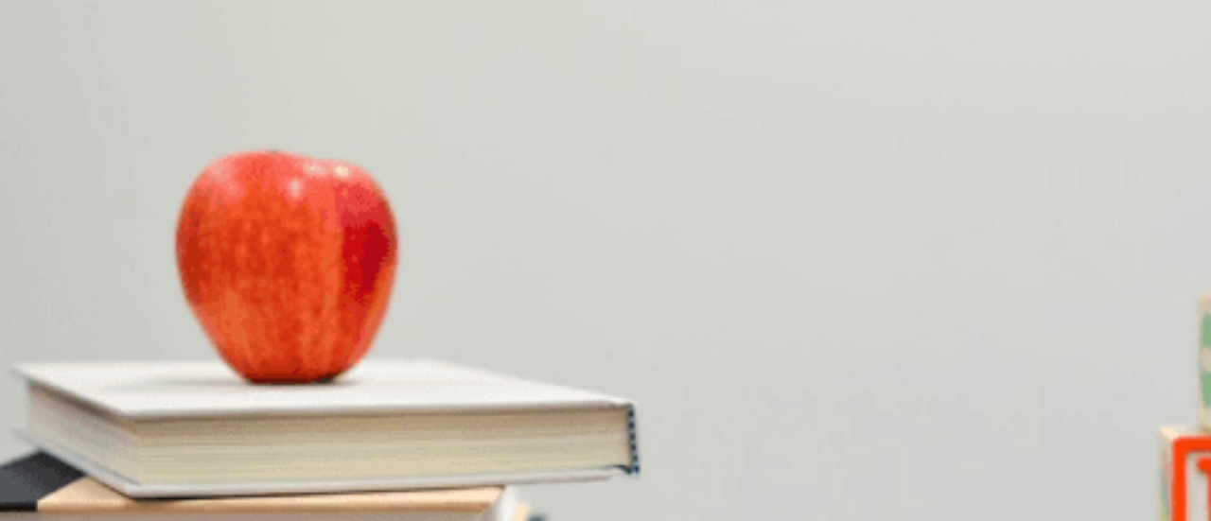
click at [289, 358] on button "B Yes, one year with an option to extend" at bounding box center [181, 374] width 218 height 32
click at [131, 483] on button "B A laptop" at bounding box center [105, 499] width 49 height 32
click at [430, 404] on button "C Check out the recommended brand" at bounding box center [329, 420] width 201 height 32
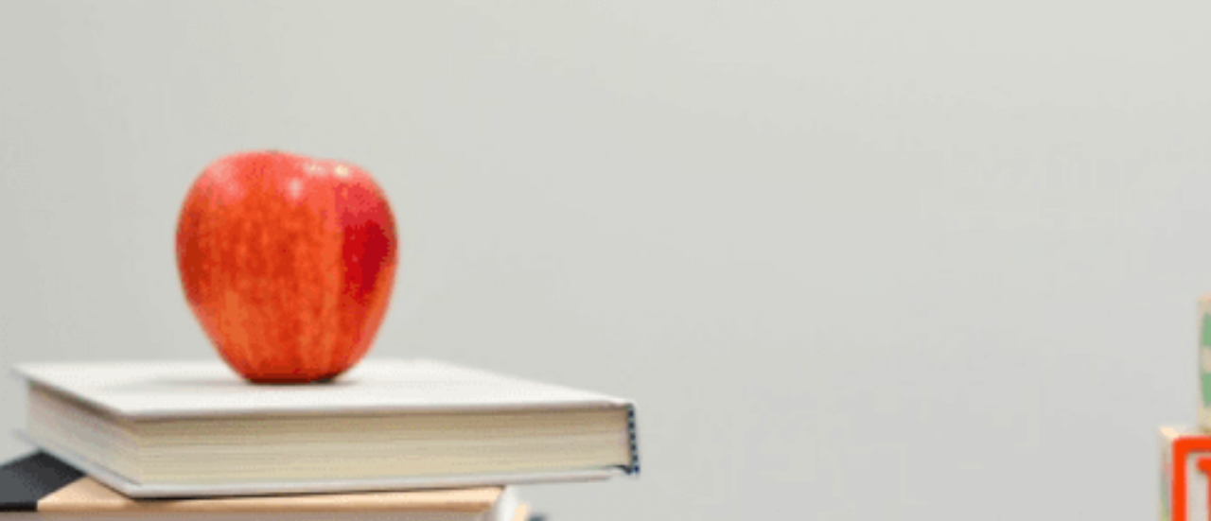
scroll to position [373, 0]
click at [301, 275] on span "Reliable customer support" at bounding box center [227, 268] width 147 height 14
click at [54, 97] on button "Continue" at bounding box center [27, 132] width 54 height 71
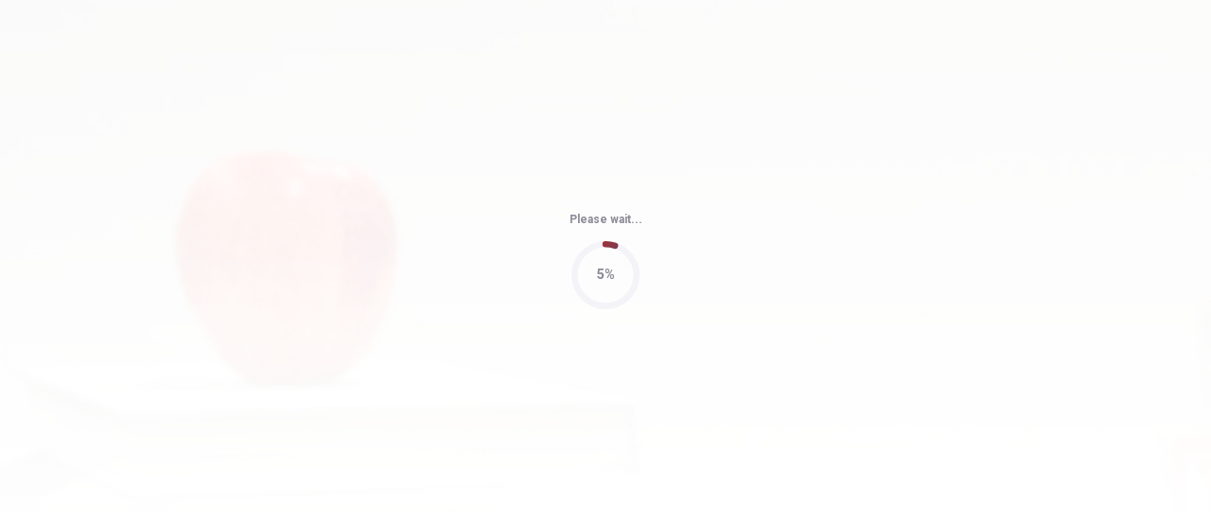
type input "61"
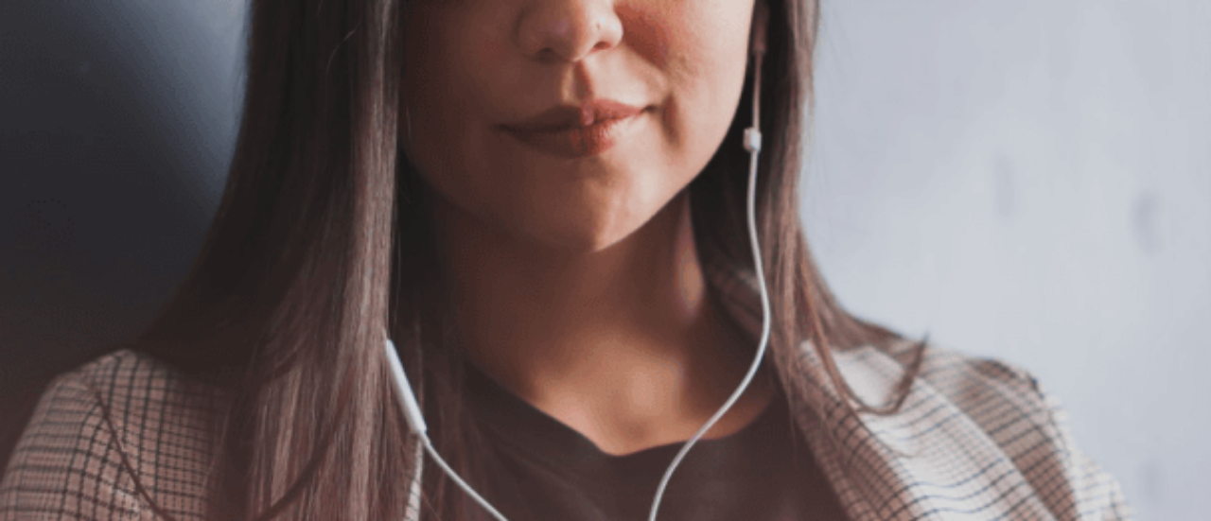
scroll to position [0, 0]
click at [54, 97] on button "Continue" at bounding box center [27, 132] width 54 height 71
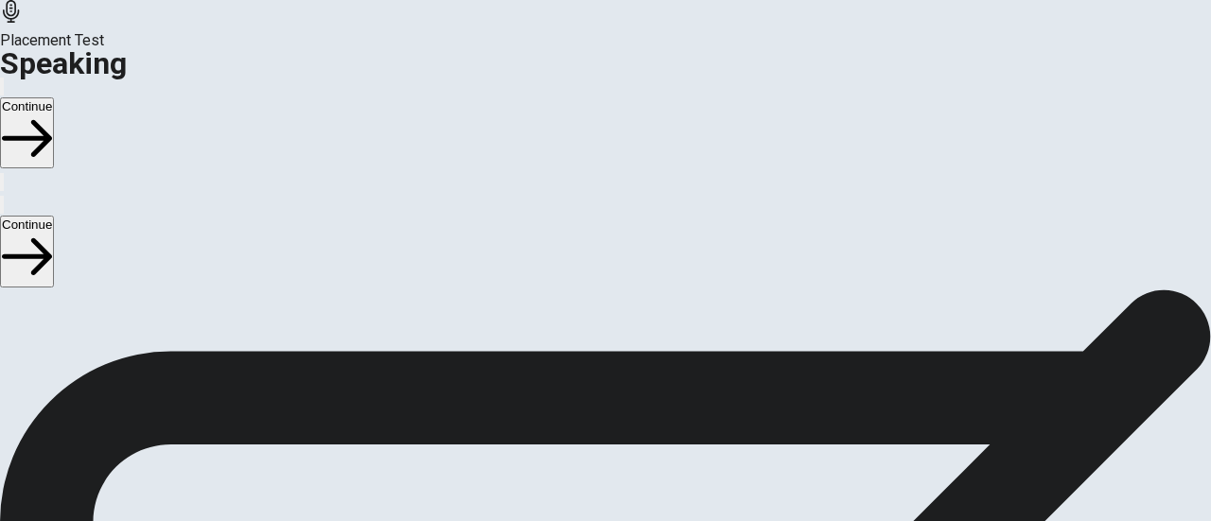
scroll to position [266, 0]
click at [585, 403] on button "Play Audio" at bounding box center [583, 412] width 4 height 18
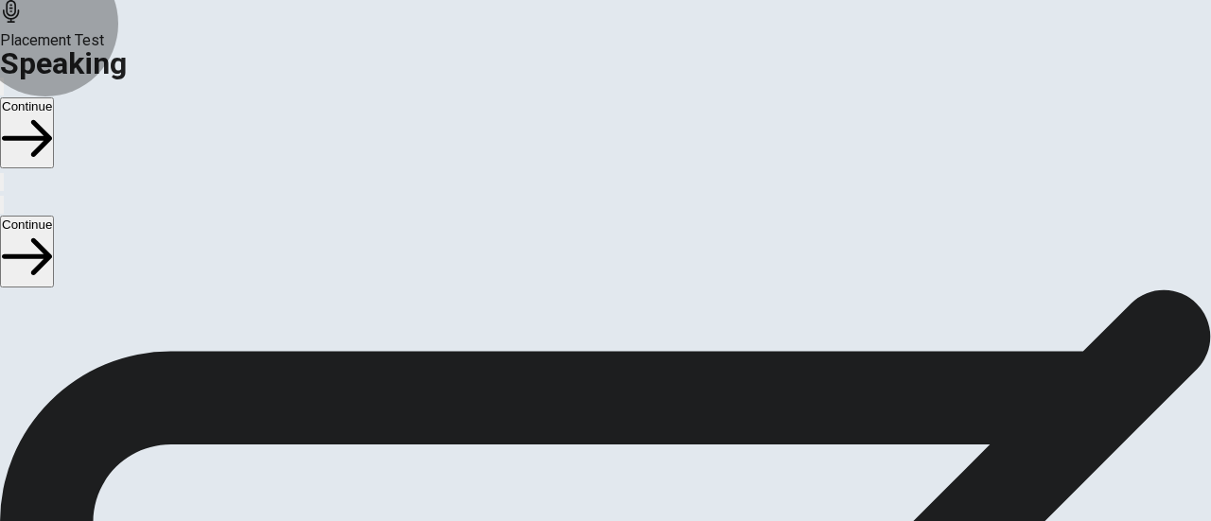
click at [54, 97] on button "Continue" at bounding box center [27, 132] width 54 height 71
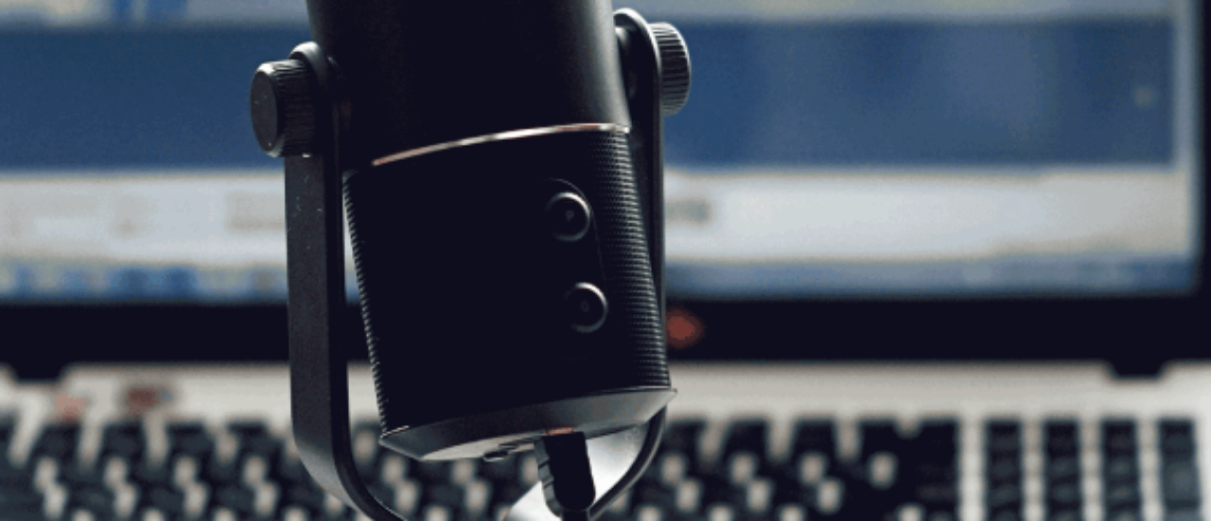
scroll to position [49, 0]
click at [54, 97] on button "Continue" at bounding box center [27, 132] width 54 height 71
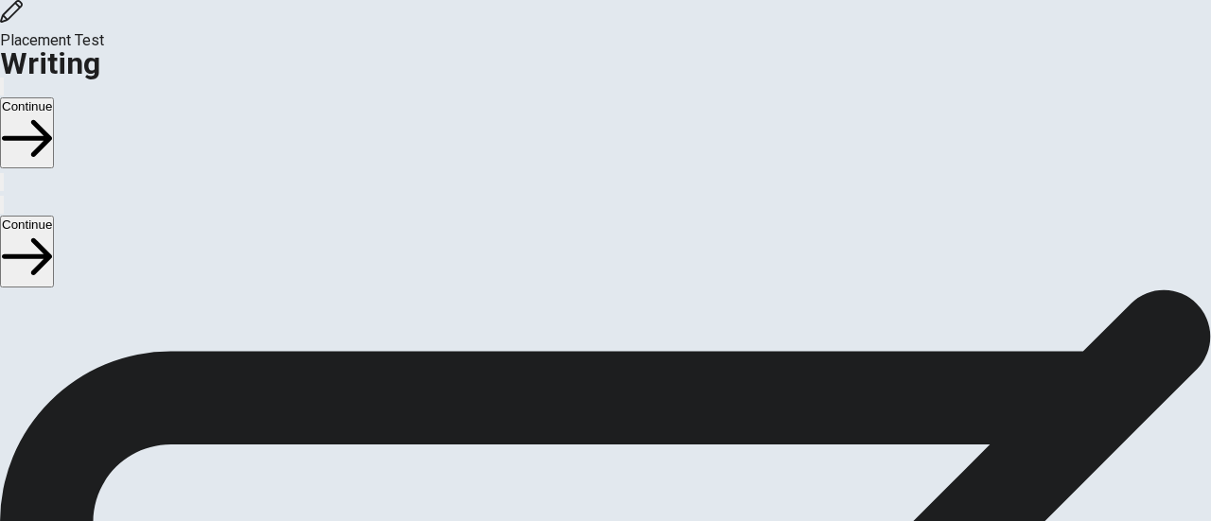
scroll to position [89, 0]
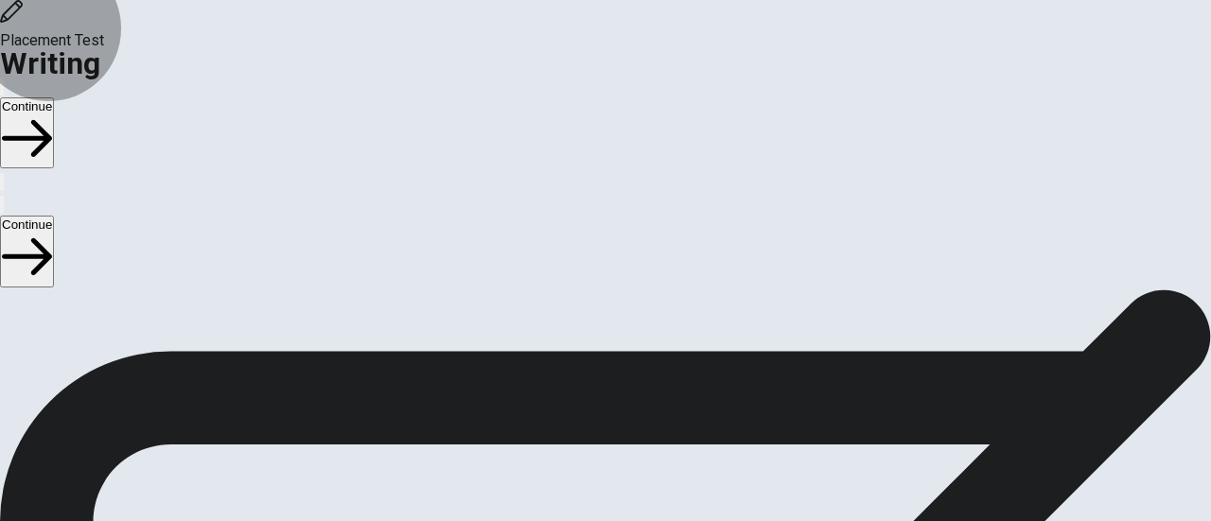
click at [54, 97] on button "Continue" at bounding box center [27, 132] width 54 height 71
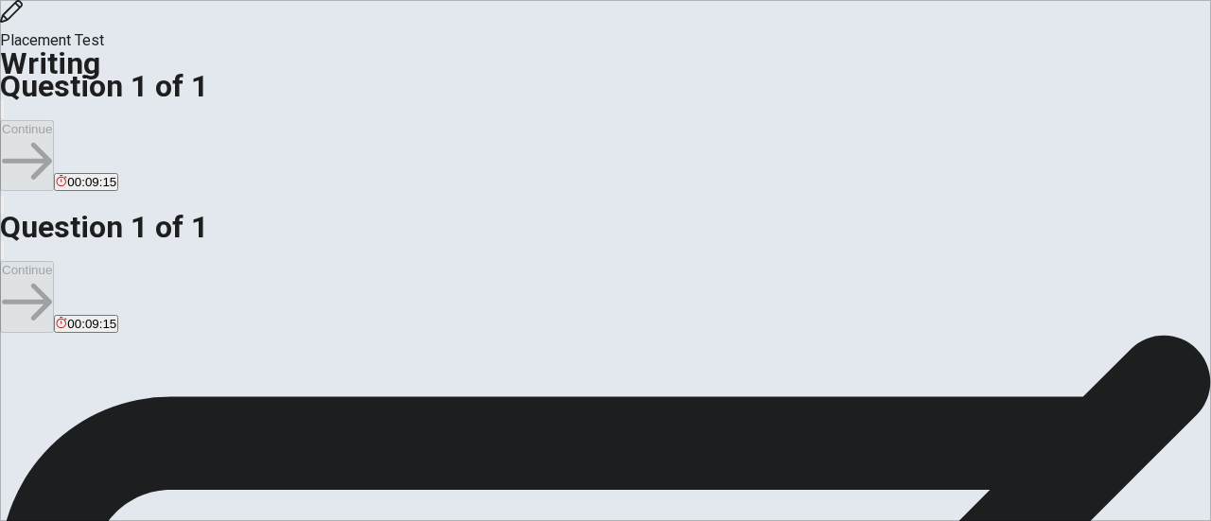
scroll to position [35, 0]
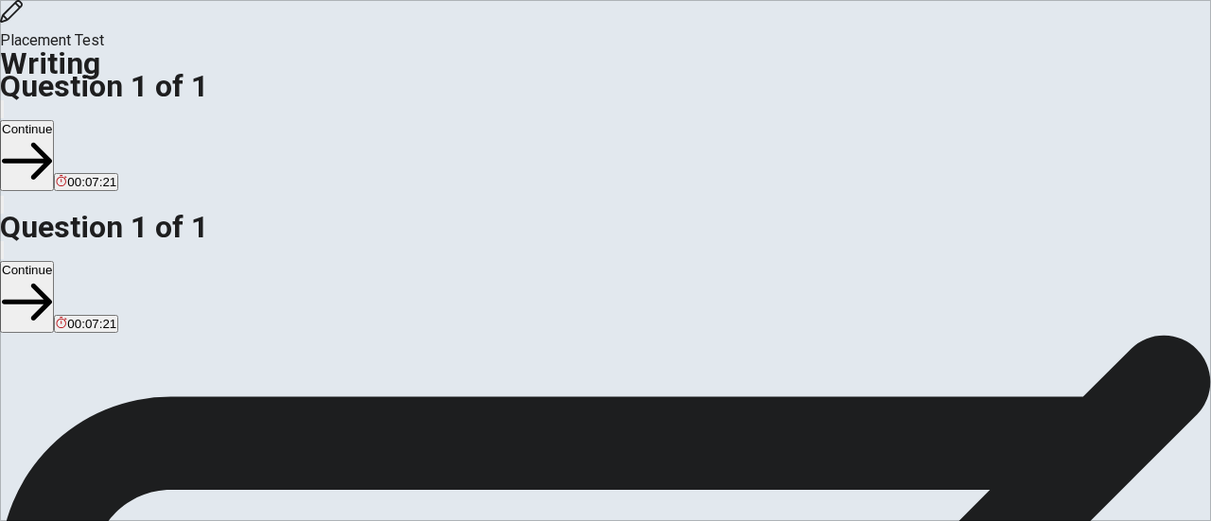
scroll to position [121, 0]
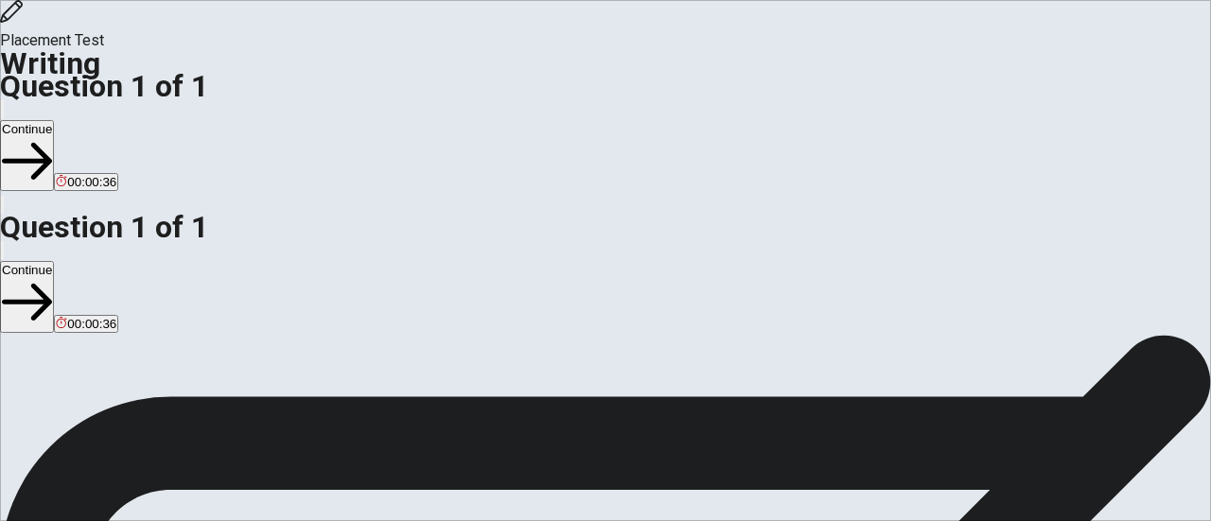
type textarea "Thank you for given me this question about inspire i am inspire from my brother…"
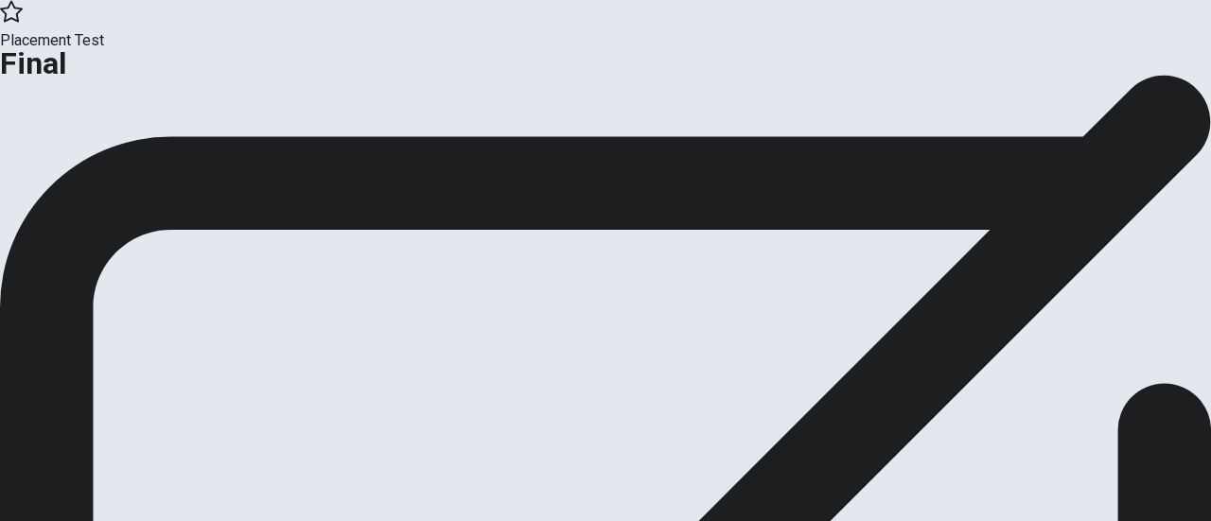
scroll to position [18, 0]
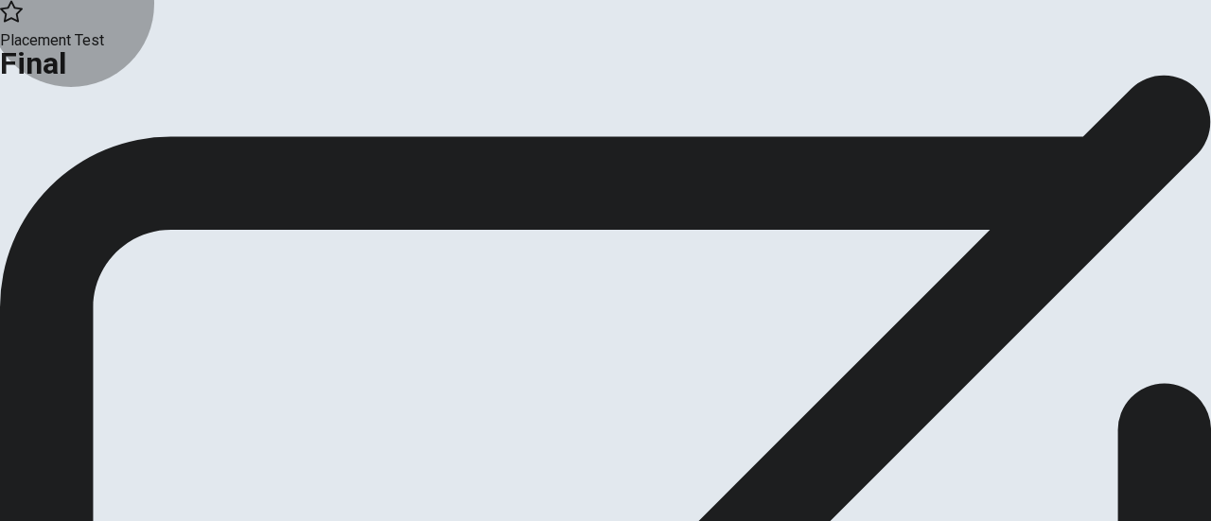
click at [77, 150] on button "Continue" at bounding box center [38, 138] width 77 height 26
